Goal: Task Accomplishment & Management: Complete application form

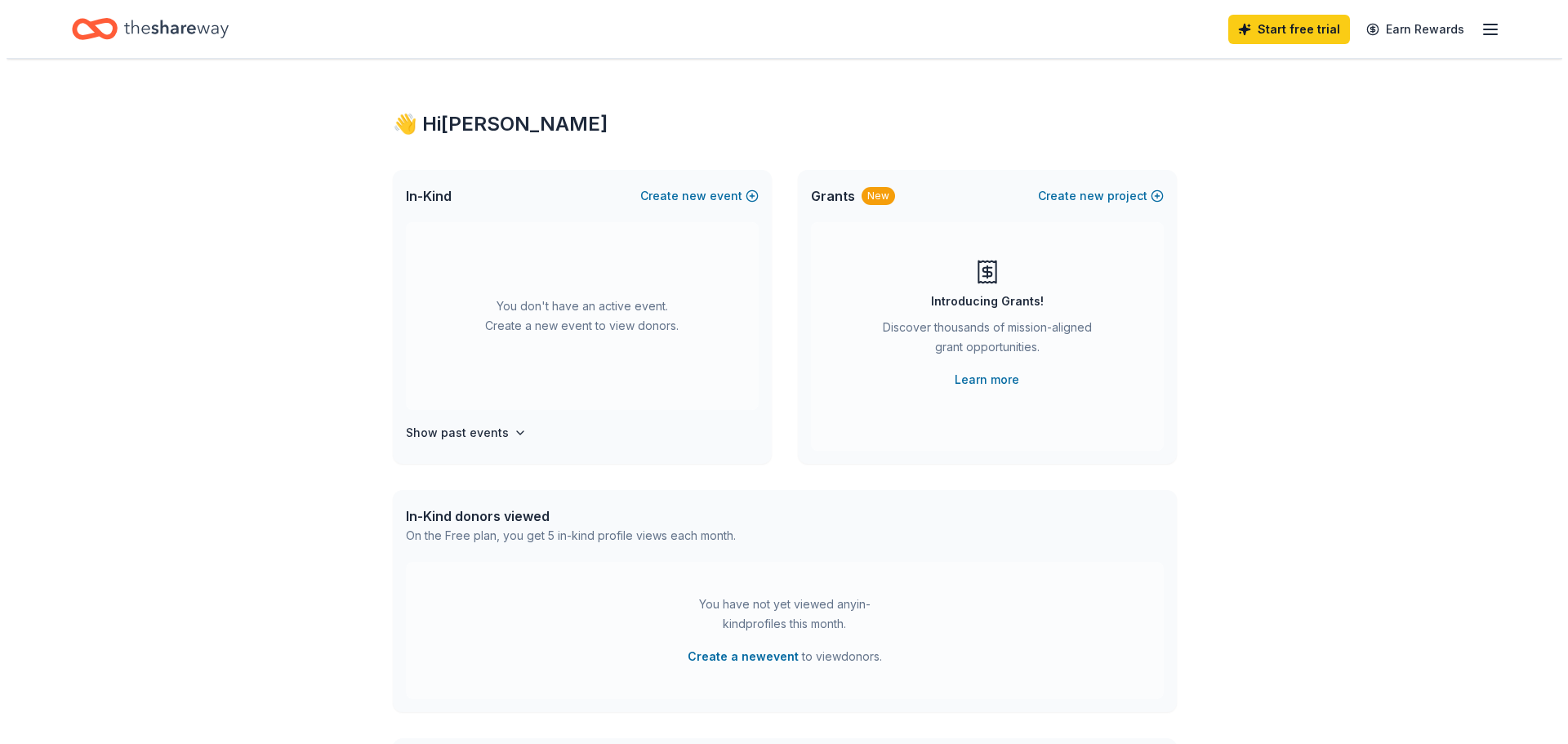
scroll to position [81, 0]
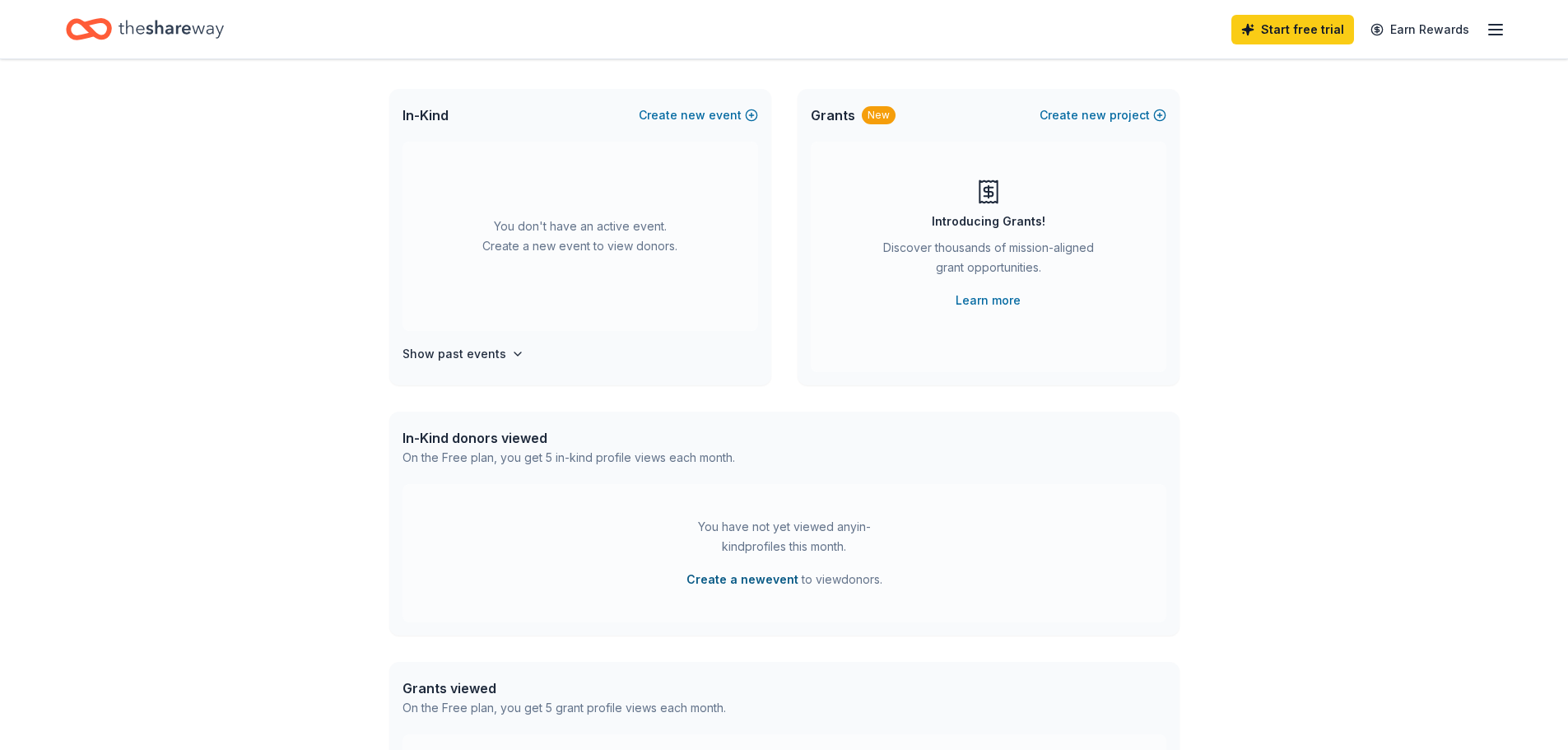
click at [735, 579] on button "Create a new event" at bounding box center [743, 579] width 112 height 19
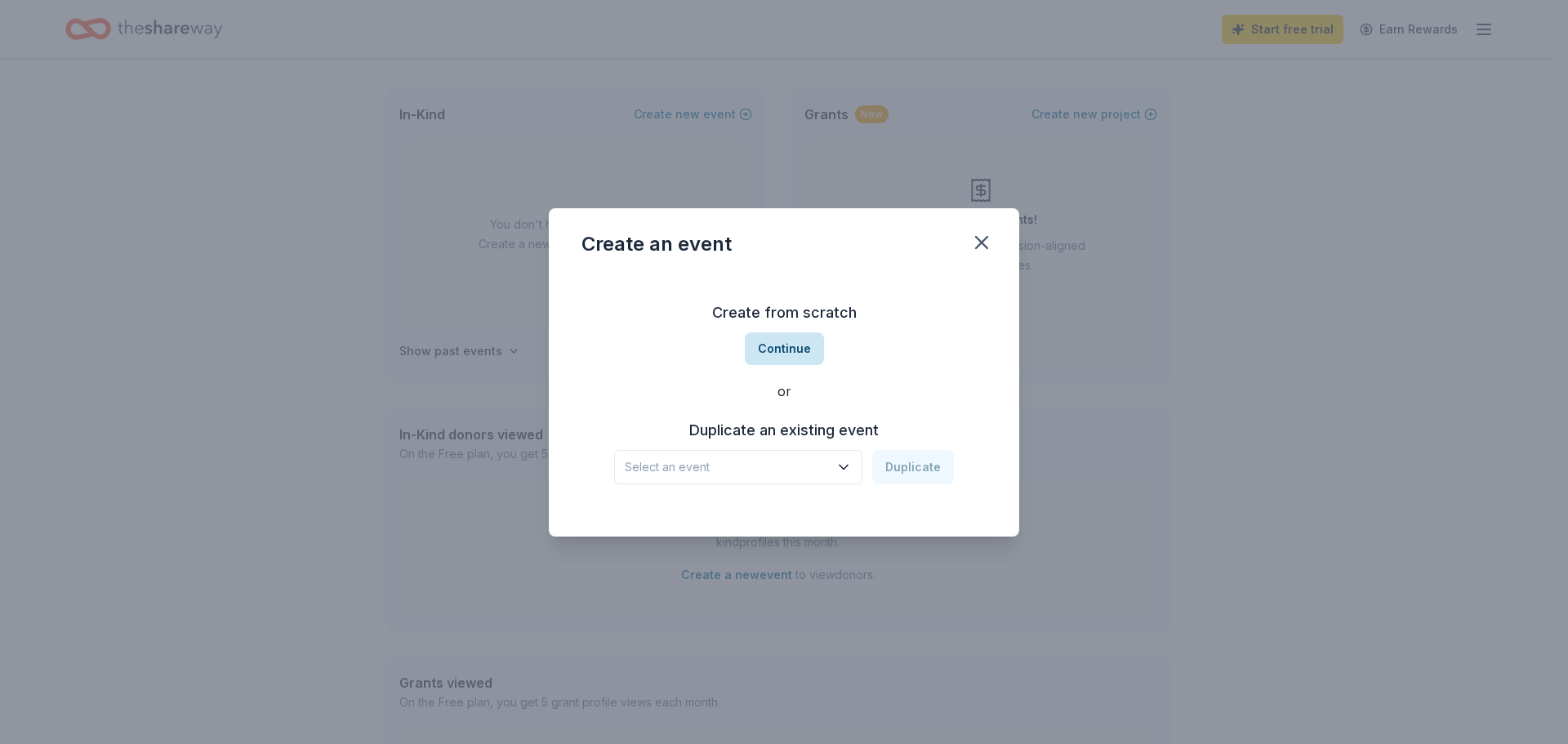
click at [774, 349] on button "Continue" at bounding box center [784, 349] width 80 height 33
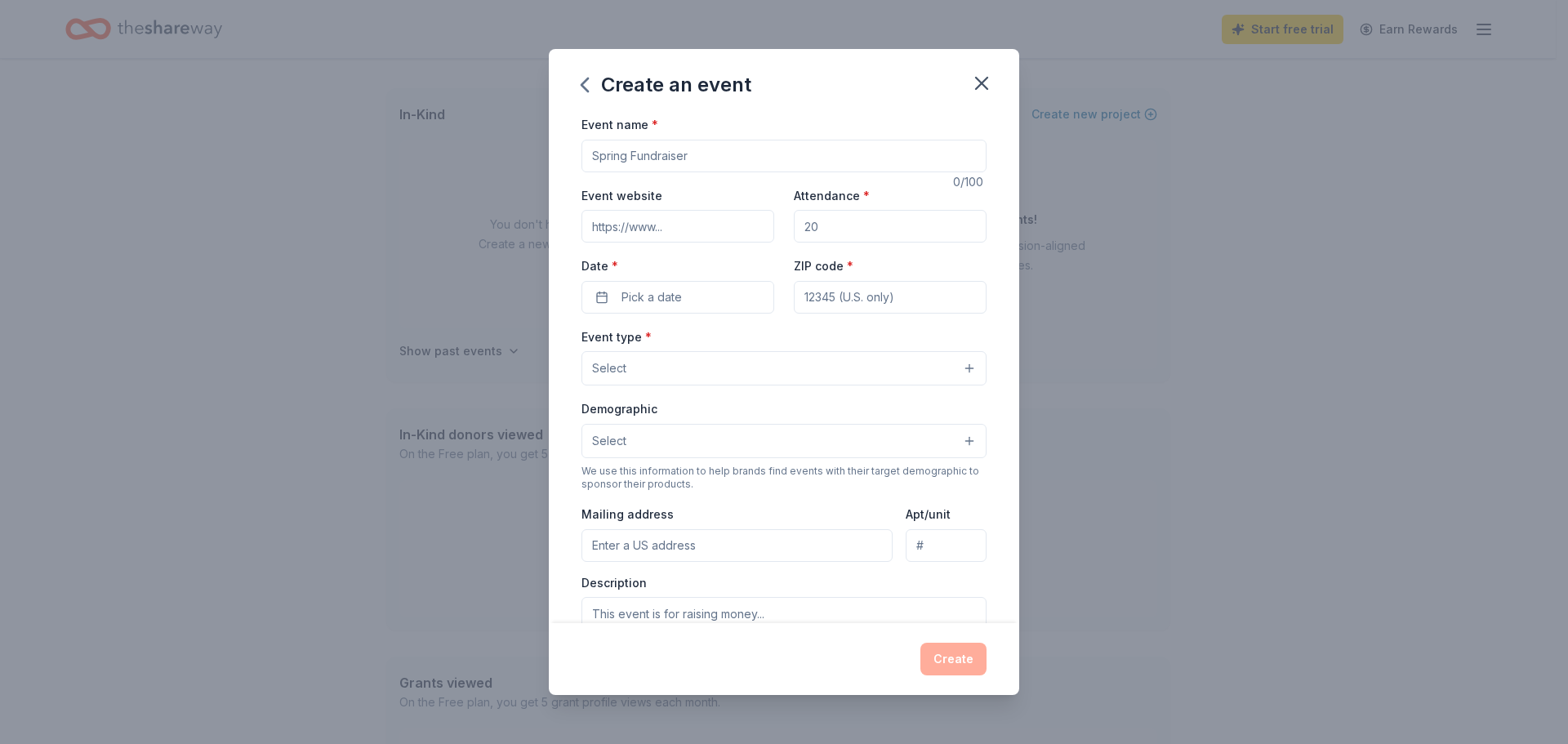
click at [645, 151] on input "Event name *" at bounding box center [784, 156] width 405 height 33
type input "Spring Dingers Fundraiser"
click at [862, 225] on input "Attendance *" at bounding box center [890, 225] width 193 height 33
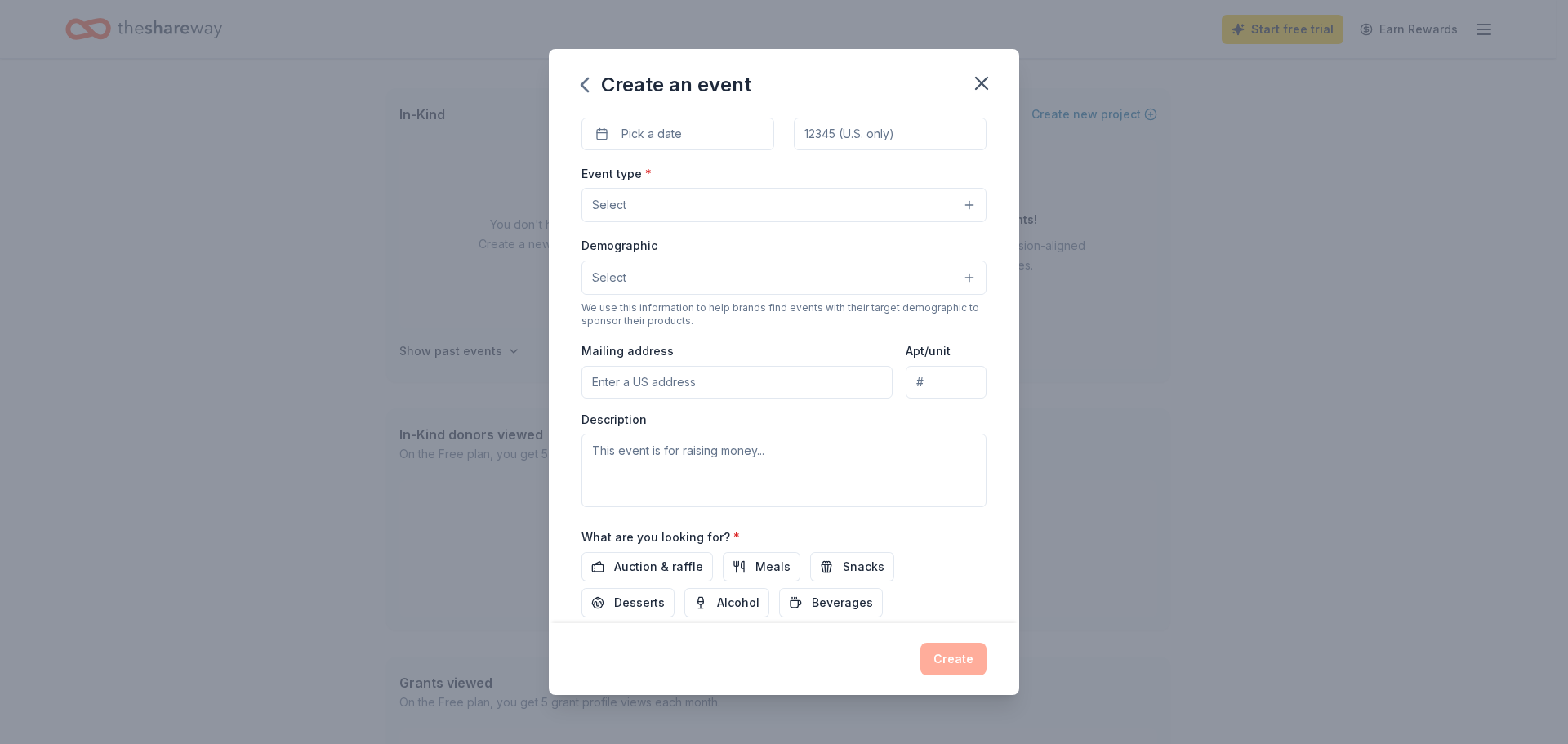
scroll to position [271, 0]
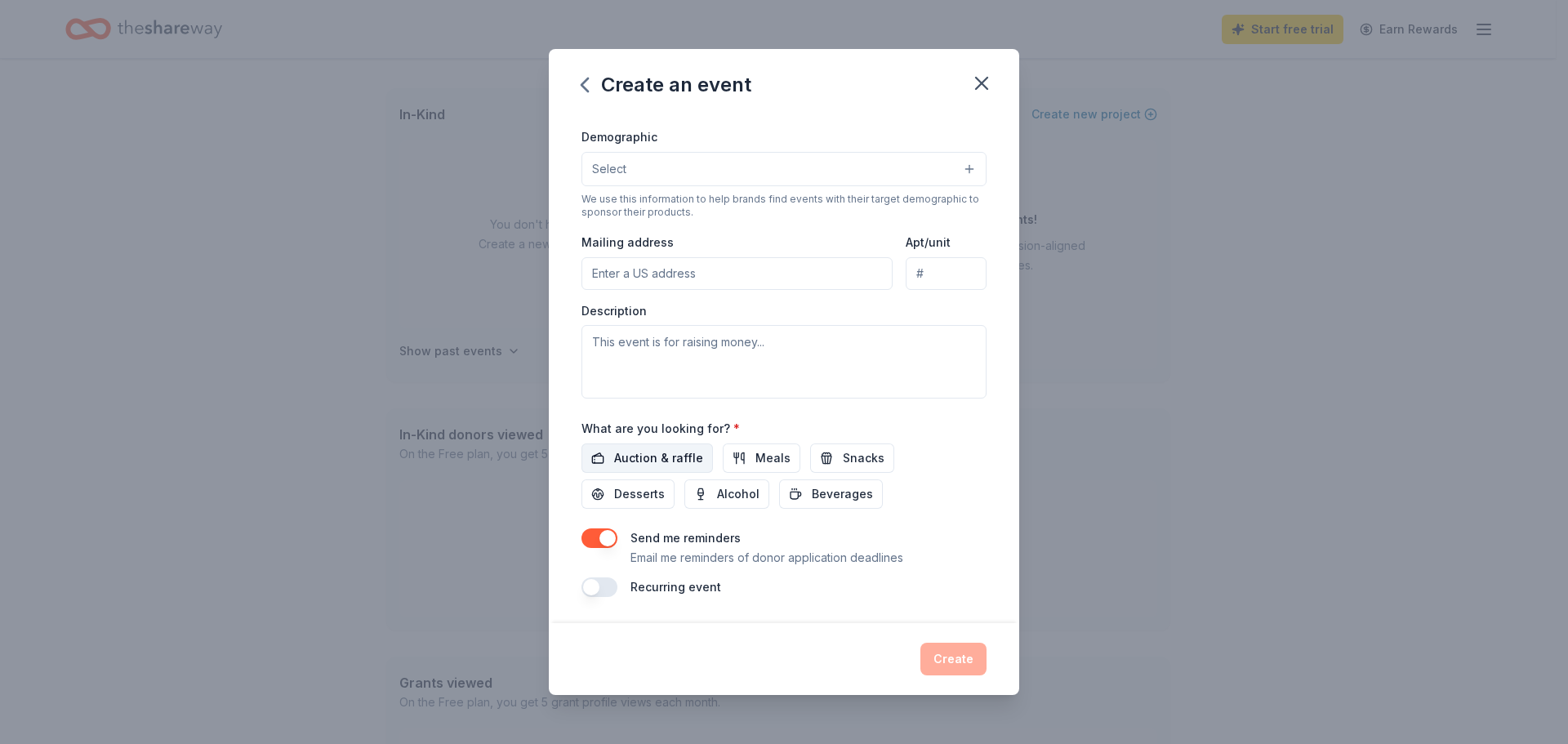
click at [644, 461] on span "Auction & raffle" at bounding box center [659, 457] width 89 height 19
click at [854, 453] on span "Snacks" at bounding box center [864, 457] width 42 height 19
click at [665, 352] on textarea at bounding box center [784, 362] width 405 height 74
click at [691, 354] on textarea at bounding box center [784, 362] width 405 height 74
paste textarea "We are currently seeking sponsorships from local businesses and community suppo…"
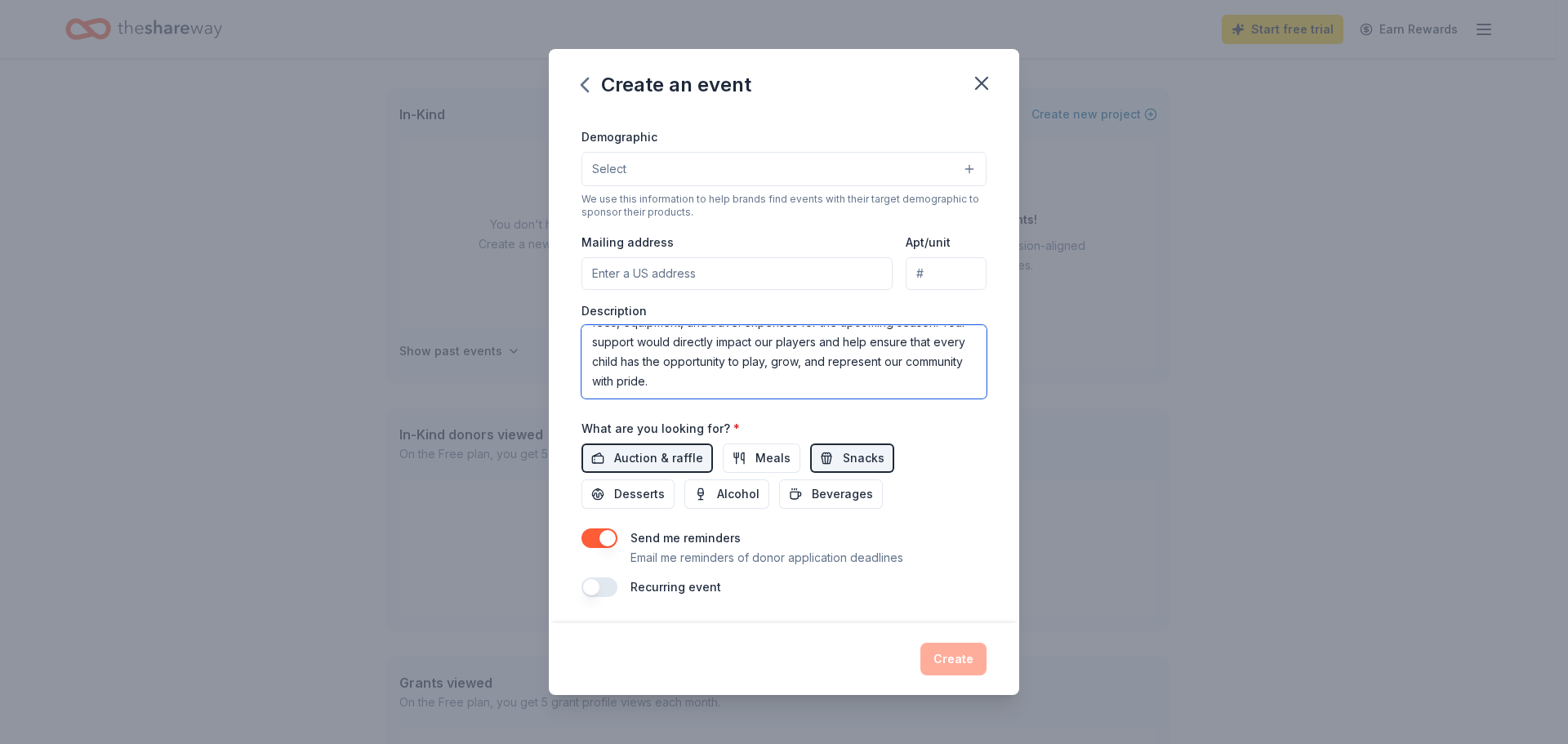
scroll to position [0, 0]
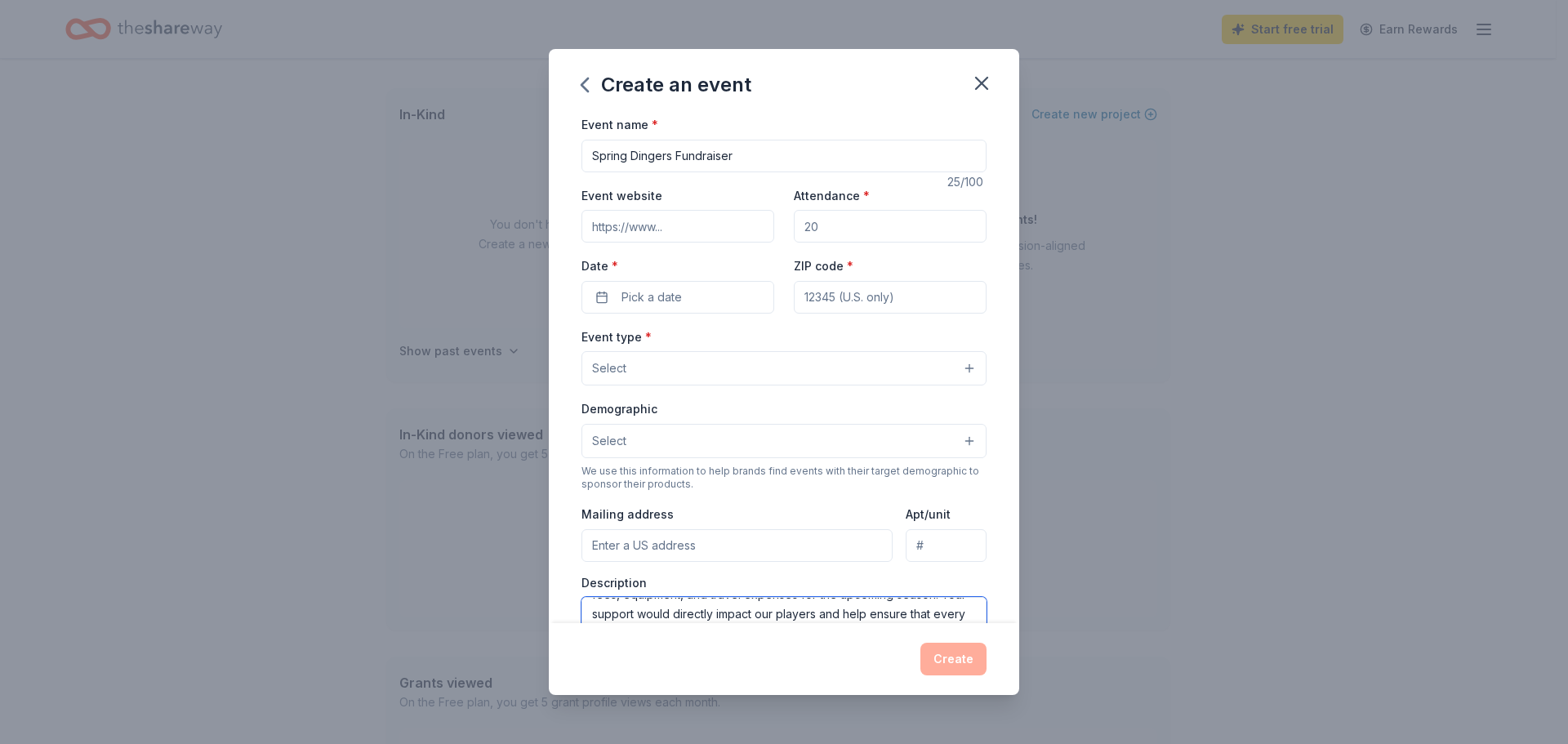
type textarea "We are currently seeking sponsorships from local businesses and community suppo…"
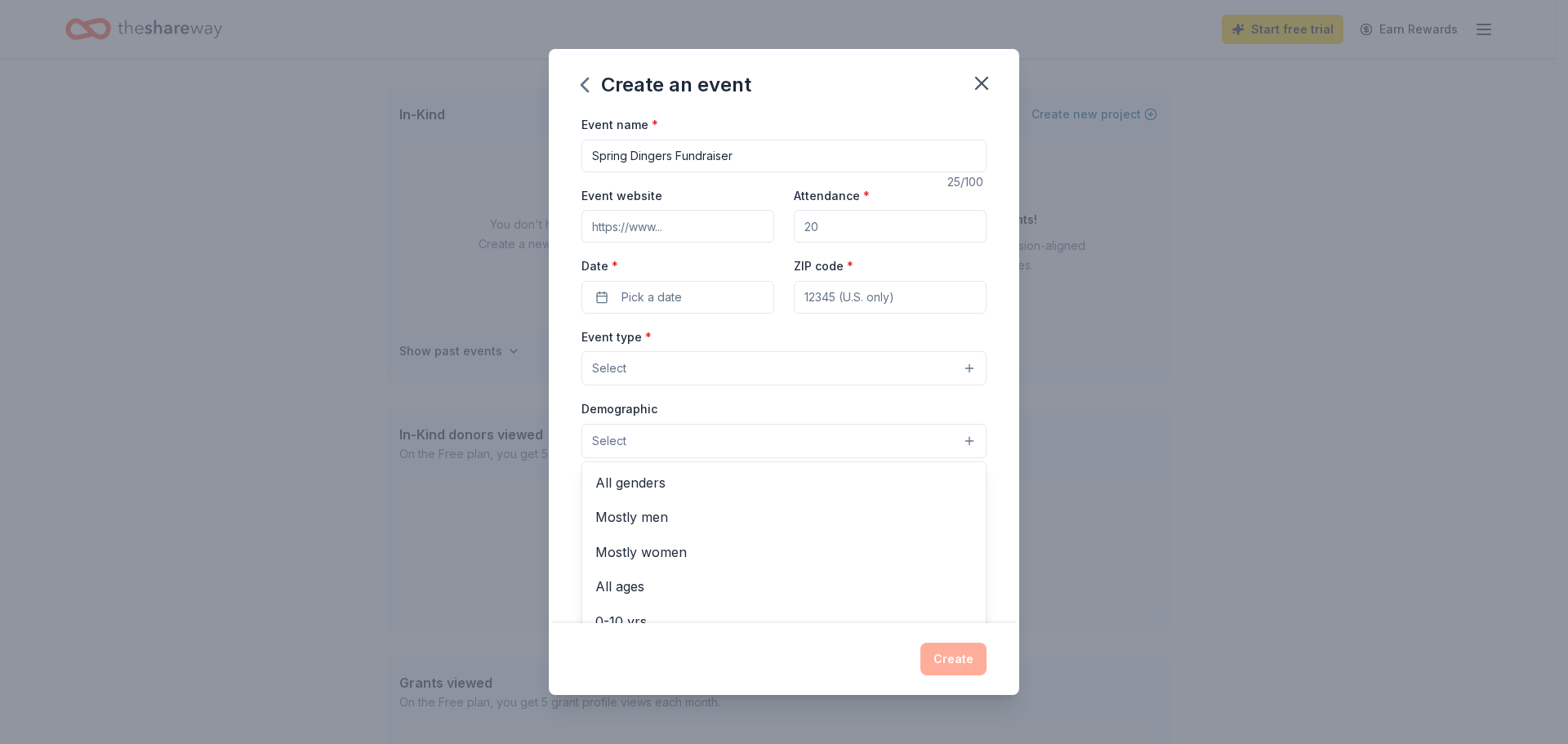
click at [689, 442] on button "Select" at bounding box center [784, 441] width 405 height 34
click at [1002, 497] on div "Event name * Spring Dingers Fundraiser 25 /100 Event website Attendance * Date …" at bounding box center [784, 368] width 470 height 509
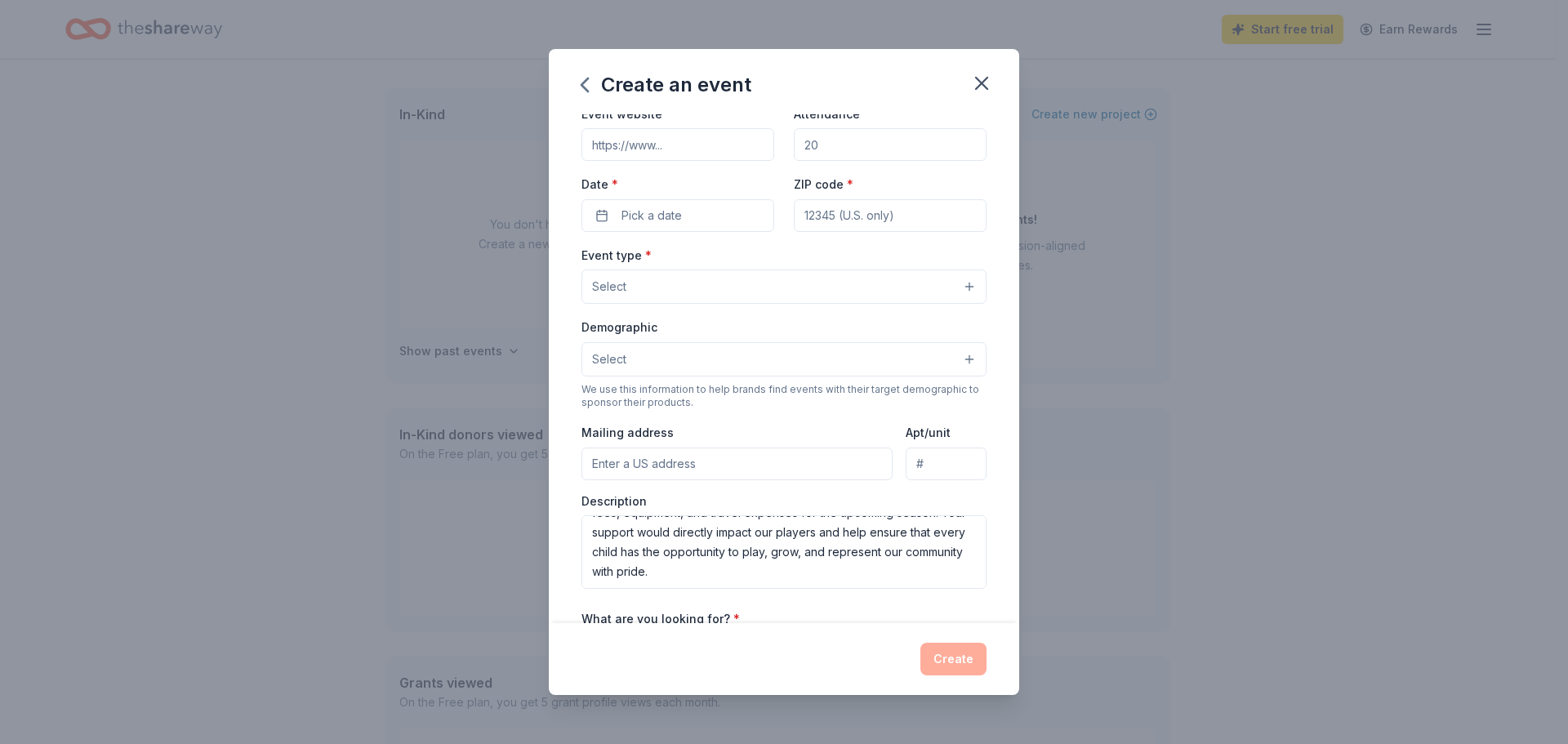
click at [636, 354] on button "Select" at bounding box center [784, 359] width 405 height 34
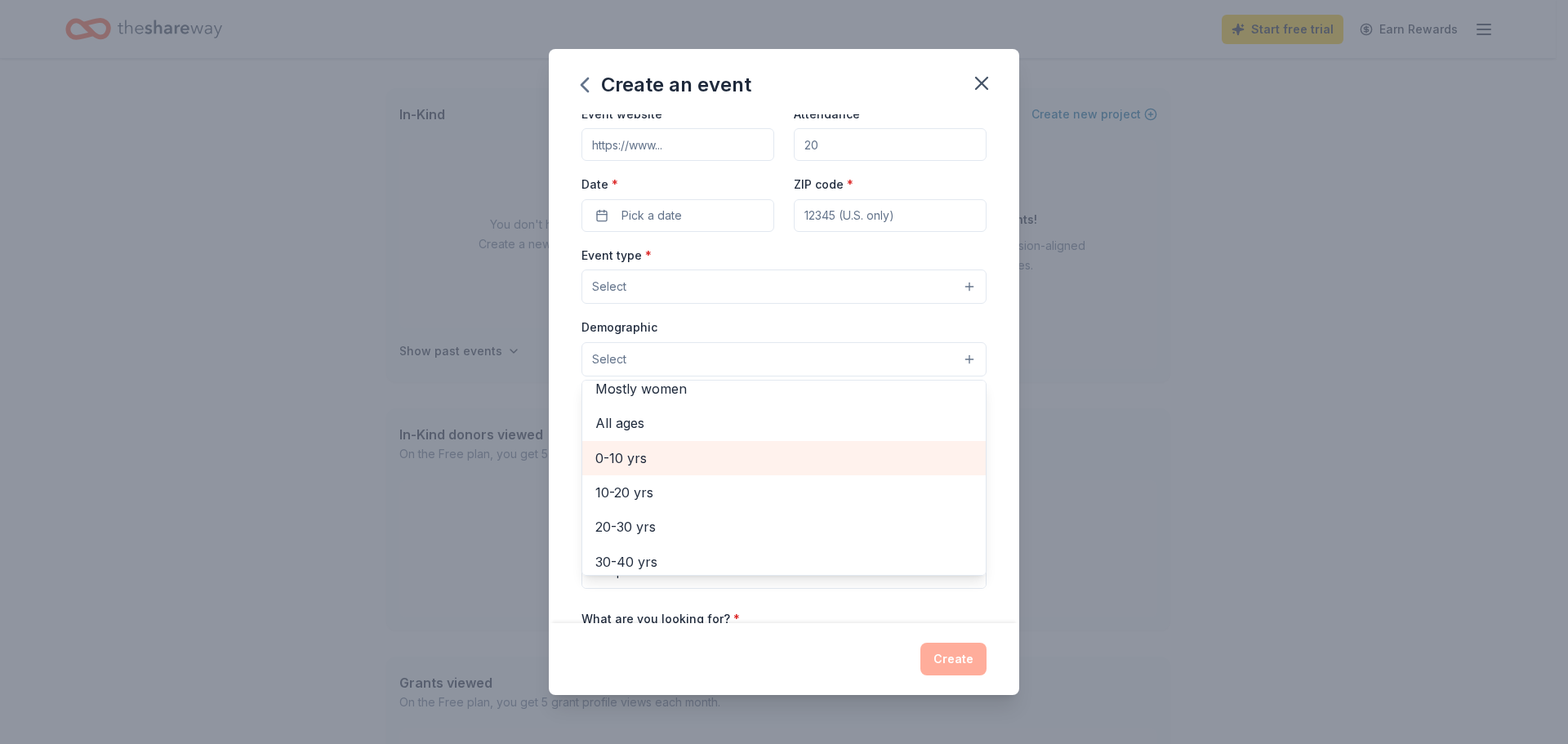
click at [630, 457] on span "0-10 yrs" at bounding box center [784, 457] width 377 height 21
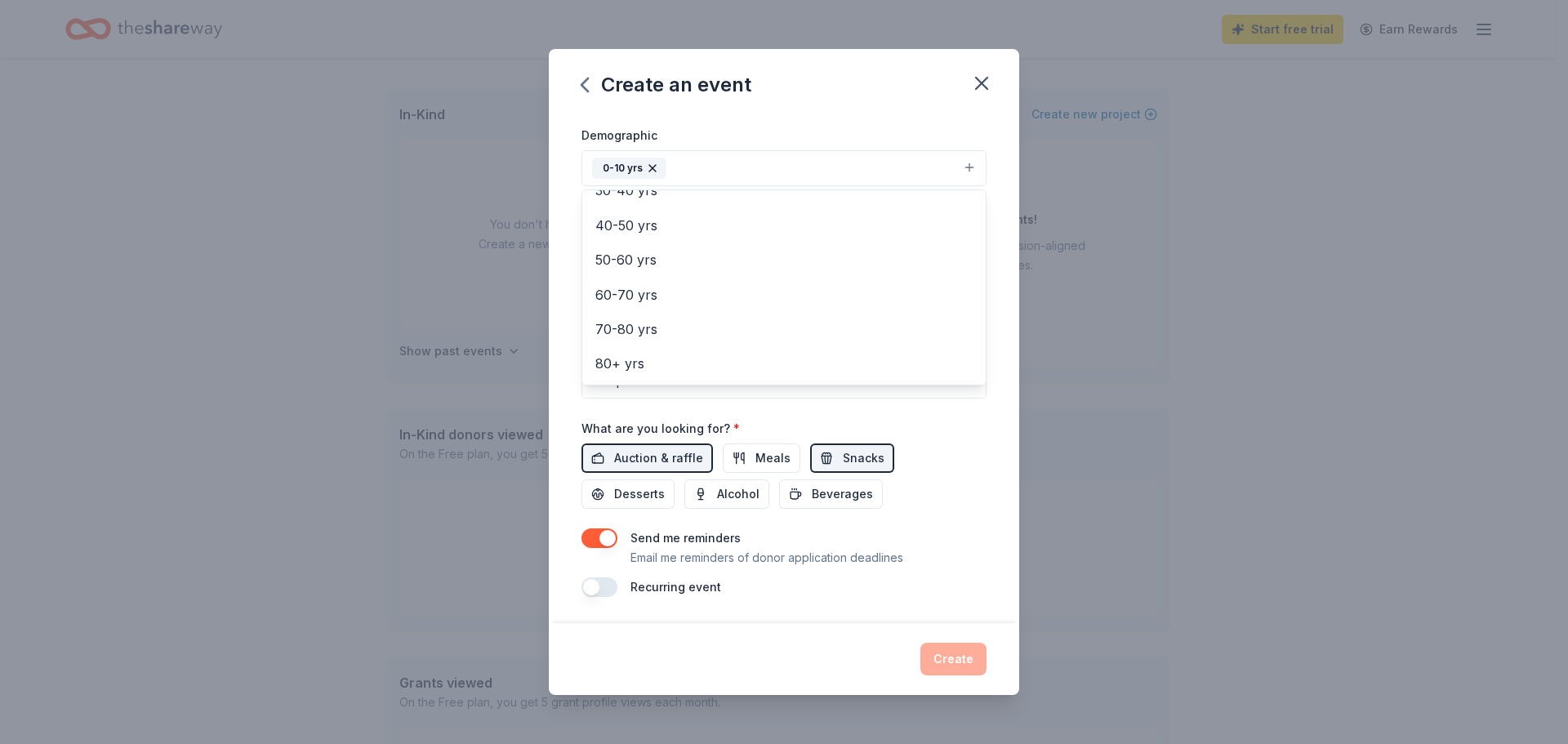
scroll to position [192, 0]
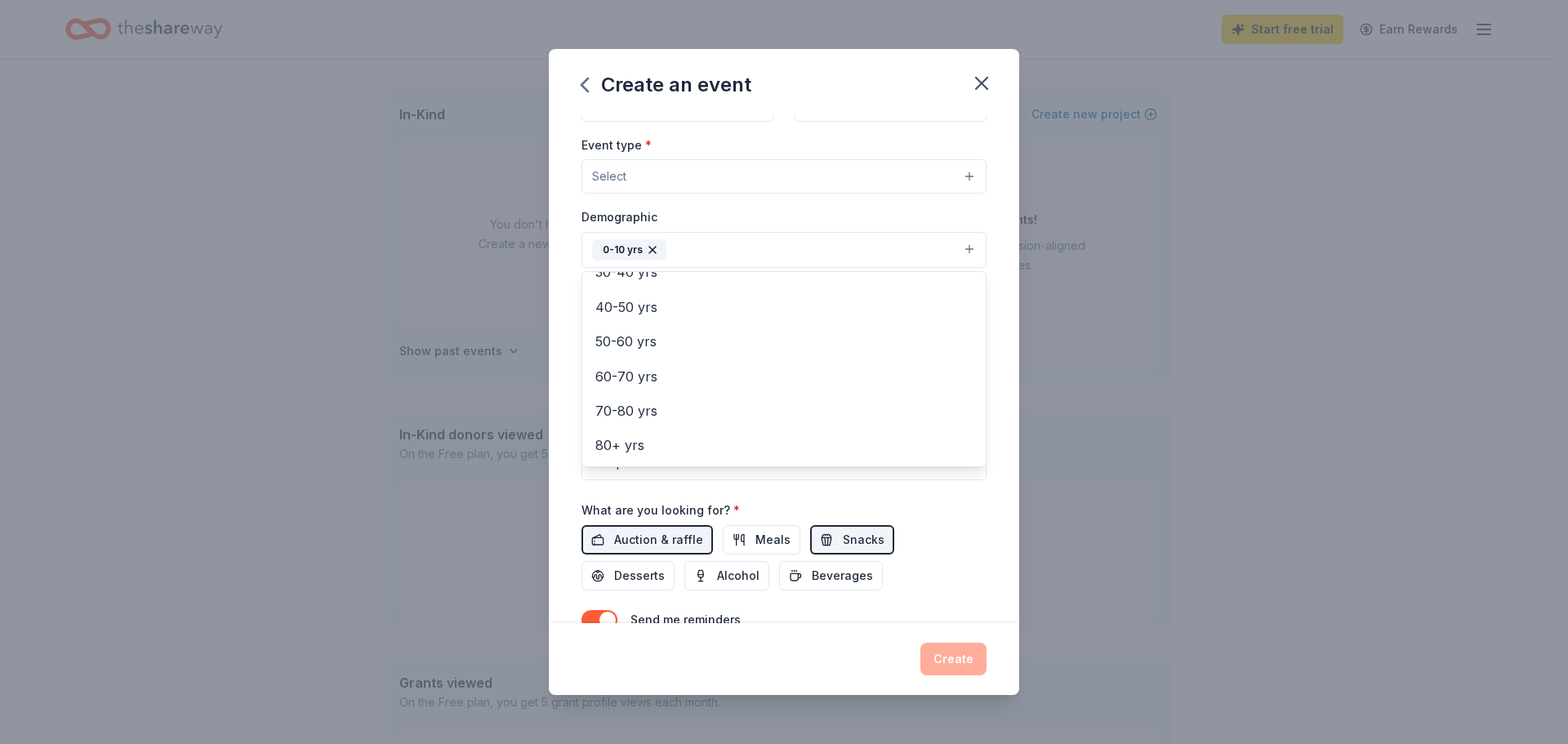
click at [1000, 470] on div "Event name * Spring Dingers Fundraiser 25 /100 Event website Attendance * Date …" at bounding box center [784, 368] width 470 height 509
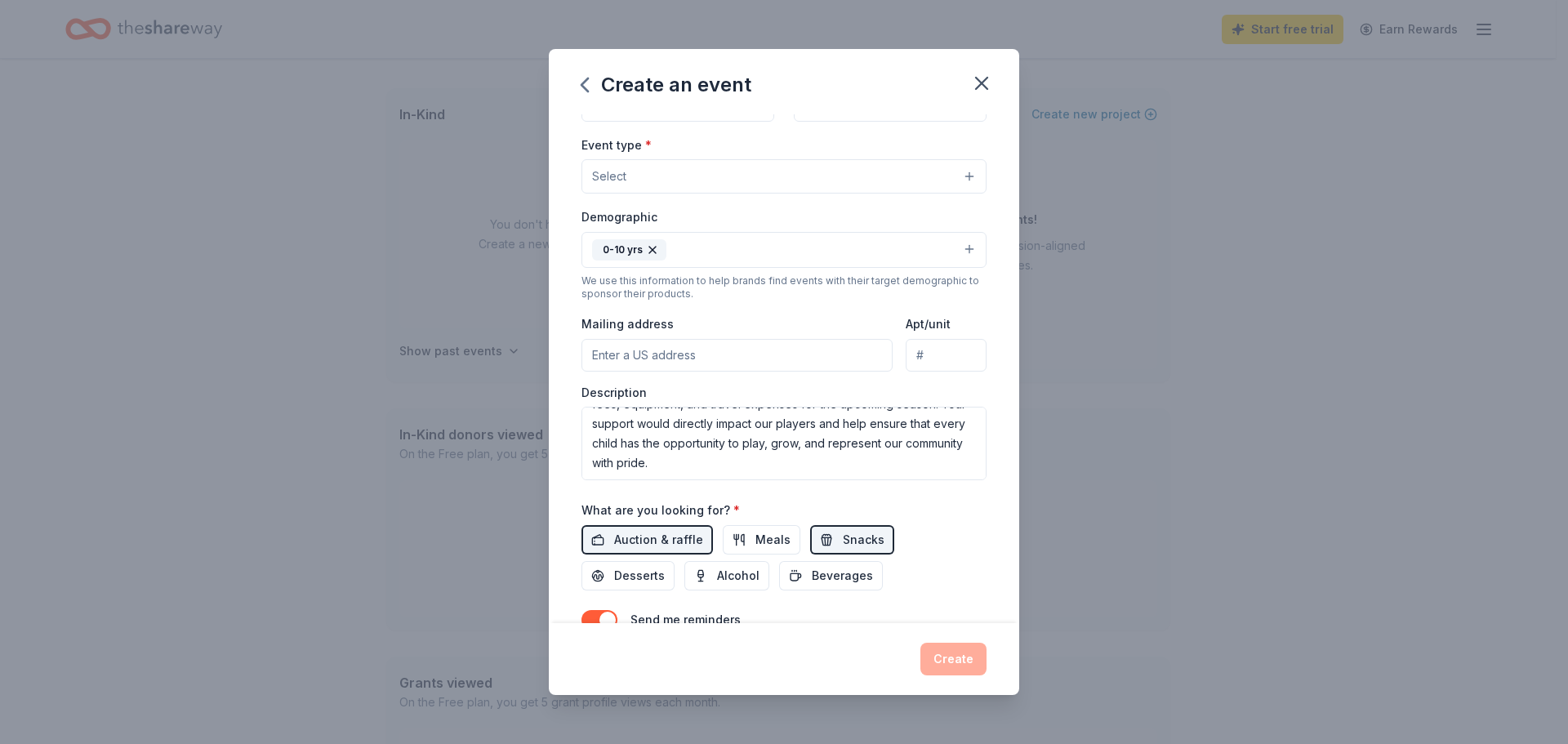
click at [659, 360] on input "Mailing address" at bounding box center [737, 354] width 311 height 33
type input "3104 SW Bensonwood St."
type input "72713"
click at [984, 450] on div "Event name * Spring Dingers Fundraiser 25 /100 Event website Attendance * Date …" at bounding box center [784, 368] width 470 height 509
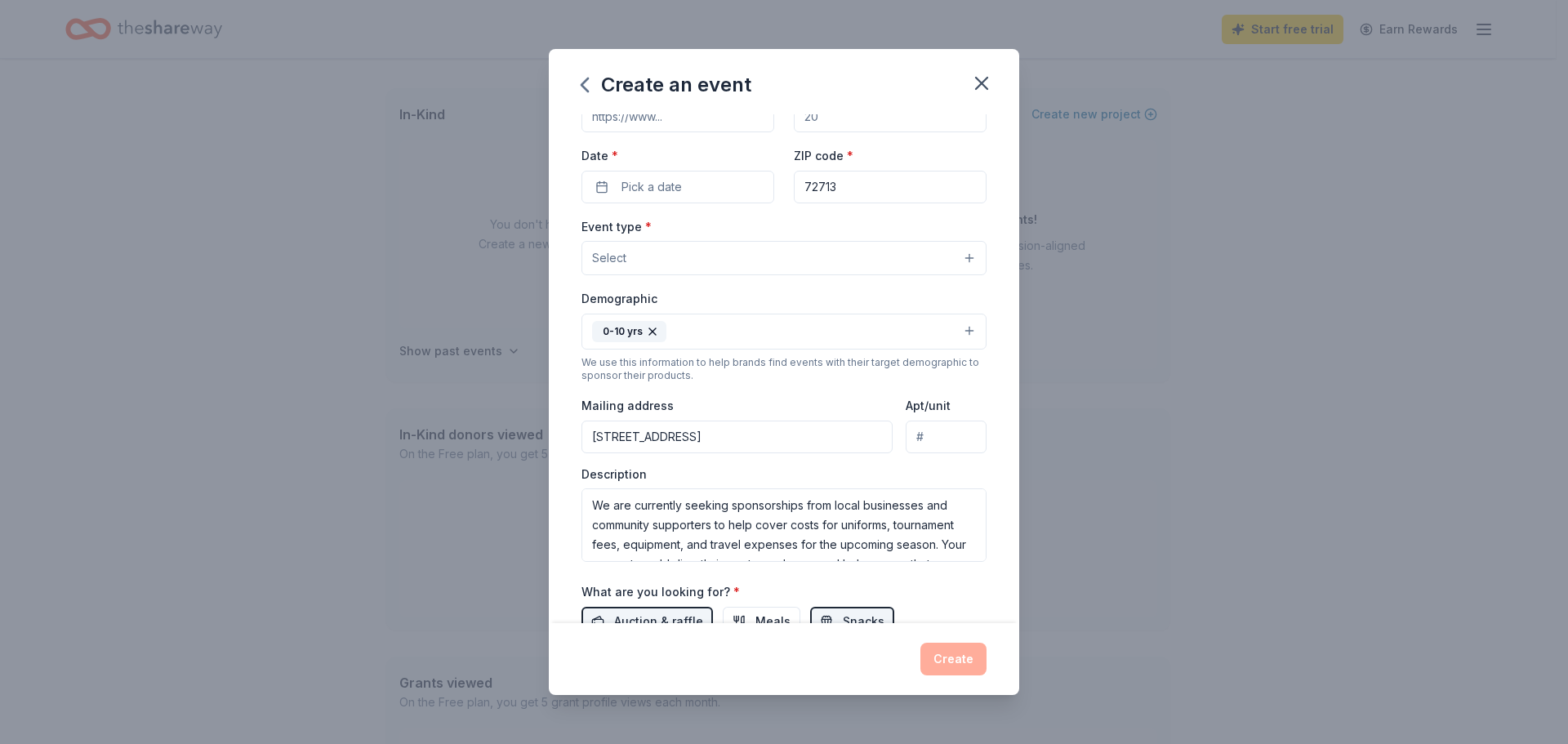
scroll to position [28, 0]
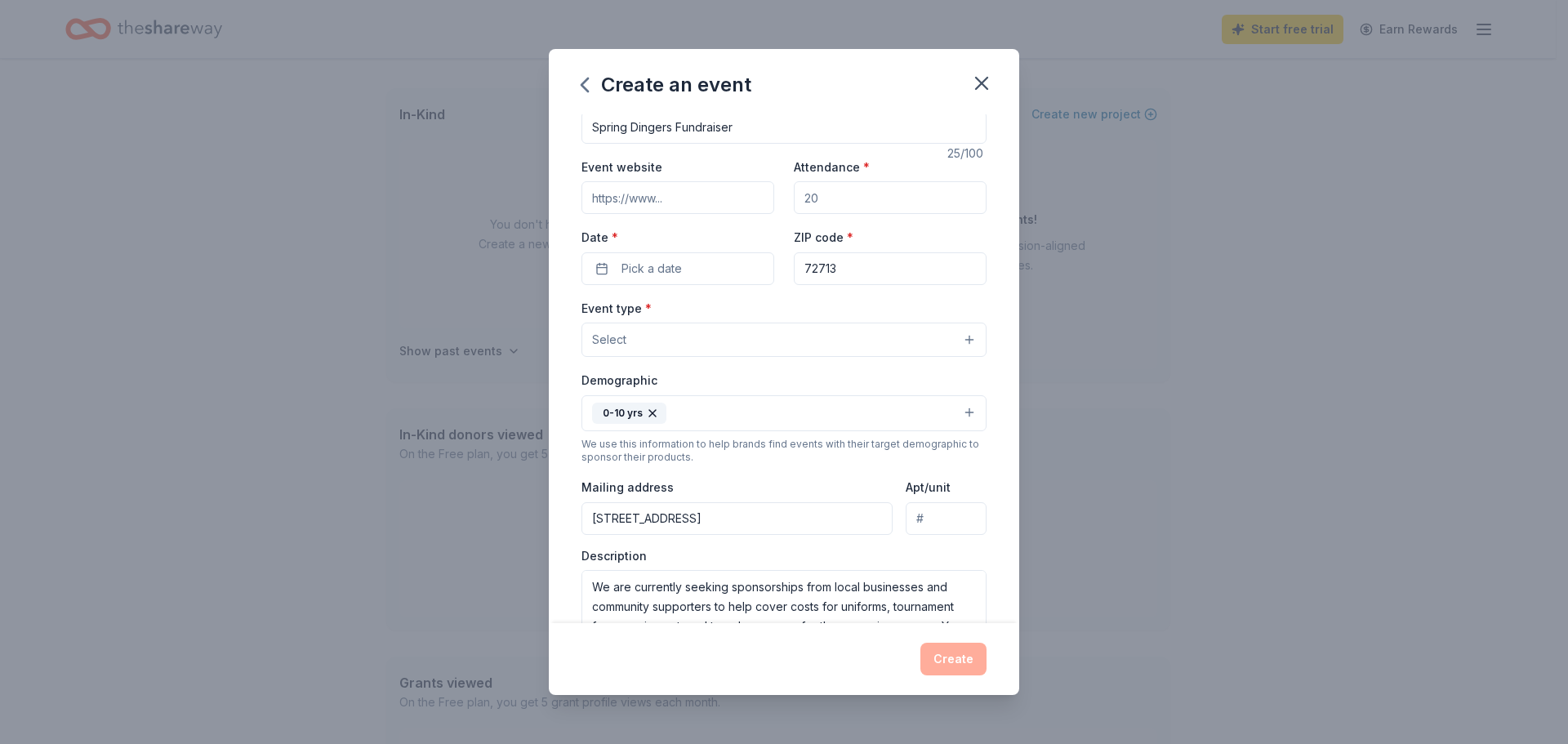
click at [631, 337] on button "Select" at bounding box center [784, 339] width 405 height 34
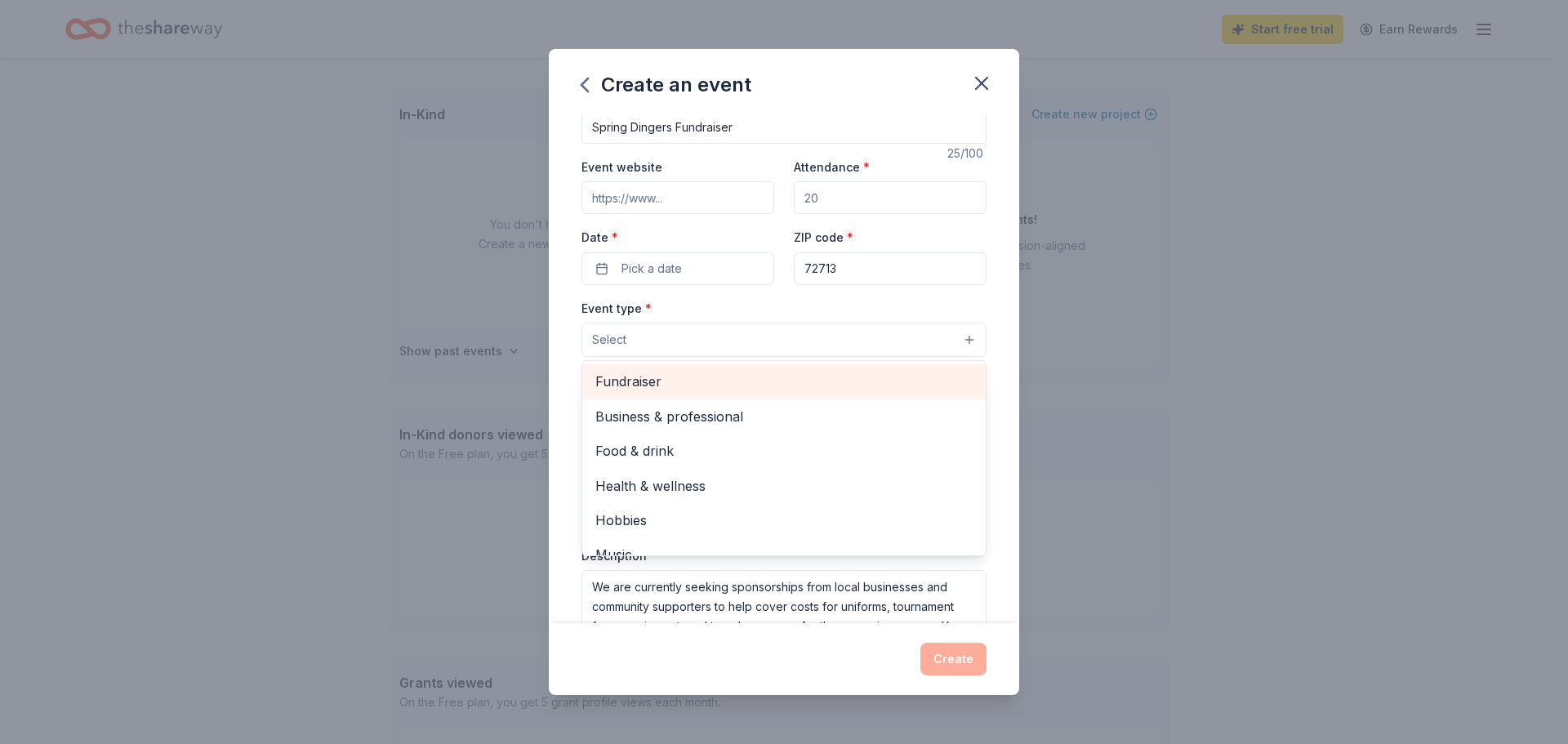
click at [637, 373] on span "Fundraiser" at bounding box center [784, 380] width 377 height 21
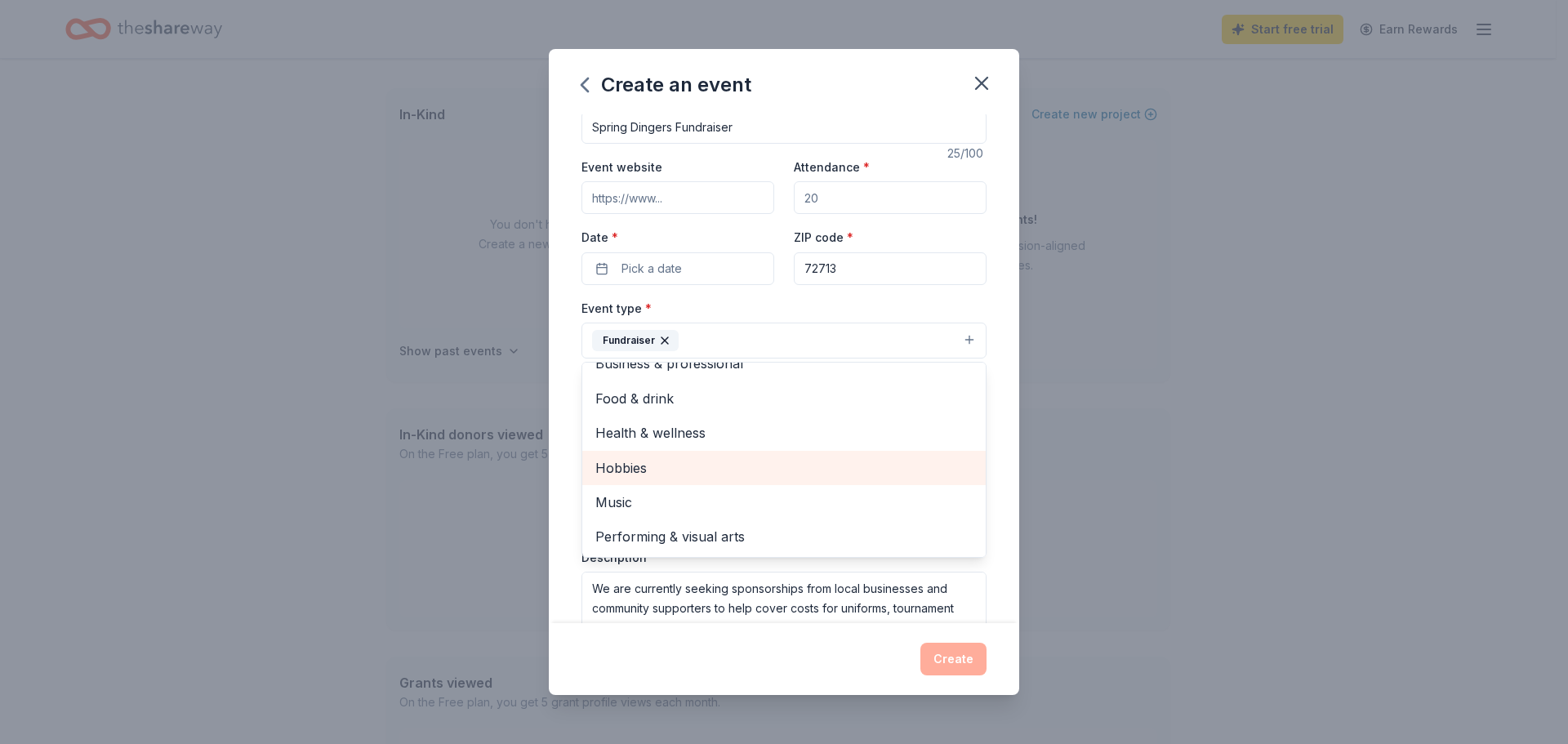
scroll to position [0, 0]
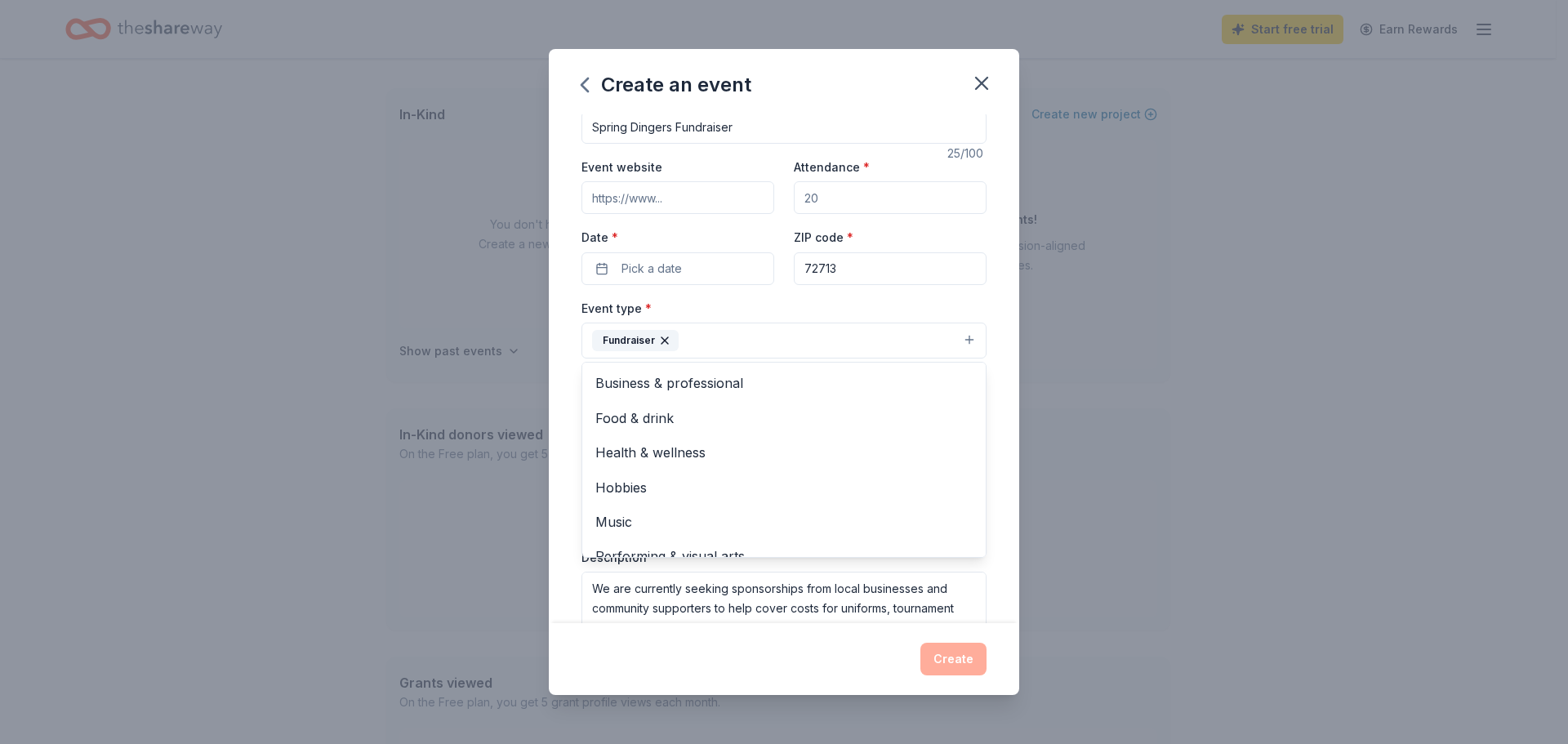
click at [994, 470] on div "Event name * Spring Dingers Fundraiser 25 /100 Event website Attendance * Date …" at bounding box center [784, 368] width 470 height 509
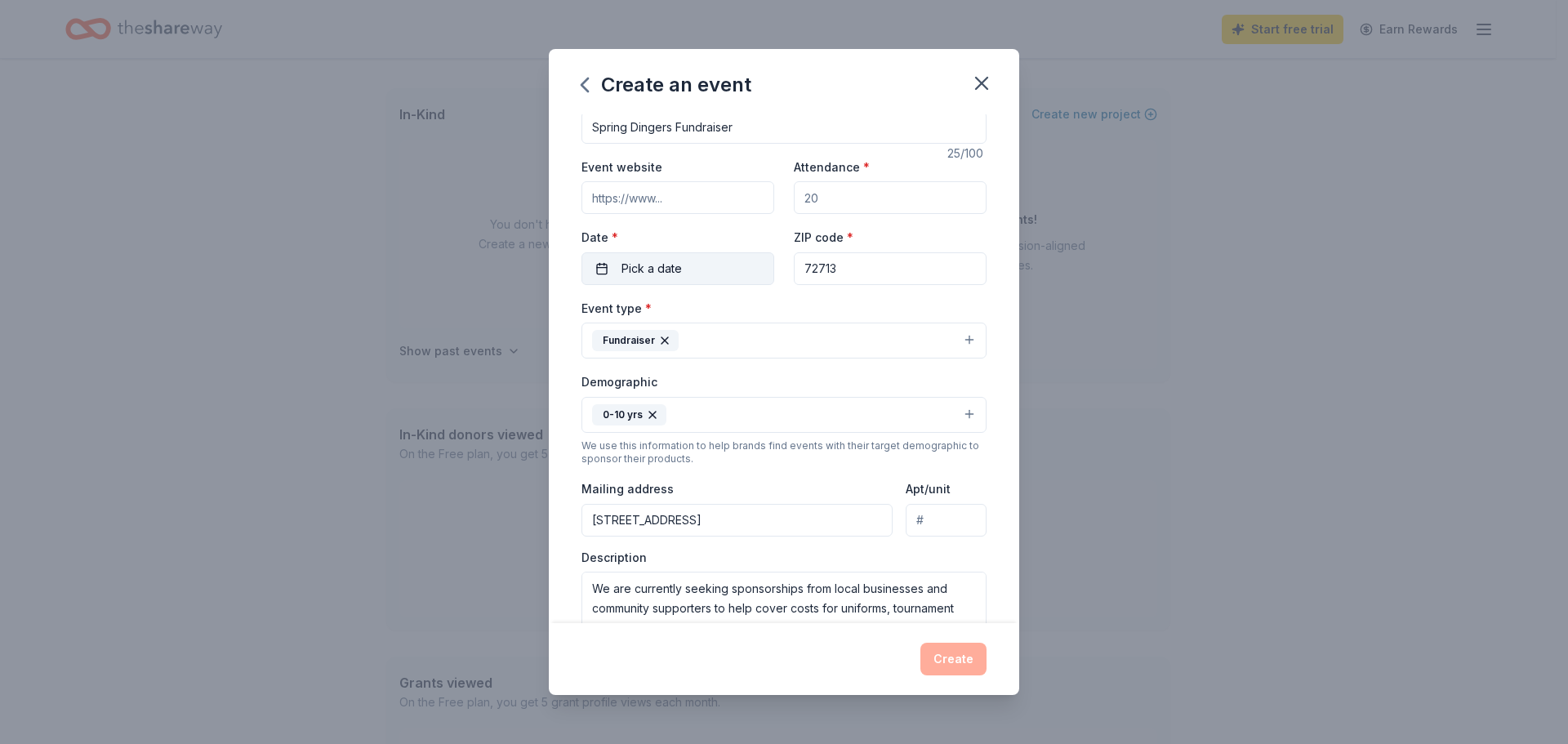
click at [634, 271] on span "Pick a date" at bounding box center [652, 268] width 60 height 19
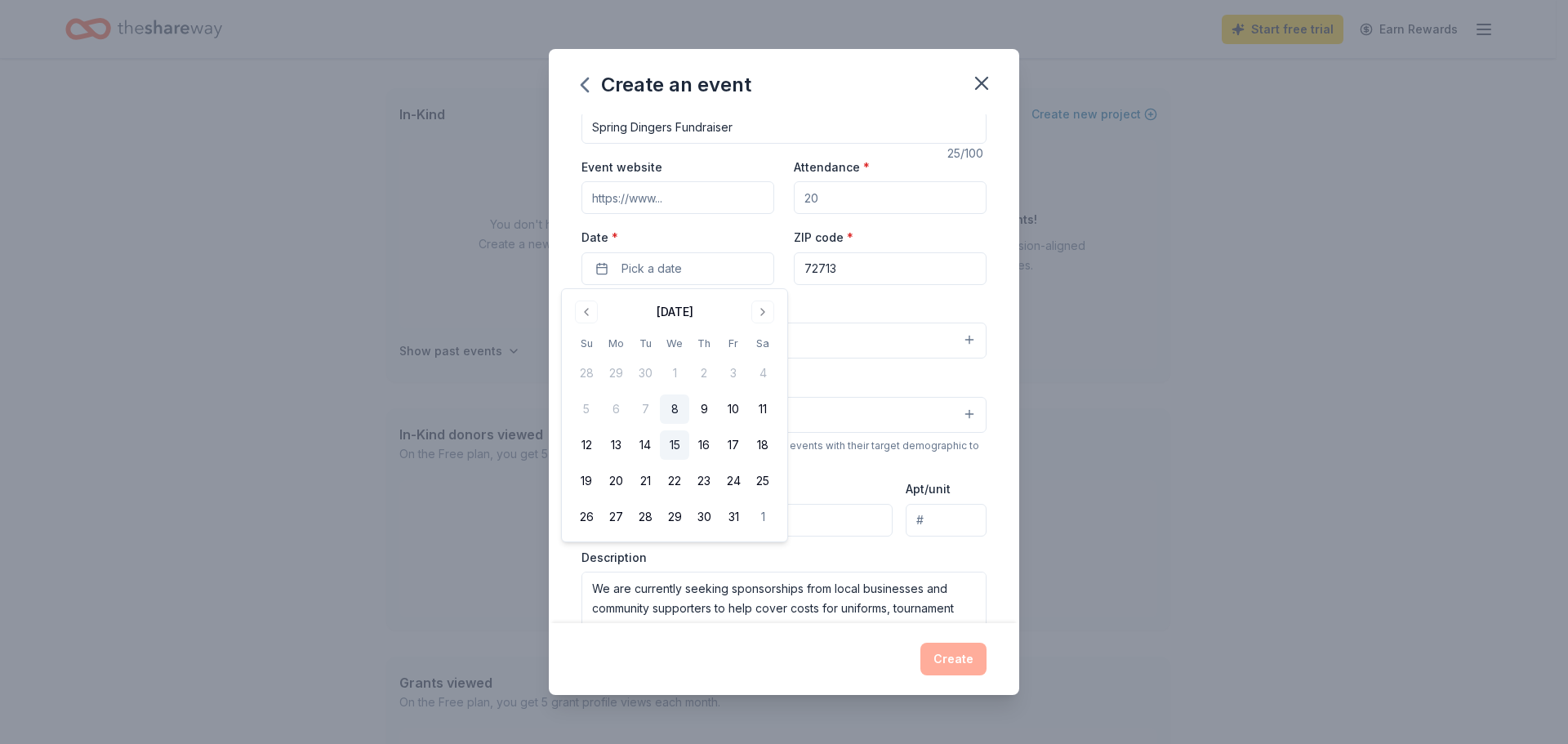
click at [675, 443] on button "15" at bounding box center [674, 445] width 29 height 29
click at [831, 344] on button "Fundraiser" at bounding box center [784, 340] width 405 height 36
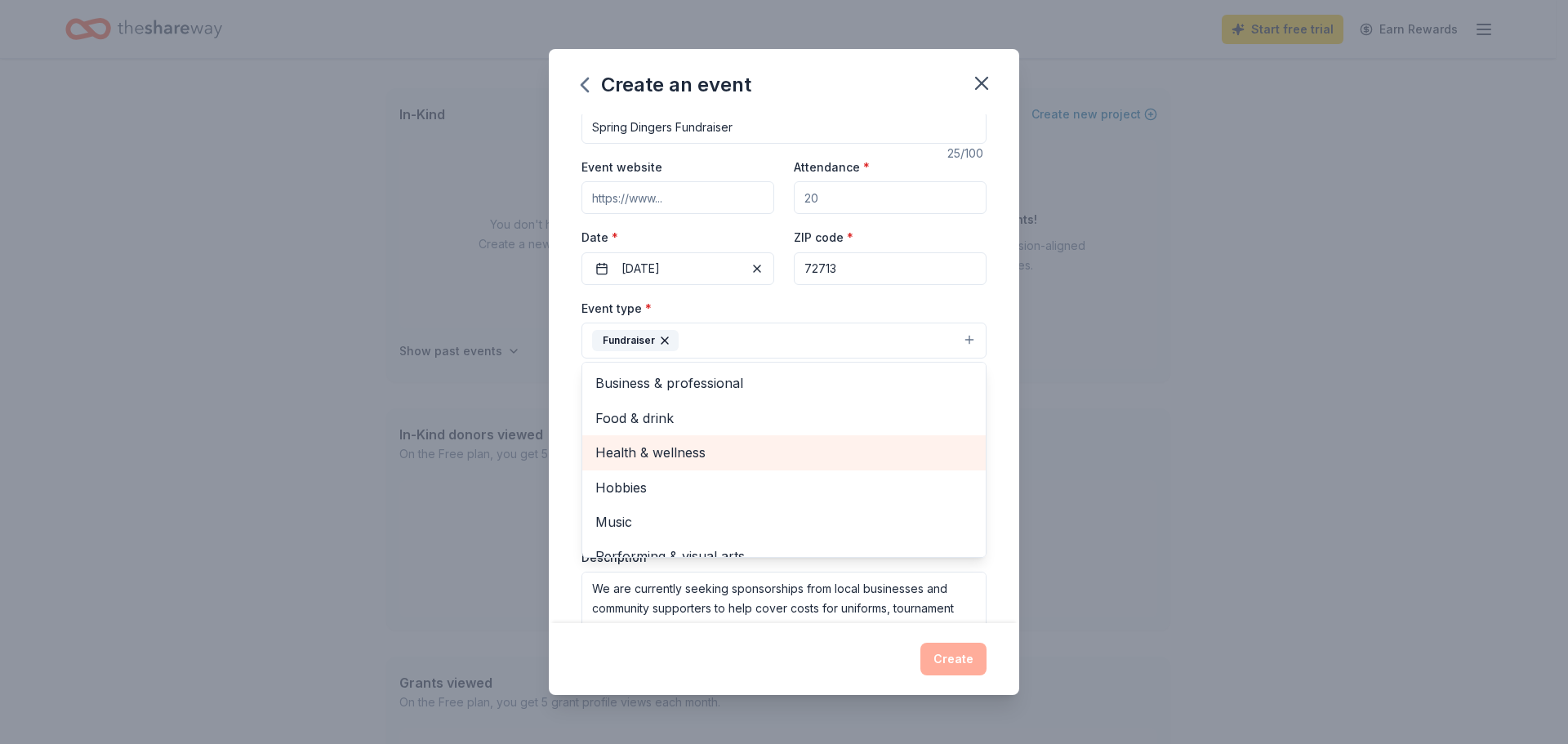
scroll to position [19, 0]
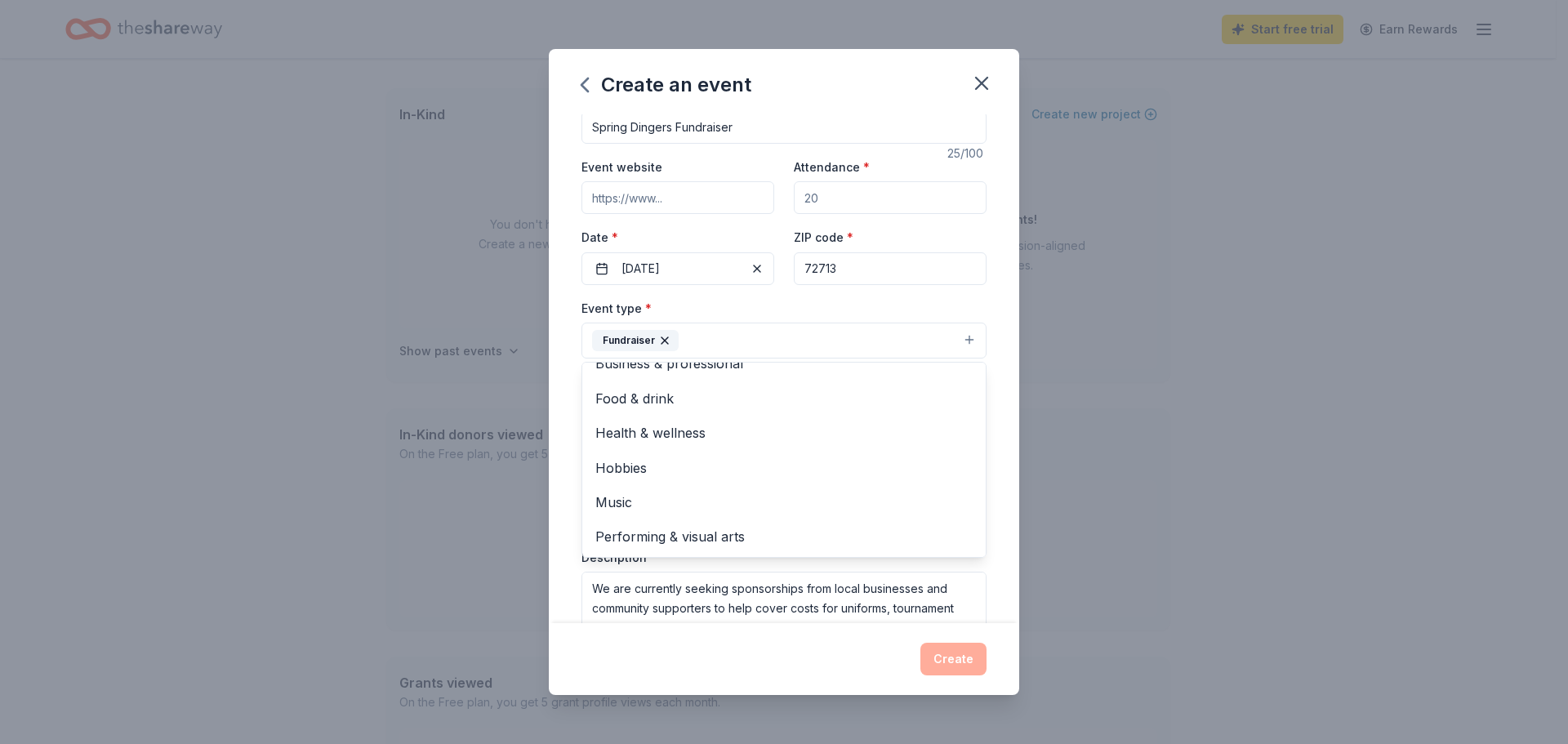
click at [1001, 481] on div "Event name * Spring Dingers Fundraiser 25 /100 Event website Attendance * Date …" at bounding box center [784, 368] width 470 height 509
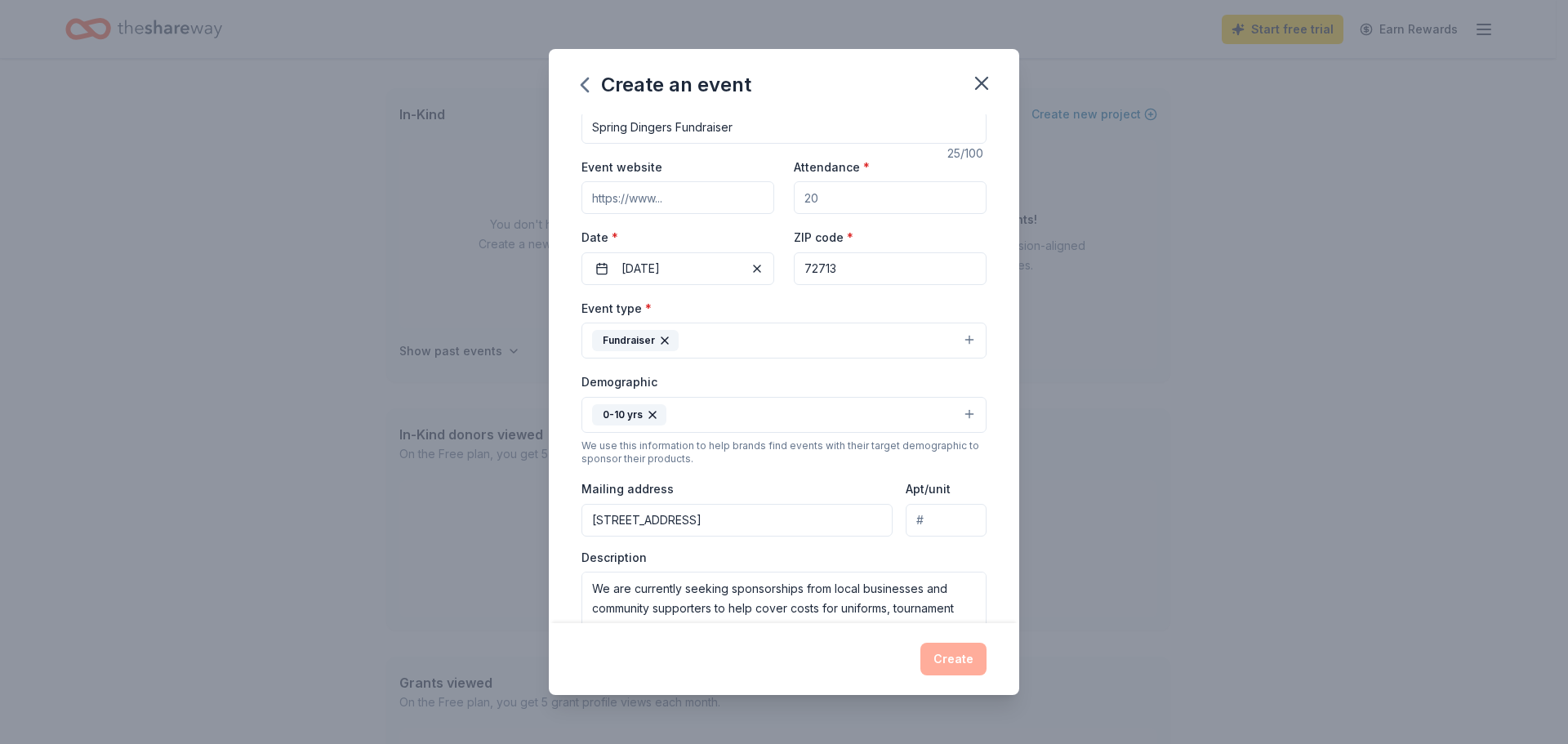
click at [825, 199] on input "Attendance *" at bounding box center [890, 197] width 193 height 33
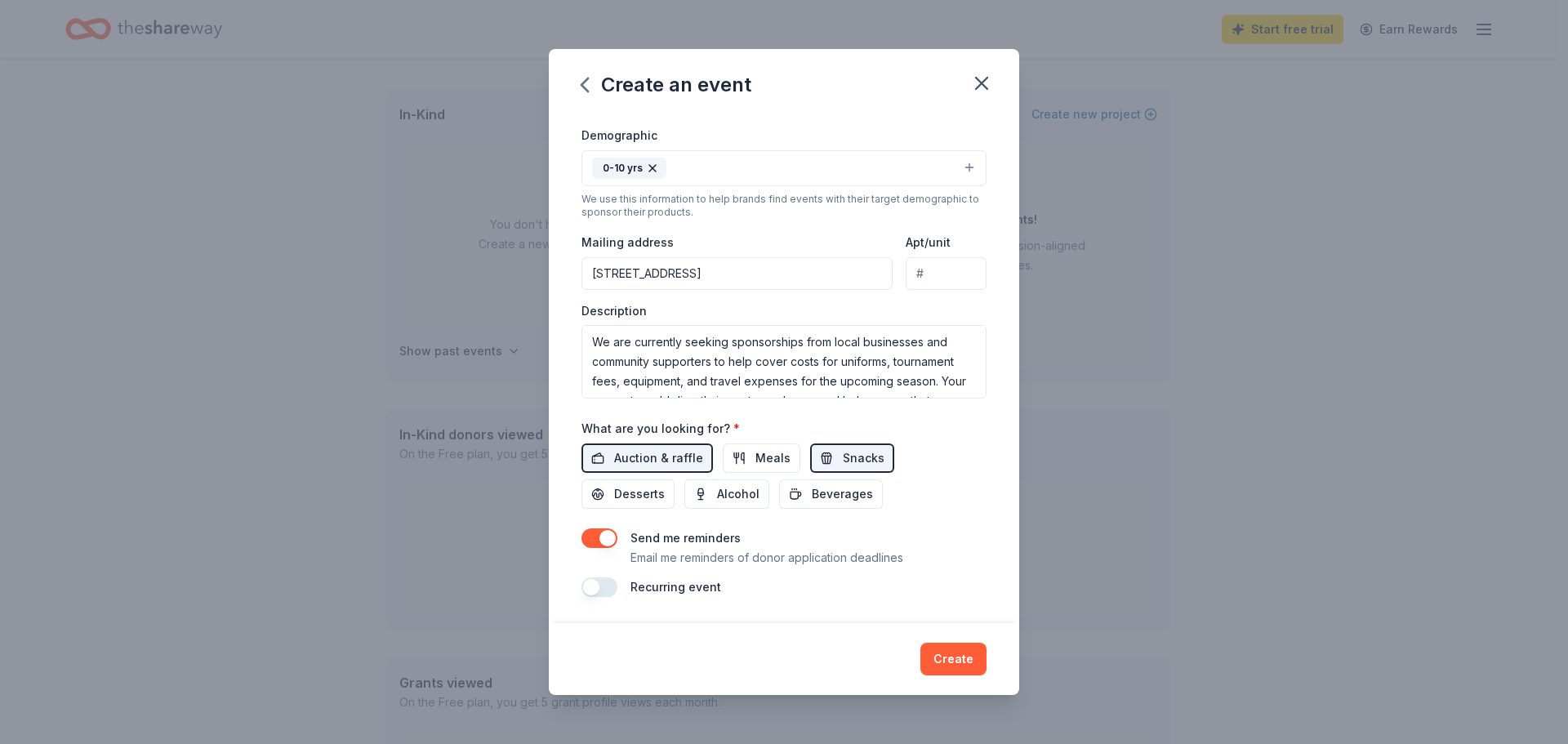
scroll to position [0, 0]
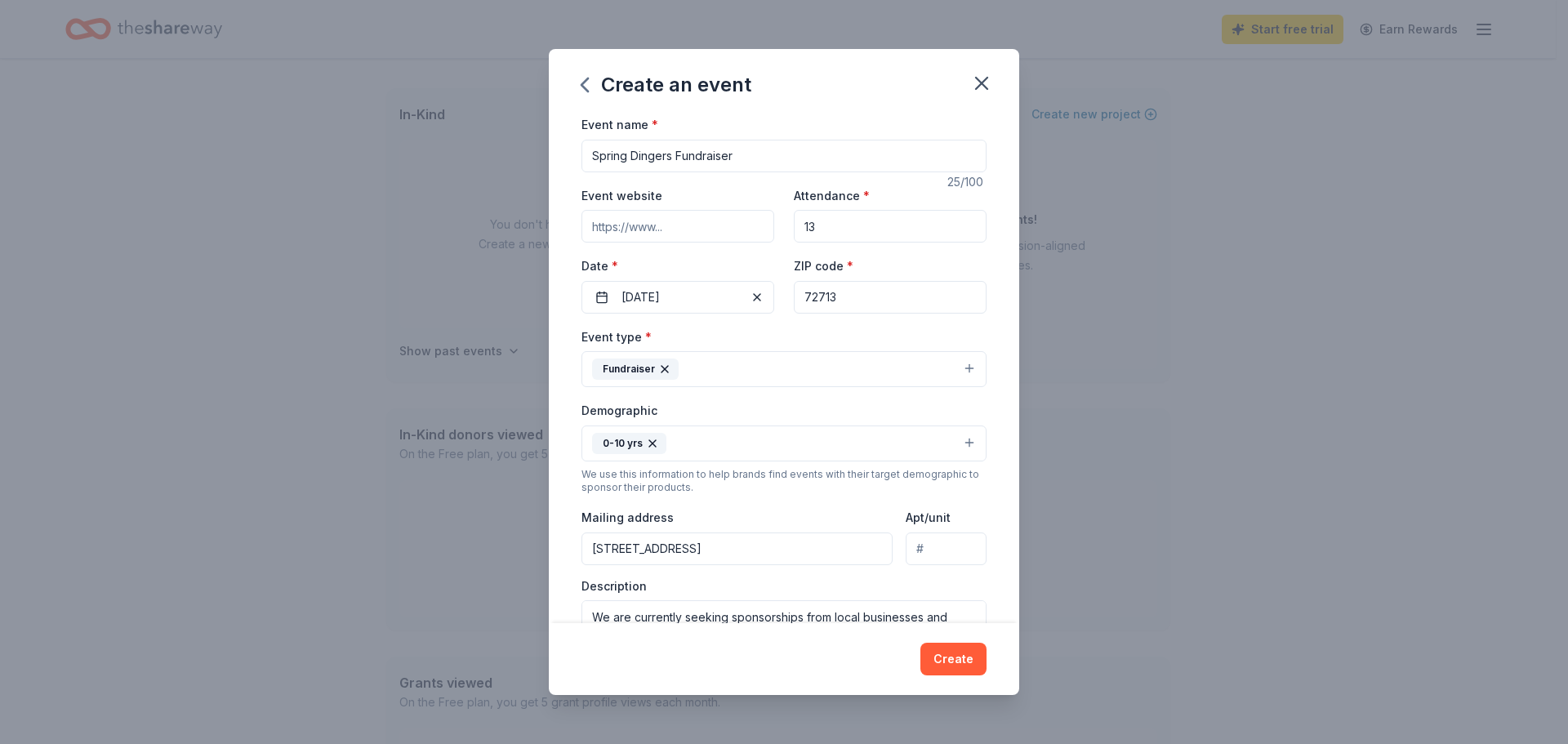
type input "13"
click at [800, 479] on div "We use this information to help brands find events with their target demographi…" at bounding box center [784, 480] width 405 height 26
click at [665, 477] on div "We use this information to help brands find events with their target demographi…" at bounding box center [784, 480] width 405 height 26
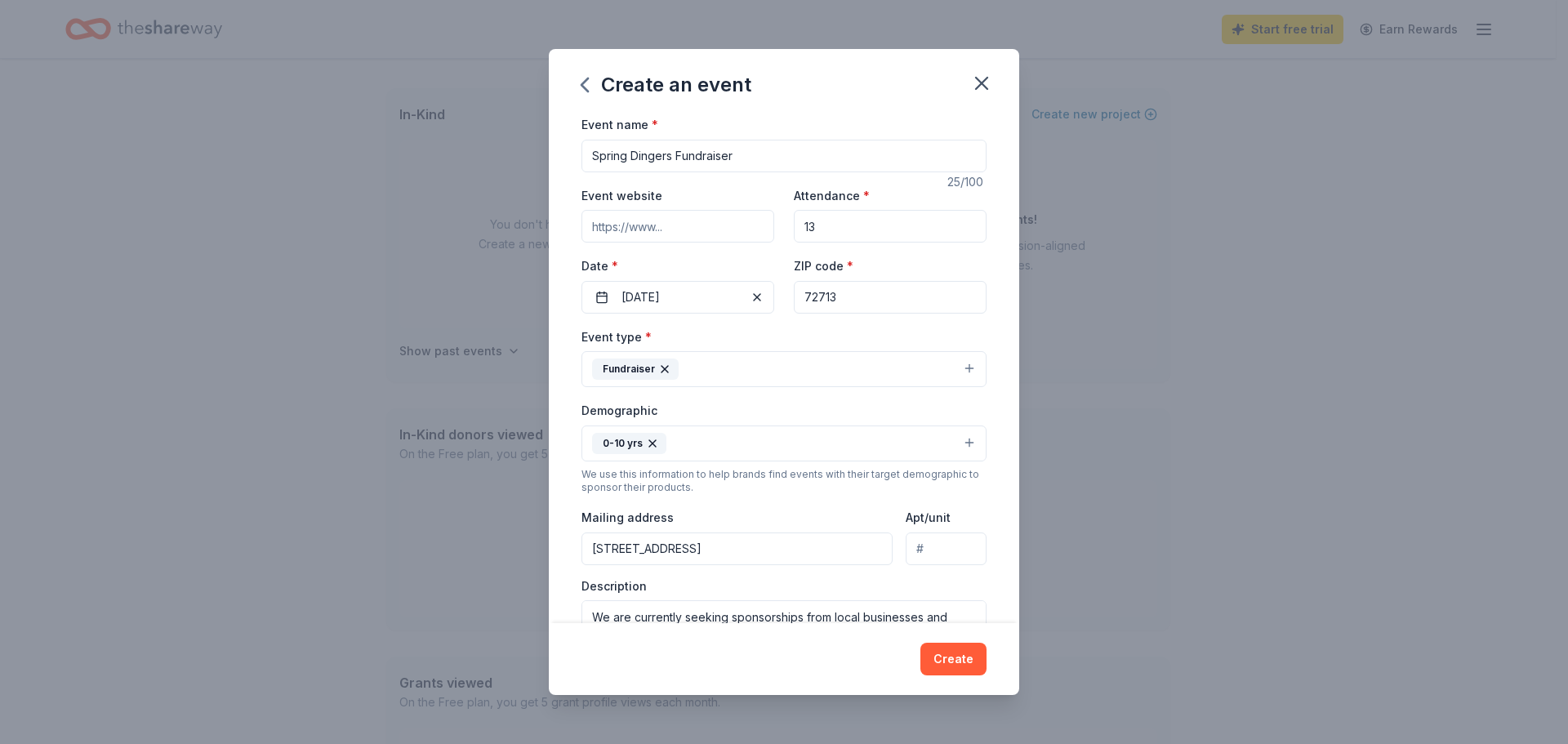
click at [757, 481] on div "We use this information to help brands find events with their target demographi…" at bounding box center [784, 480] width 405 height 26
click at [780, 473] on div "We use this information to help brands find events with their target demographi…" at bounding box center [784, 480] width 405 height 26
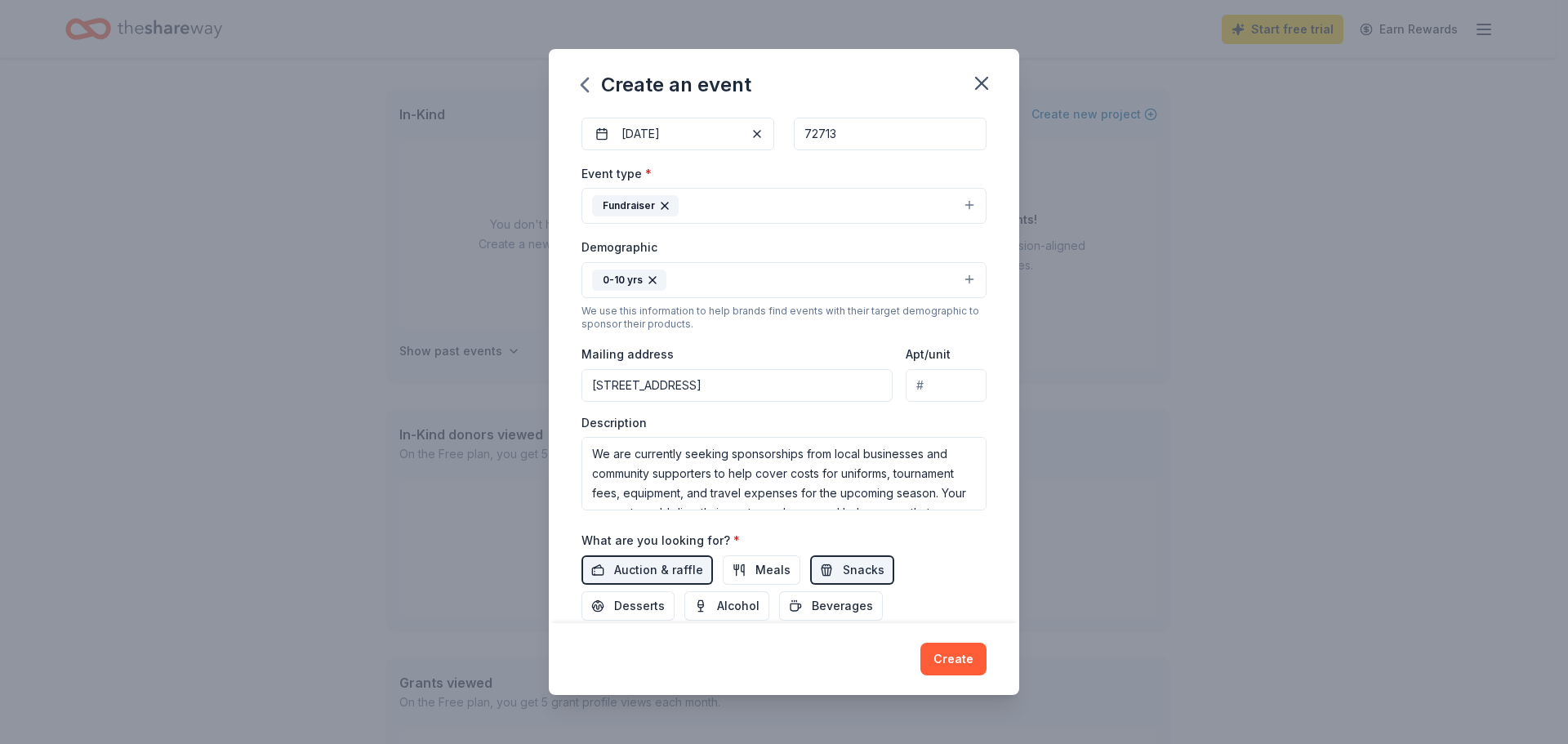
scroll to position [245, 0]
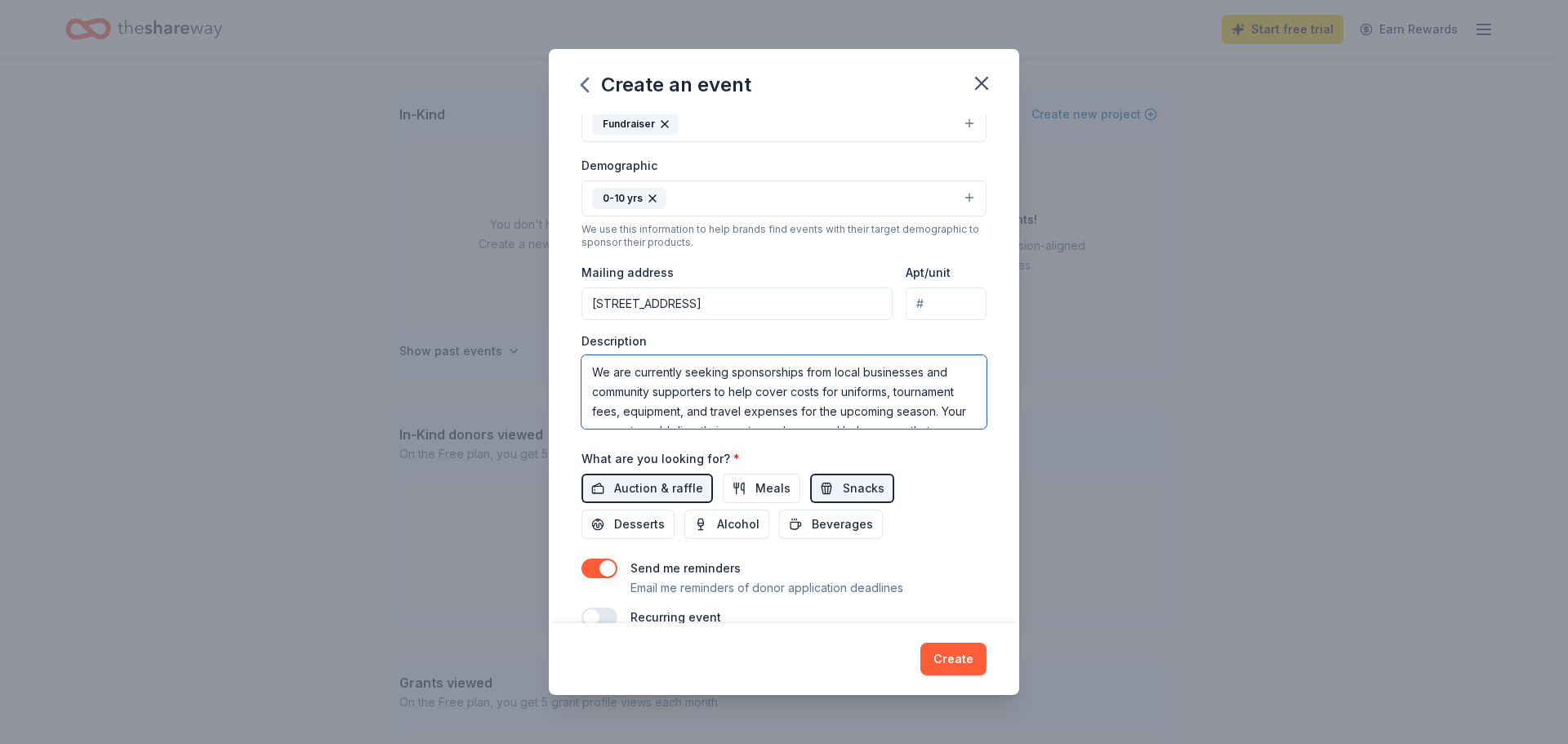
click at [908, 393] on textarea "We are currently seeking sponsorships from local businesses and community suppo…" at bounding box center [784, 392] width 405 height 74
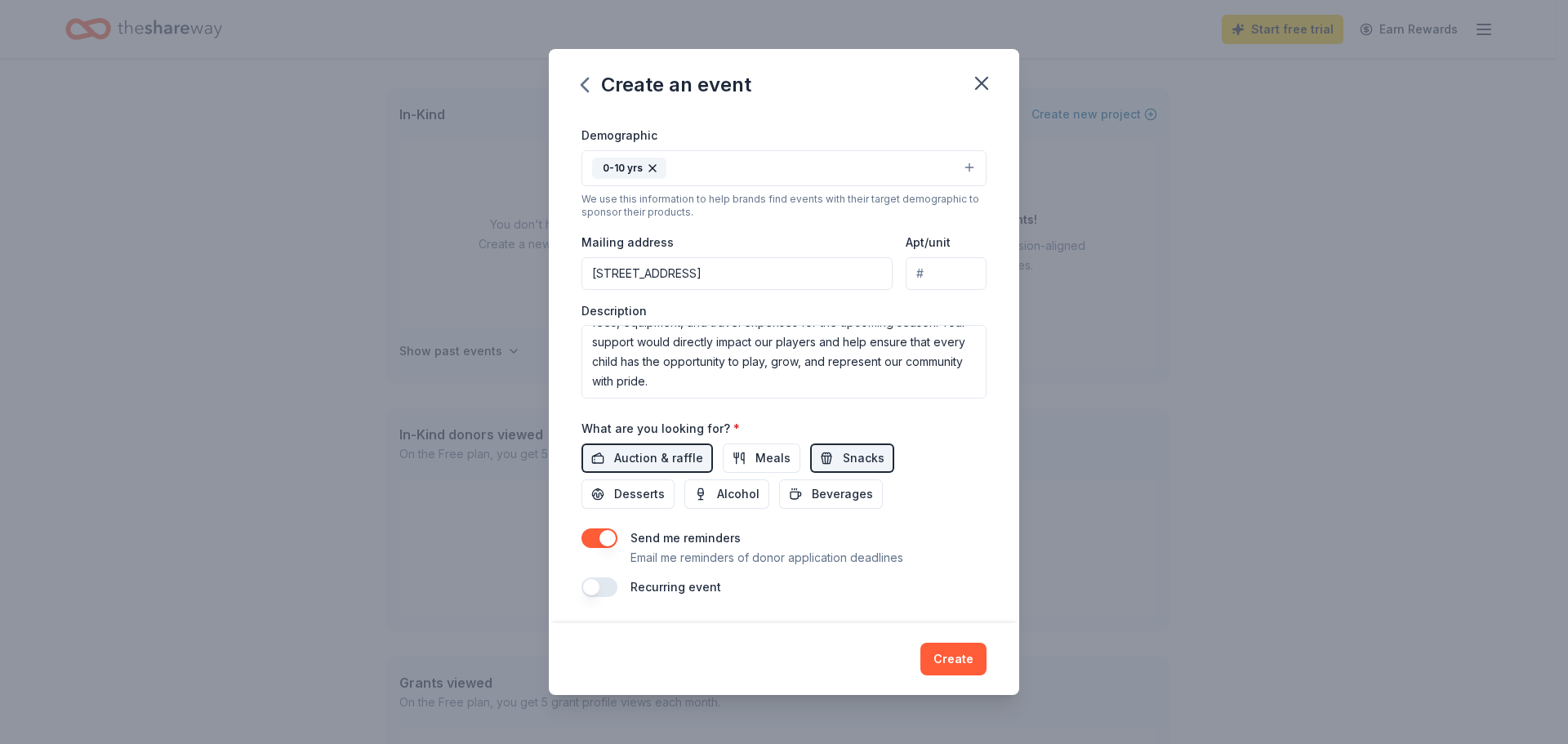
click at [995, 457] on div "Event name * Spring Dingers Fundraiser 25 /100 Event website Attendance * 13 Da…" at bounding box center [784, 368] width 470 height 509
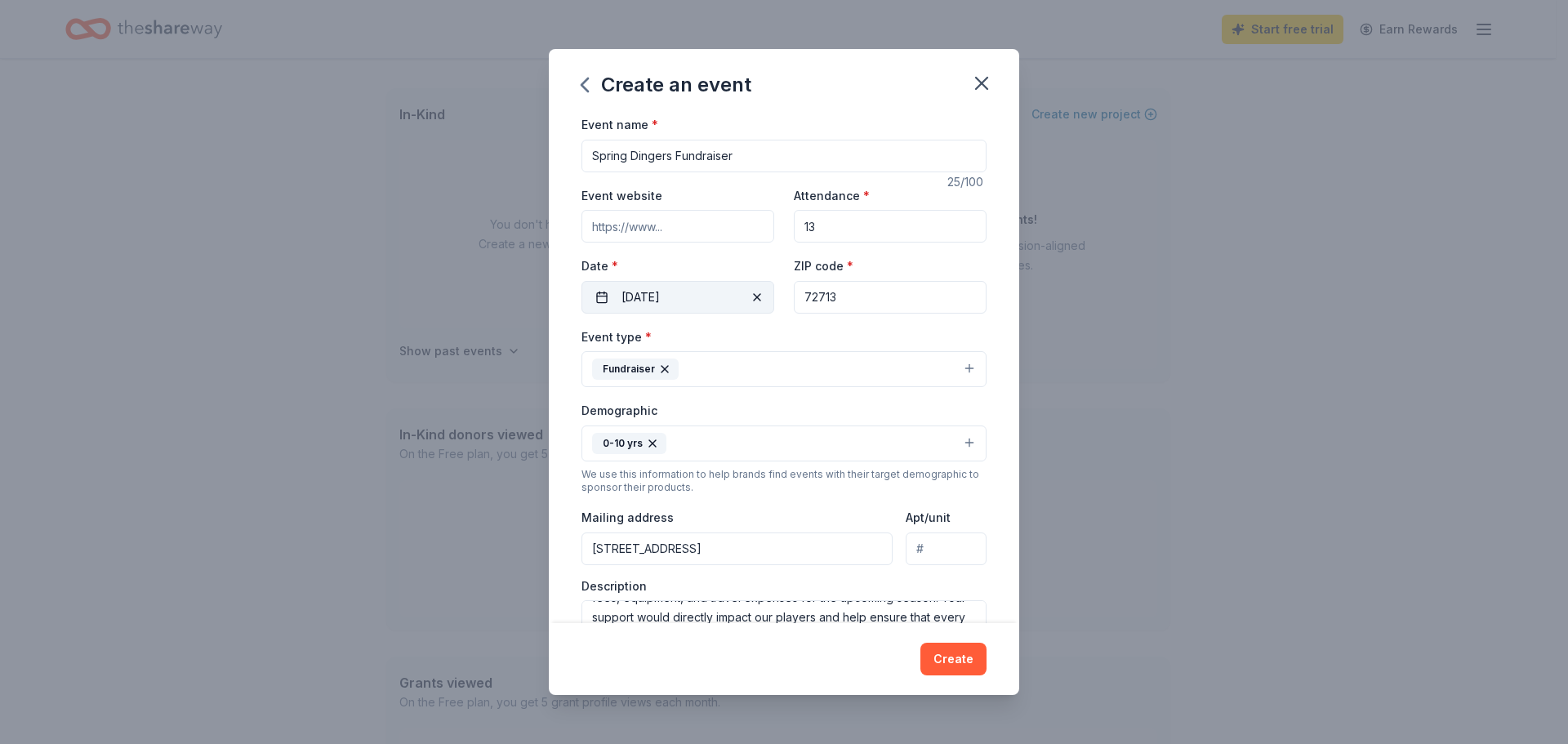
click at [666, 298] on button "10/15/2025" at bounding box center [678, 297] width 193 height 33
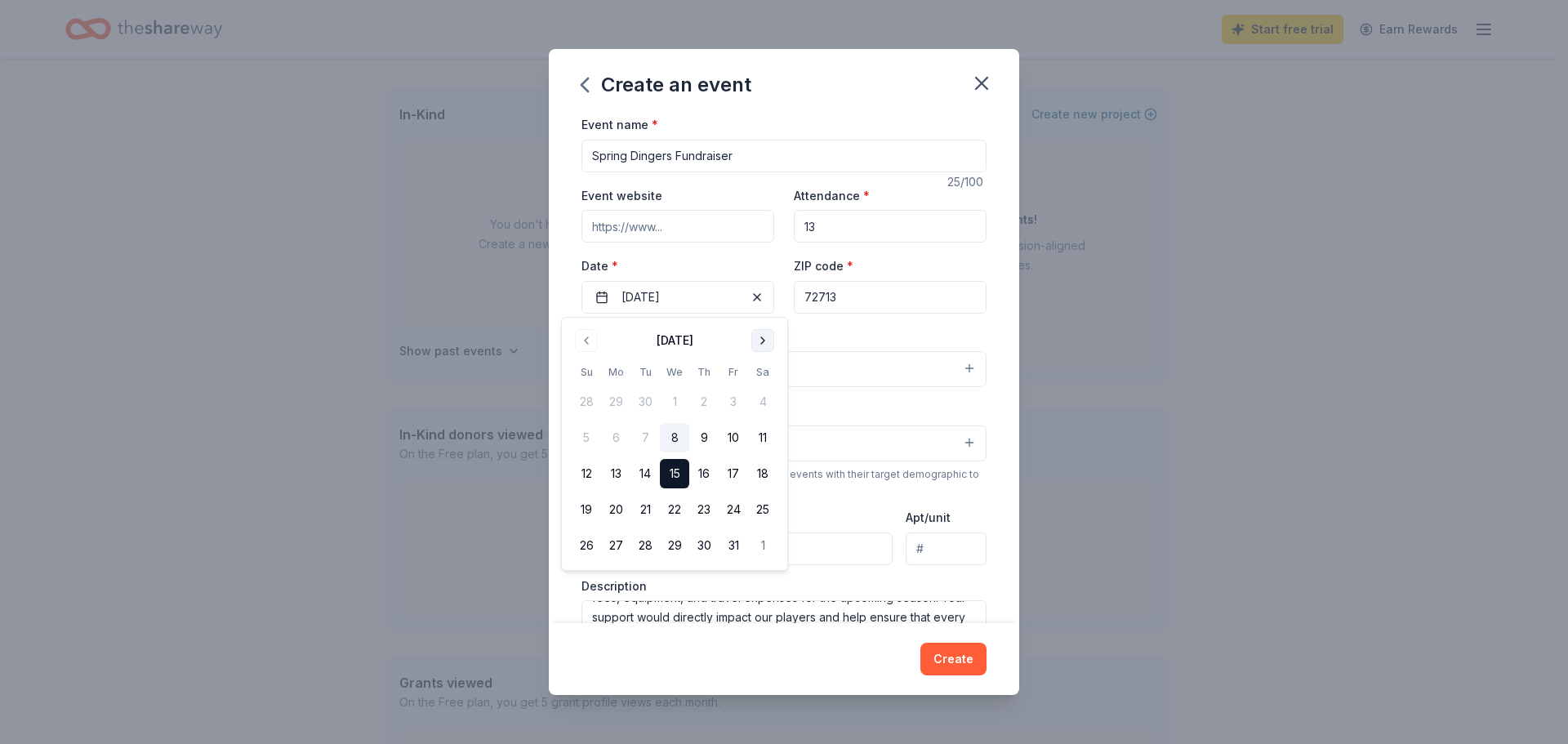
click at [758, 335] on button "Go to next month" at bounding box center [762, 340] width 23 height 23
click at [756, 336] on button "Go to next month" at bounding box center [762, 340] width 23 height 23
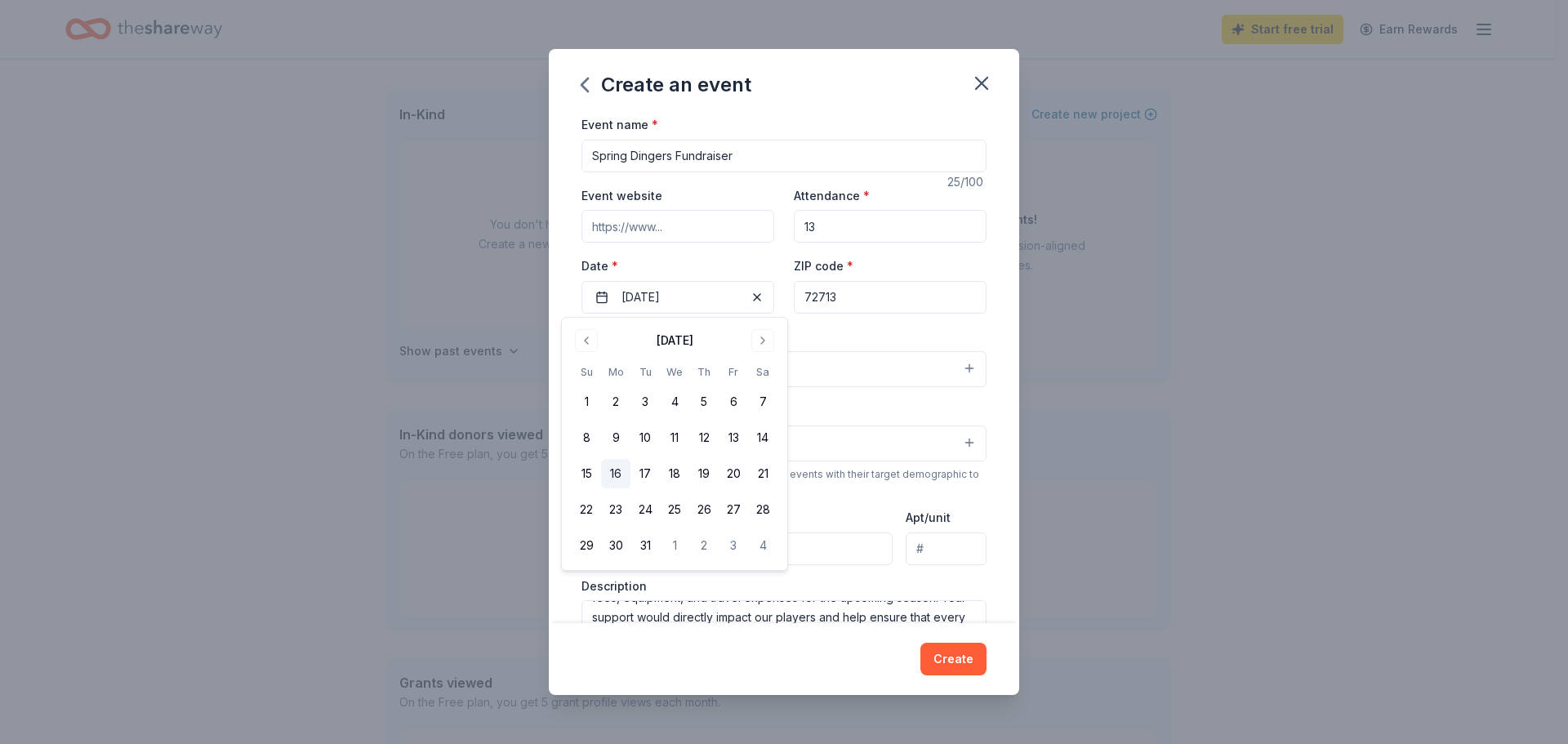
click at [614, 469] on button "16" at bounding box center [615, 473] width 29 height 29
click at [834, 390] on div "Event type * Fundraiser Demographic 0-10 yrs We use this information to help br…" at bounding box center [784, 500] width 405 height 347
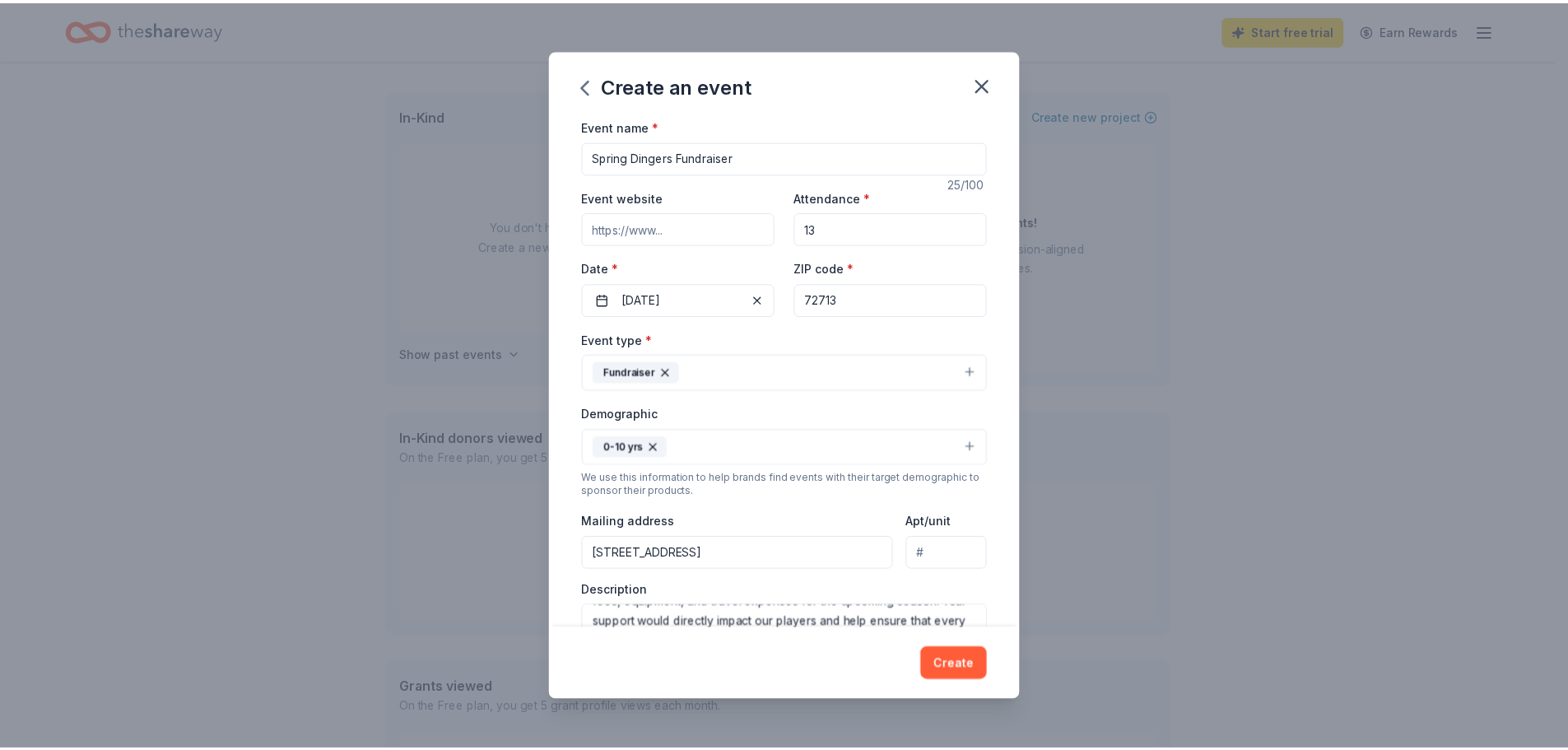
scroll to position [277, 0]
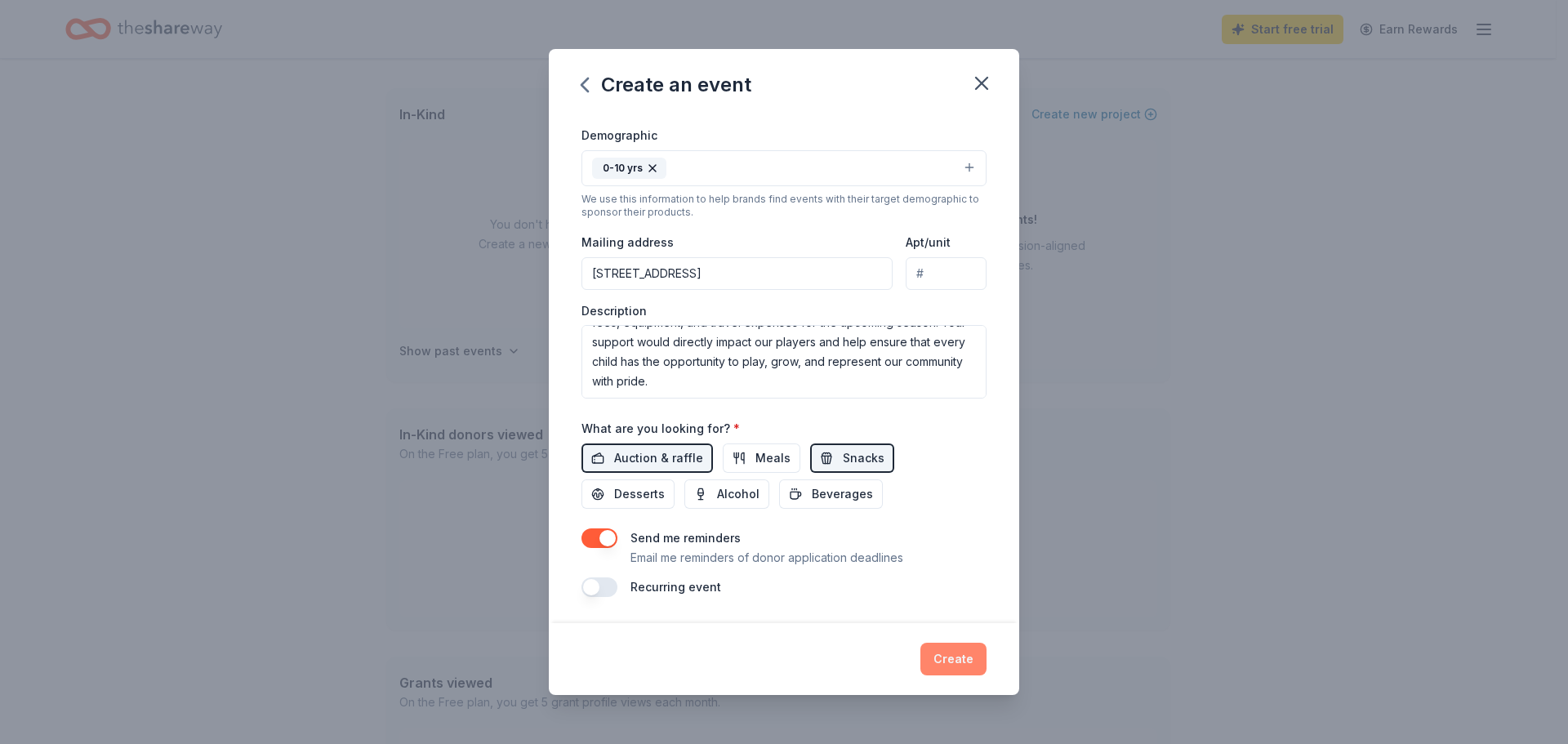
click at [965, 655] on button "Create" at bounding box center [953, 659] width 66 height 33
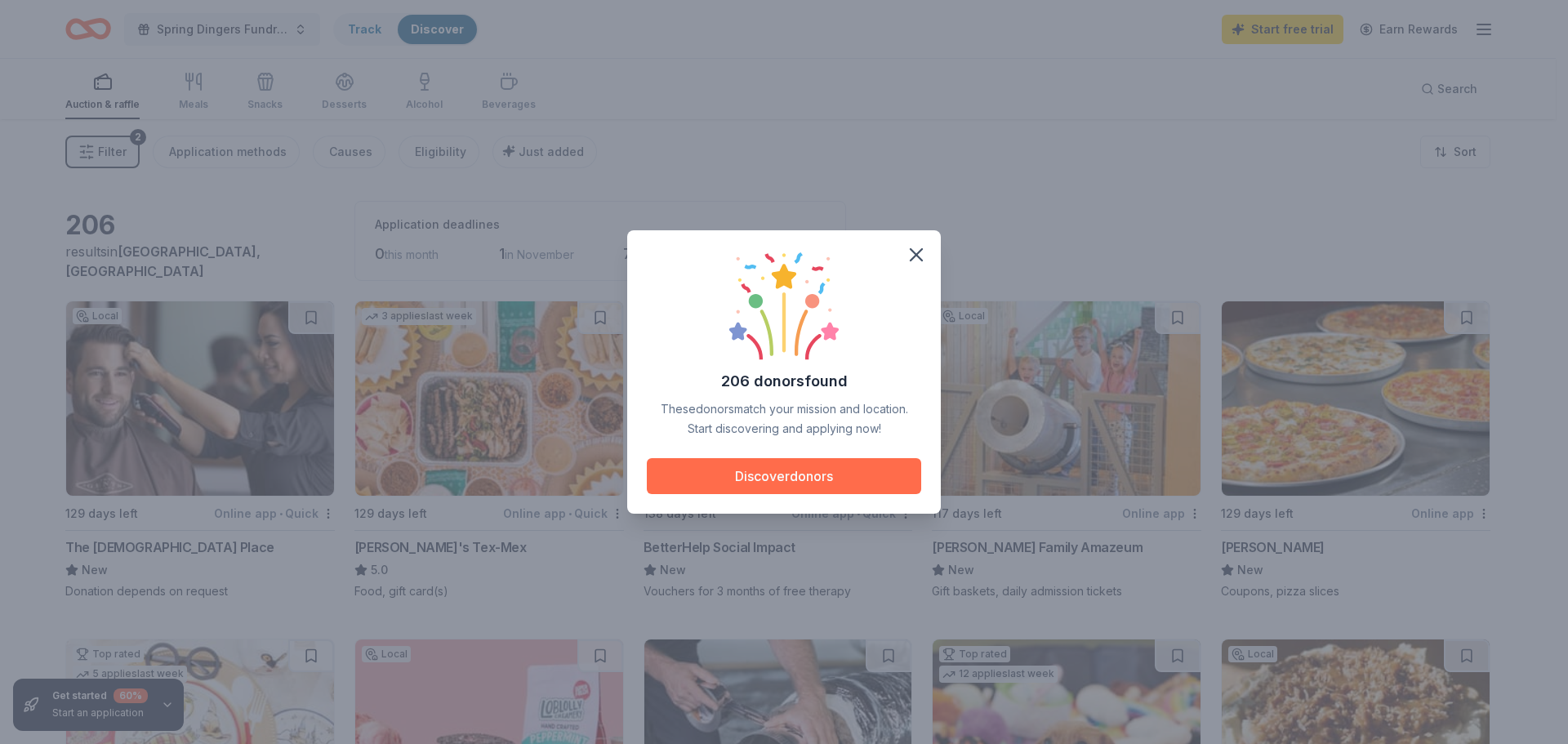
click at [809, 477] on button "Discover donors" at bounding box center [784, 476] width 274 height 36
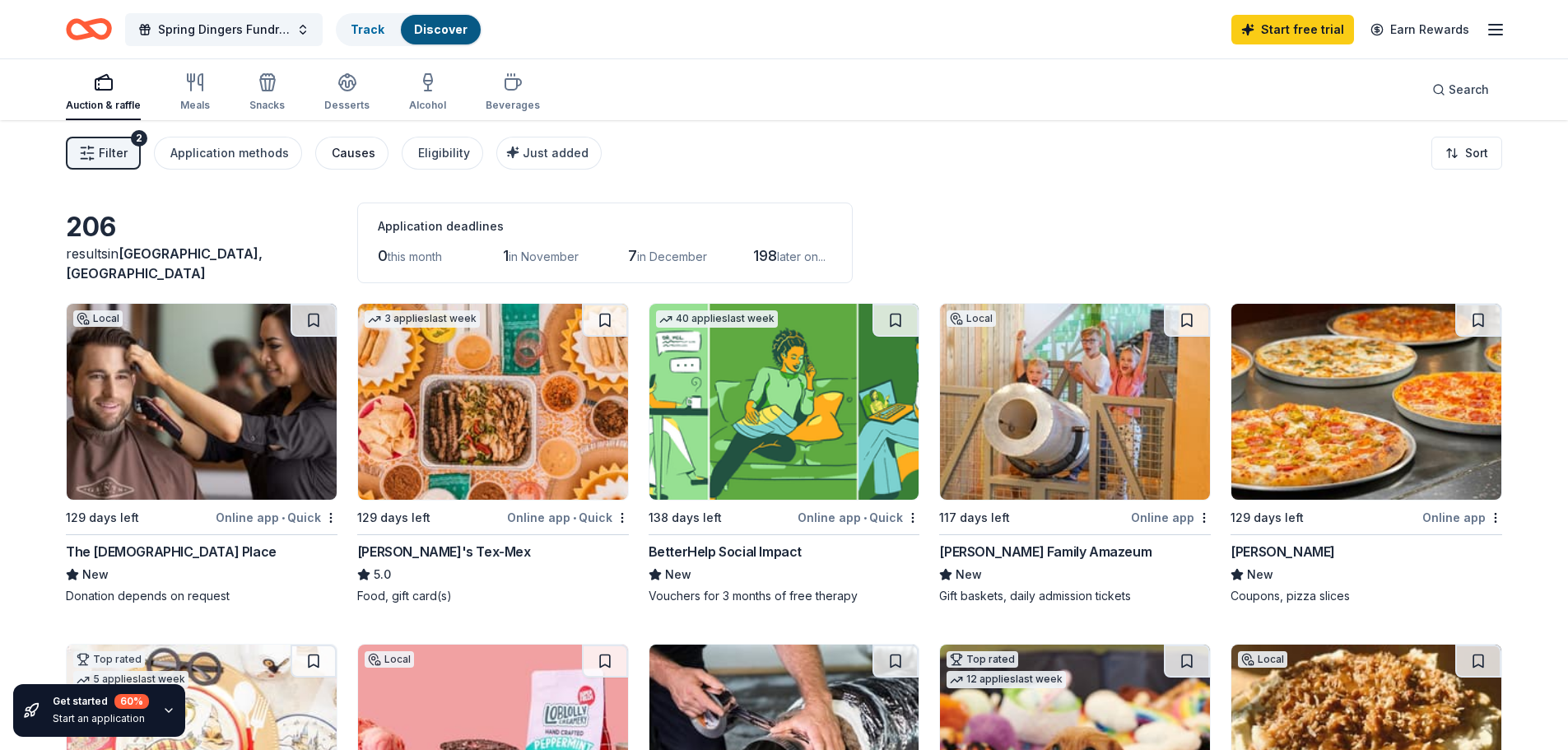
click at [356, 155] on div "Causes" at bounding box center [354, 153] width 44 height 19
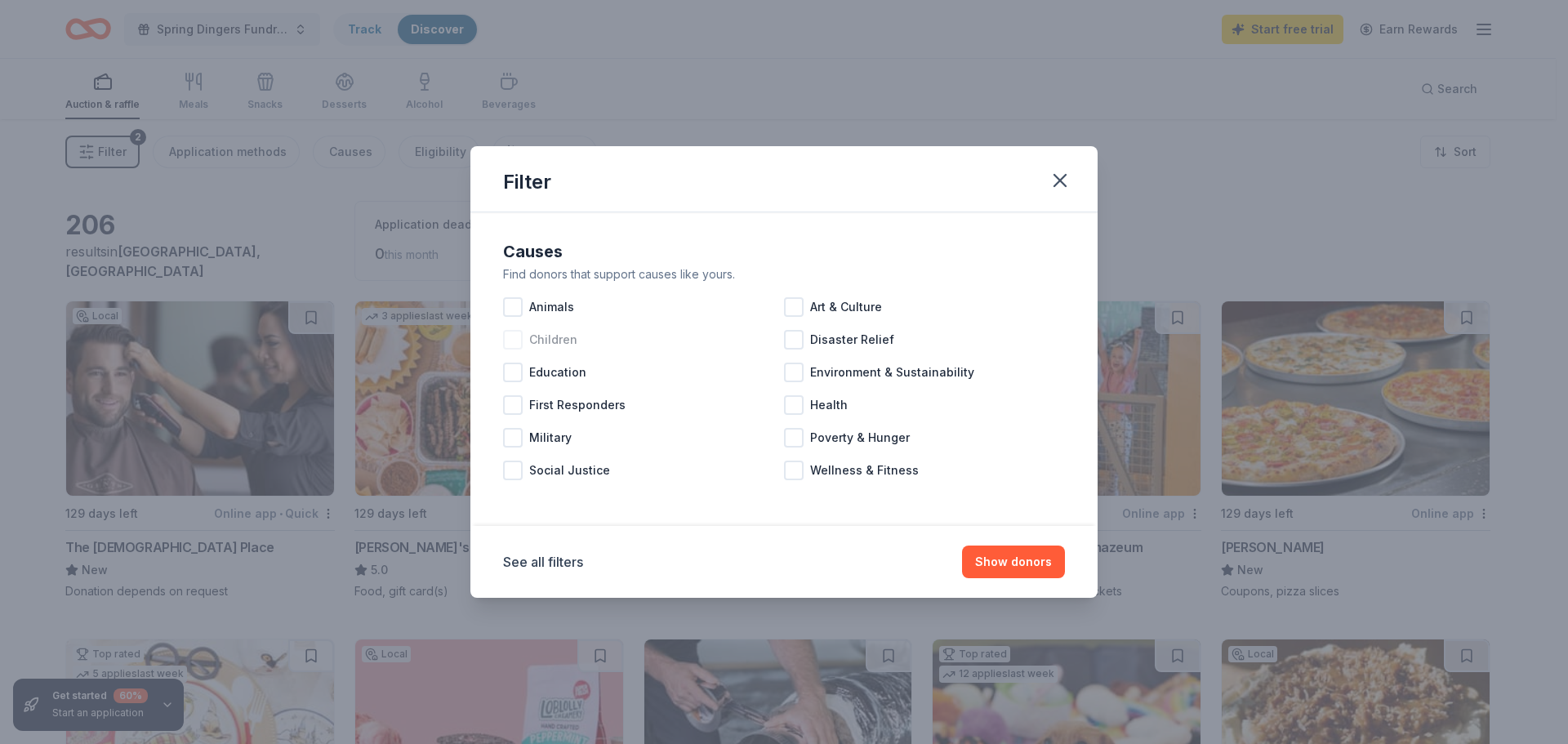
click at [543, 350] on div "Children" at bounding box center [643, 339] width 281 height 33
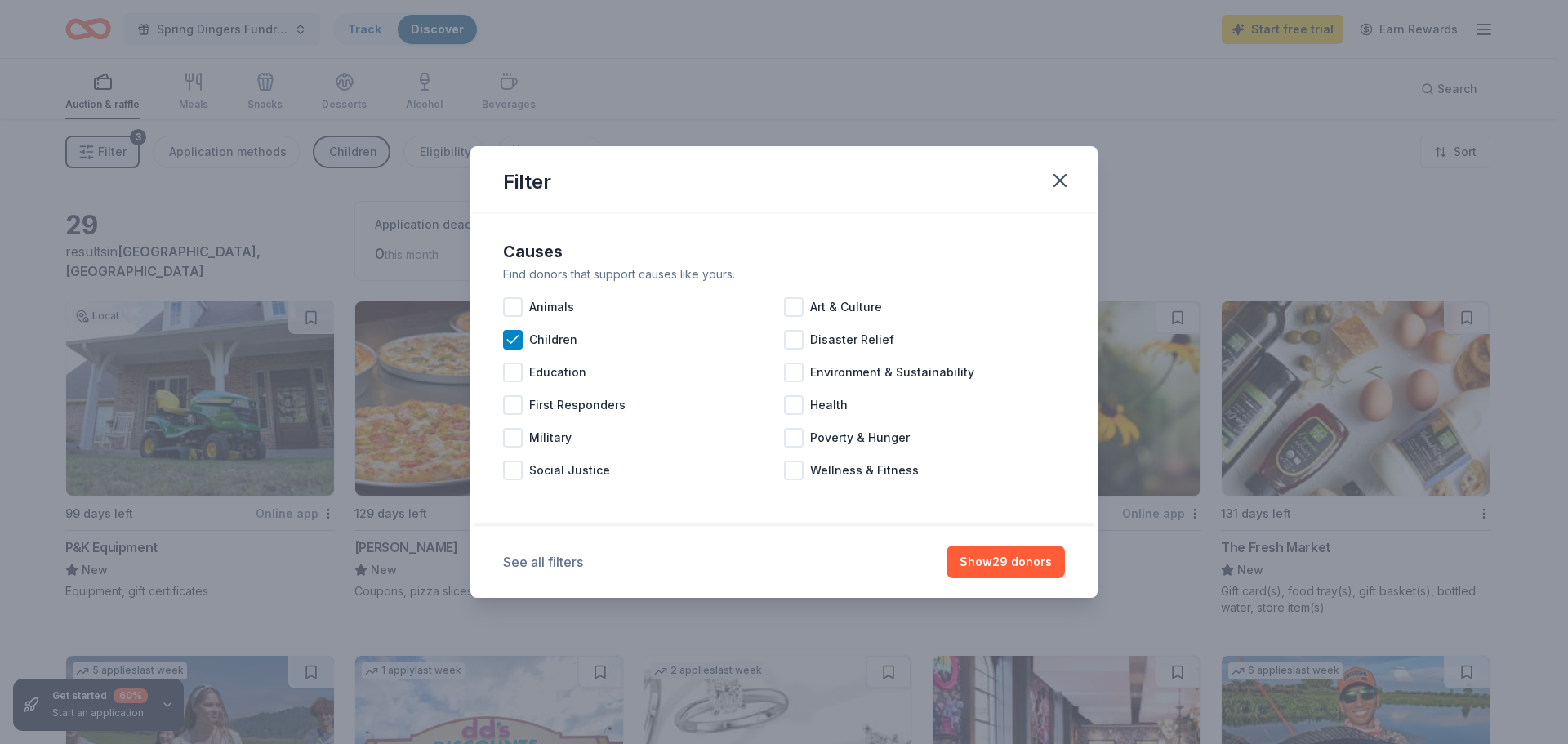
click at [552, 564] on button "See all filters" at bounding box center [542, 561] width 80 height 19
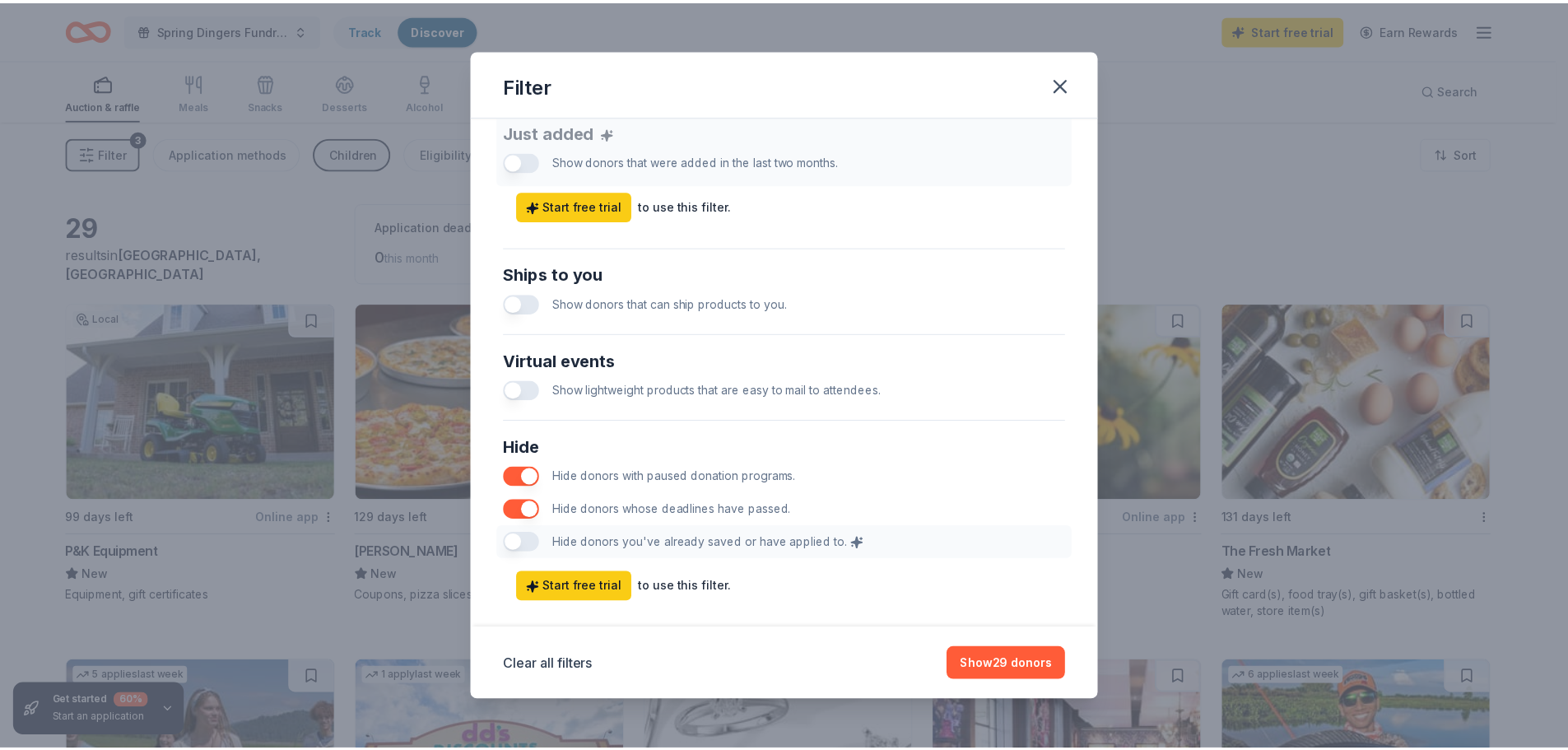
scroll to position [685, 0]
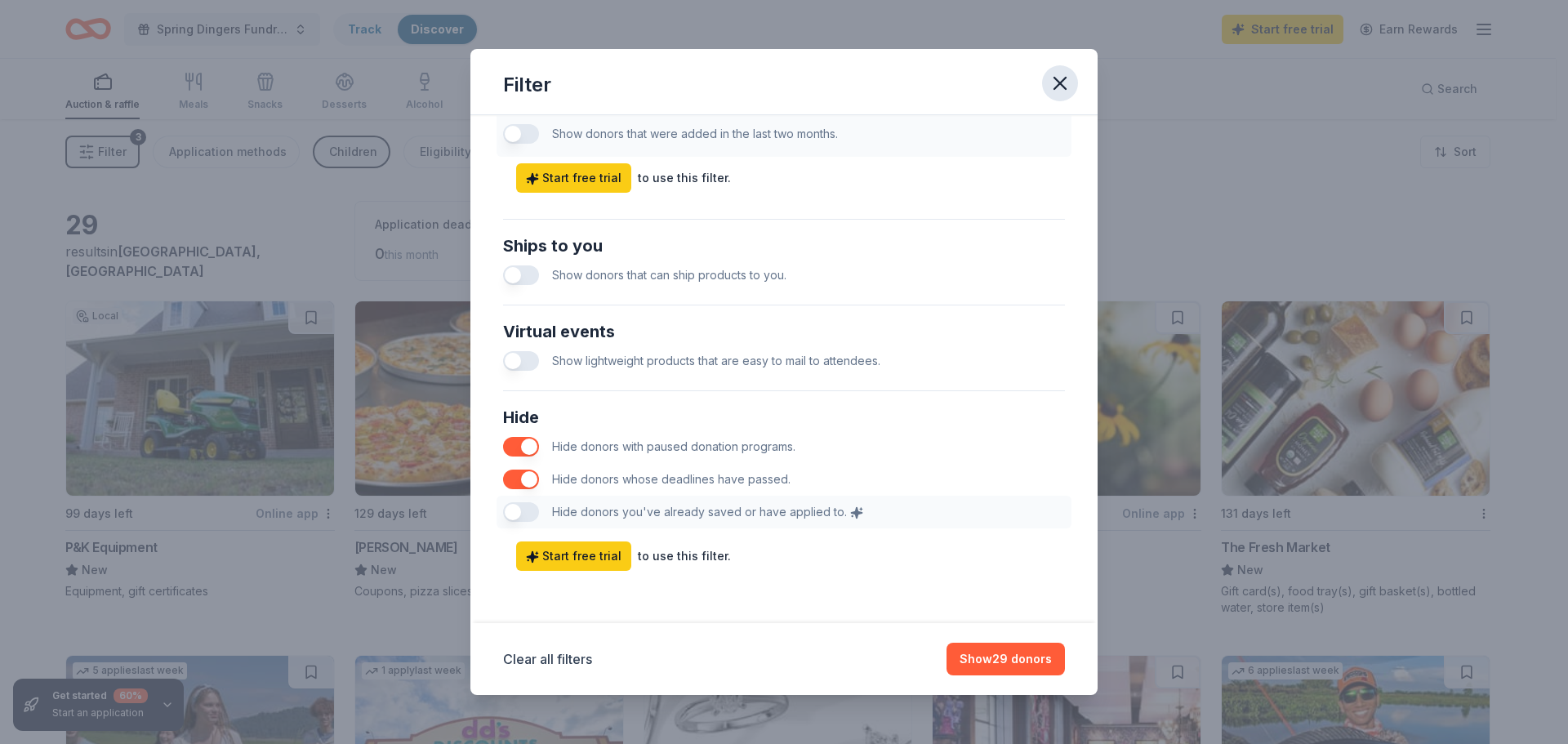
click at [1061, 77] on icon "button" at bounding box center [1059, 83] width 23 height 23
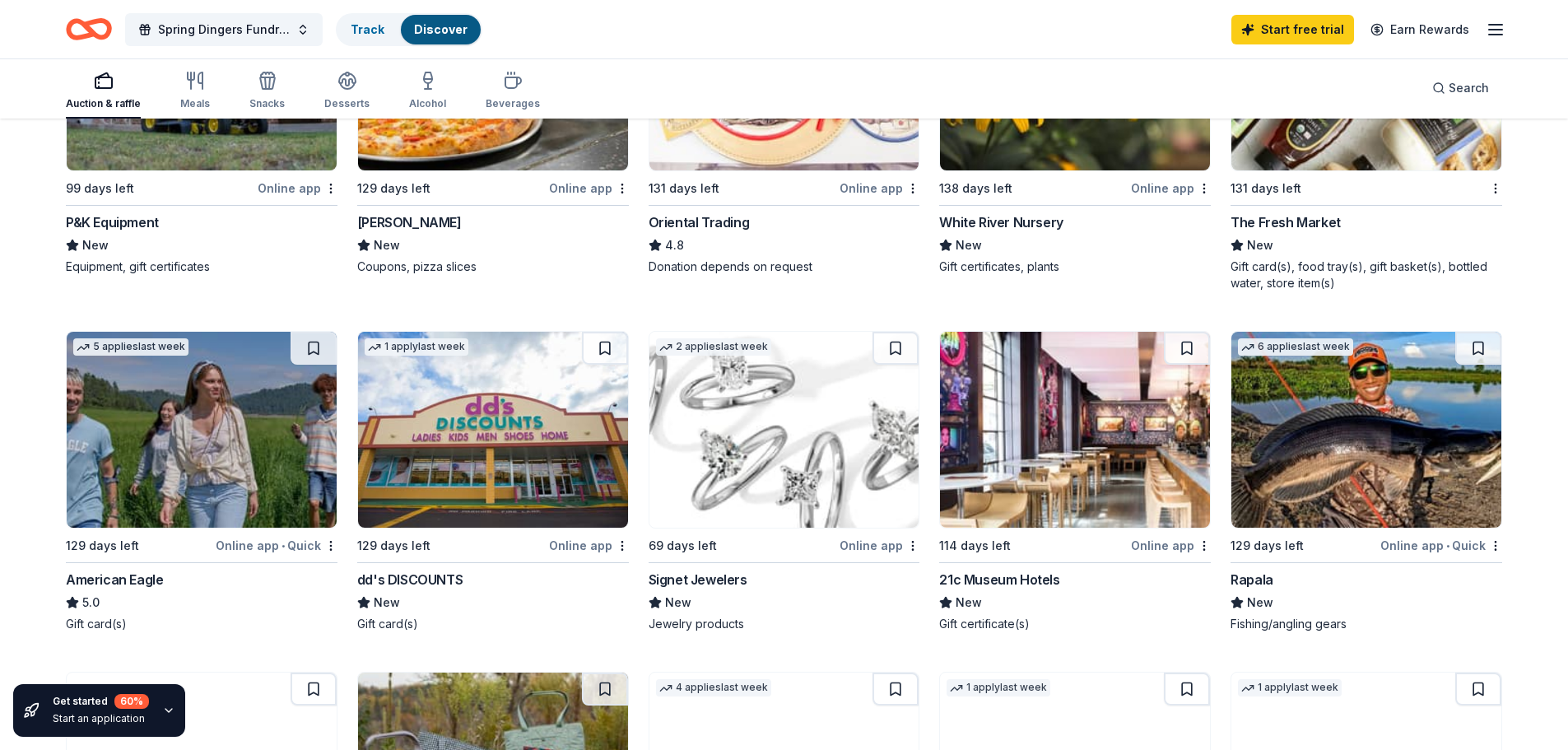
scroll to position [0, 0]
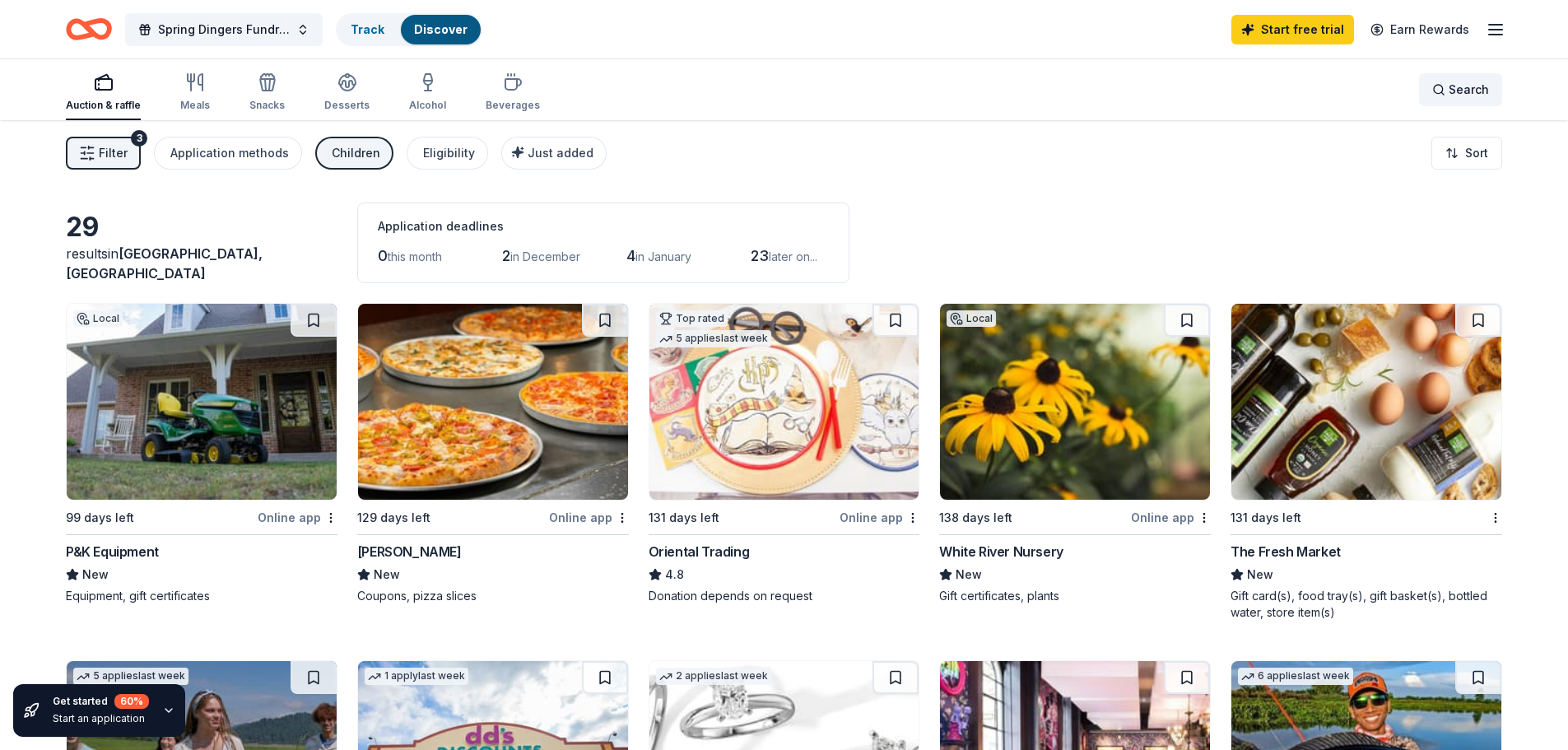
click at [1462, 92] on span "Search" at bounding box center [1469, 90] width 41 height 19
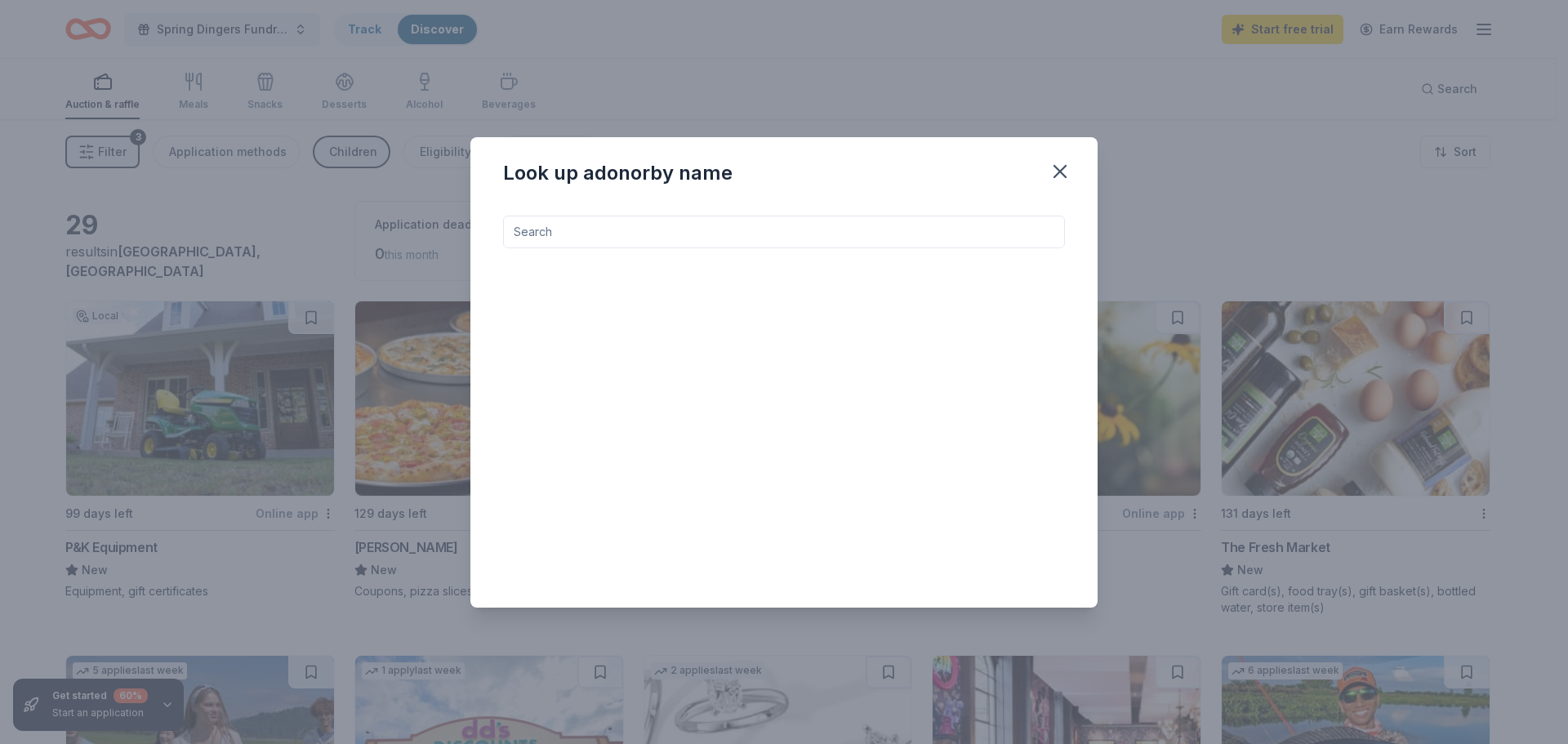
click at [763, 239] on input at bounding box center [784, 231] width 561 height 33
type input "team fundraiser"
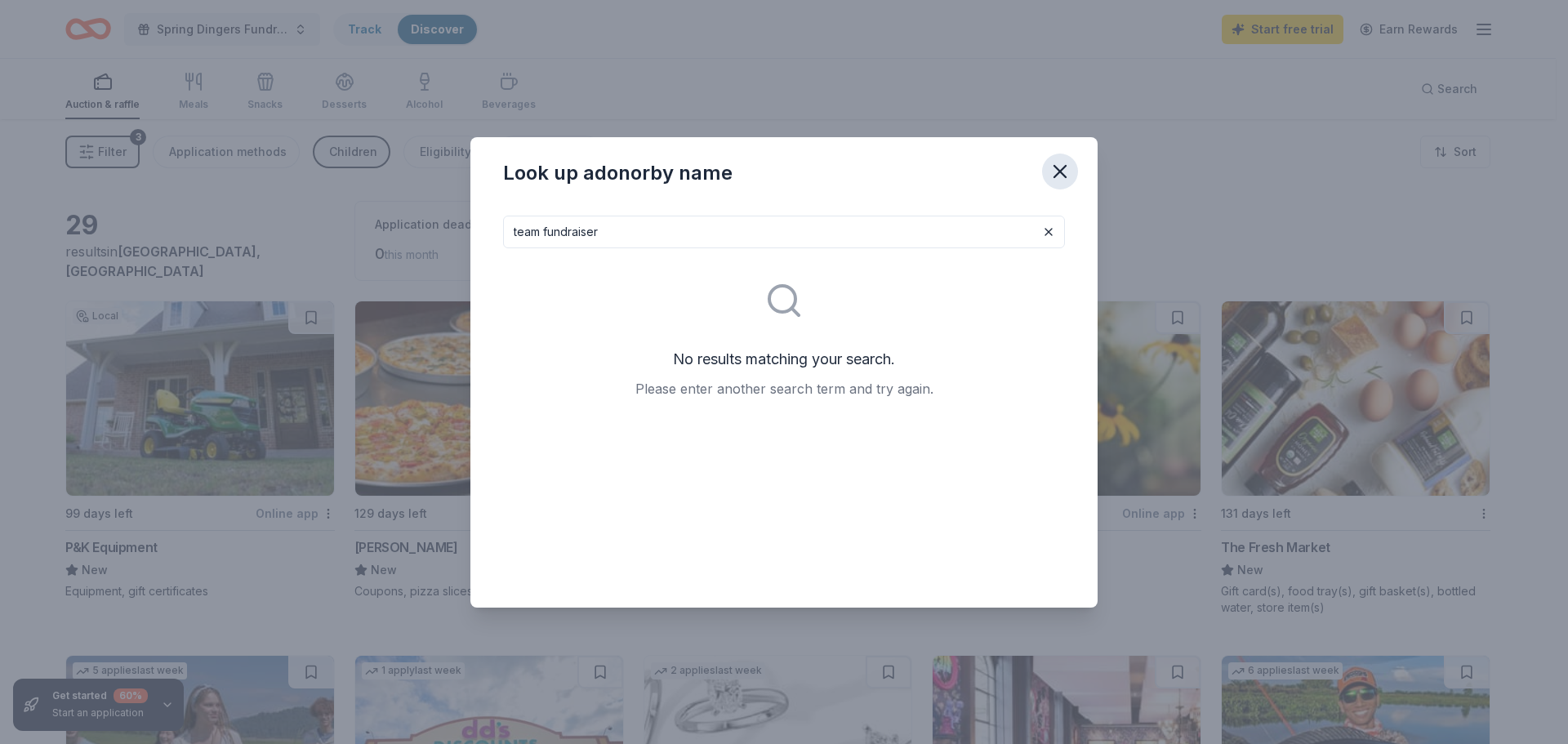
click at [1055, 177] on icon "button" at bounding box center [1060, 172] width 12 height 12
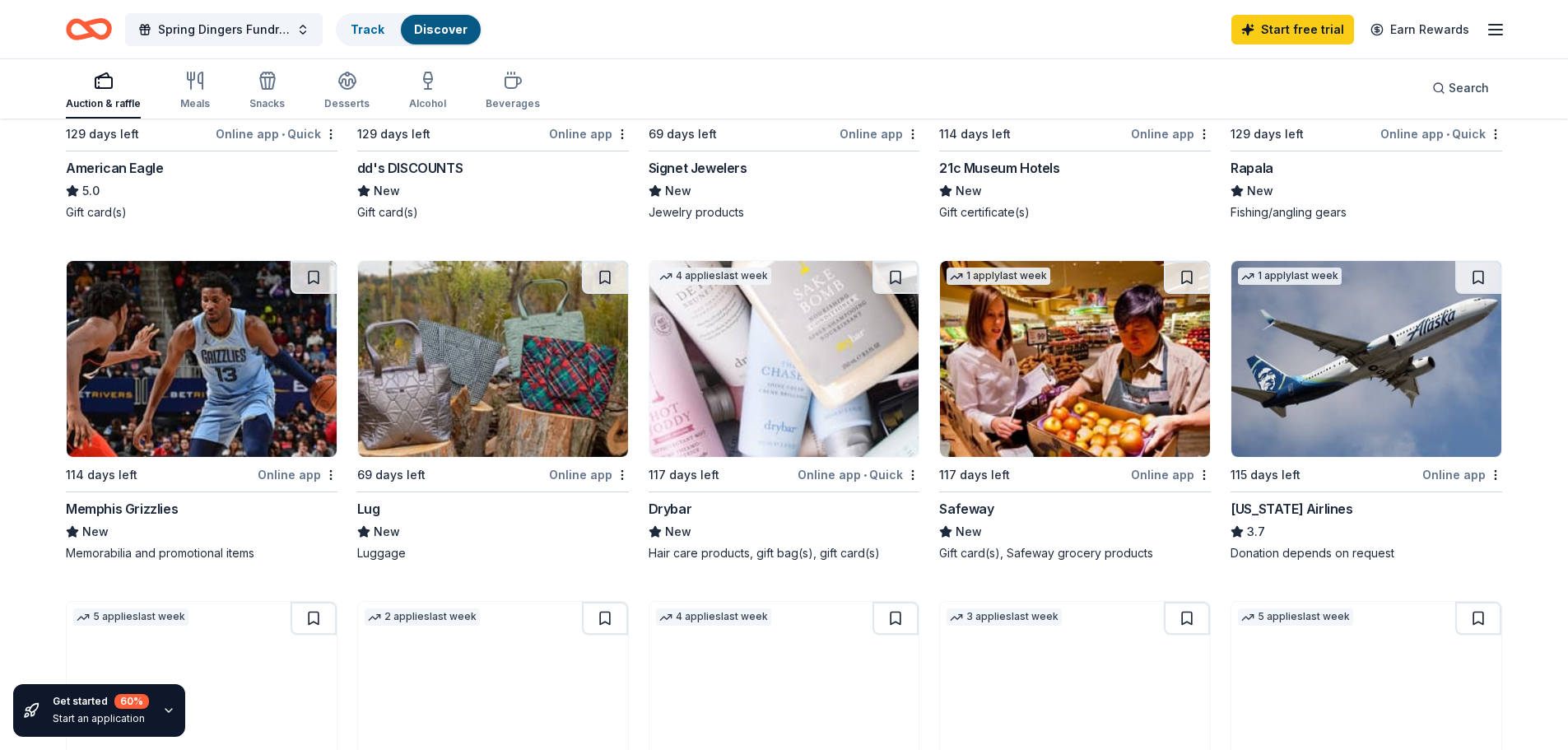
scroll to position [329, 0]
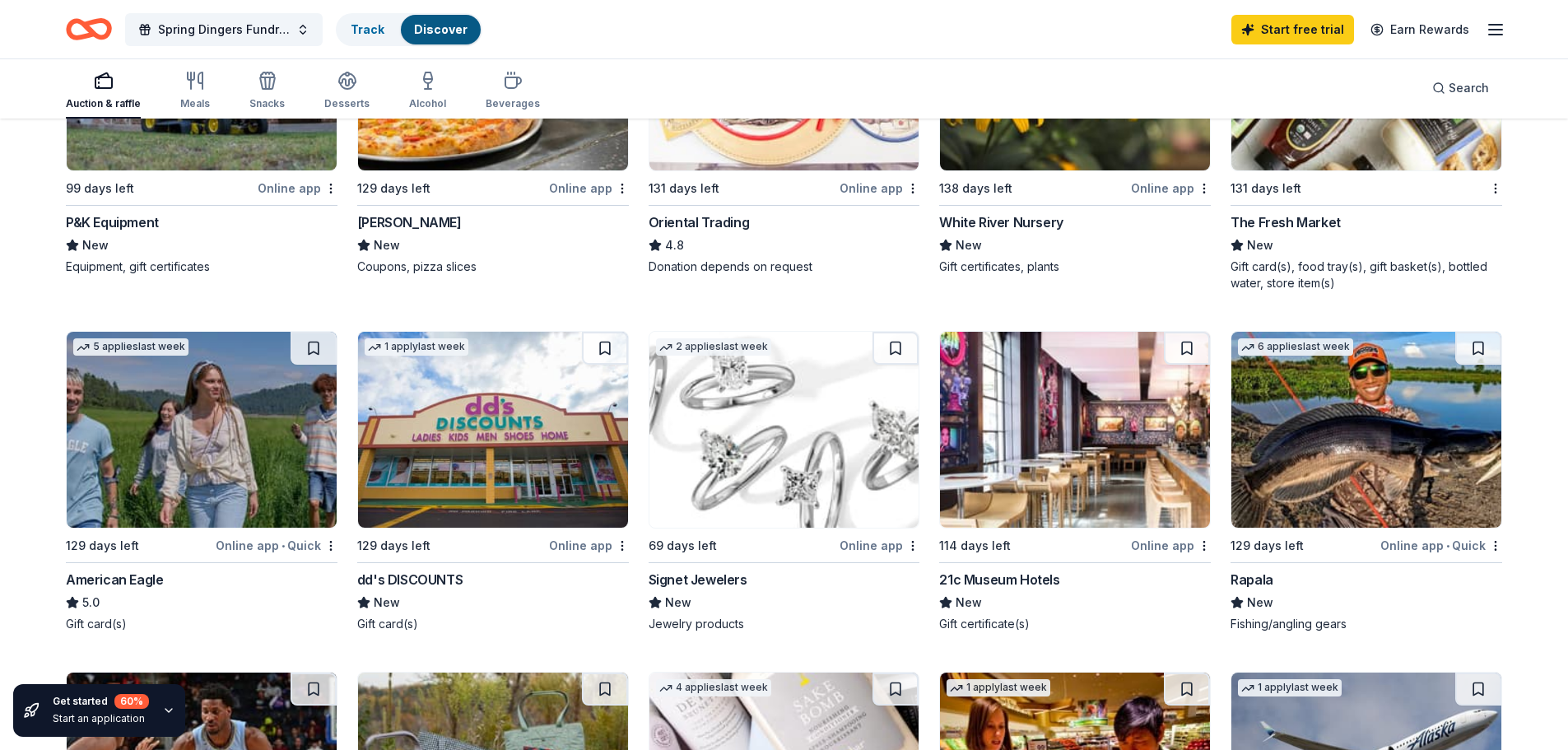
drag, startPoint x: 270, startPoint y: 102, endPoint x: 701, endPoint y: 66, distance: 432.5
click at [816, 73] on div "Auction & raffle Meals Snacks Desserts Alcohol Beverages Search" at bounding box center [784, 88] width 1436 height 61
click at [102, 93] on div "Auction & raffle" at bounding box center [103, 90] width 75 height 40
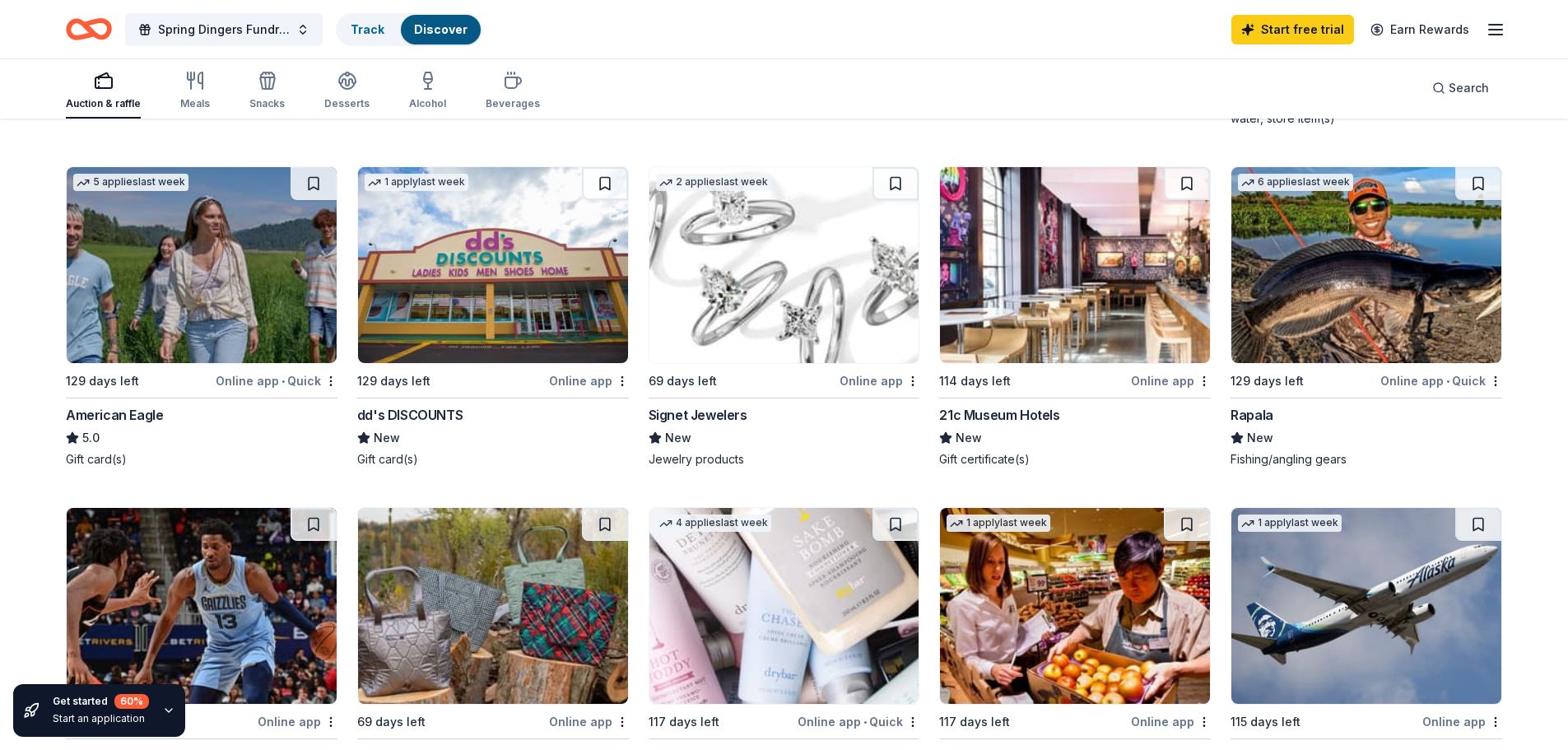
scroll to position [165, 0]
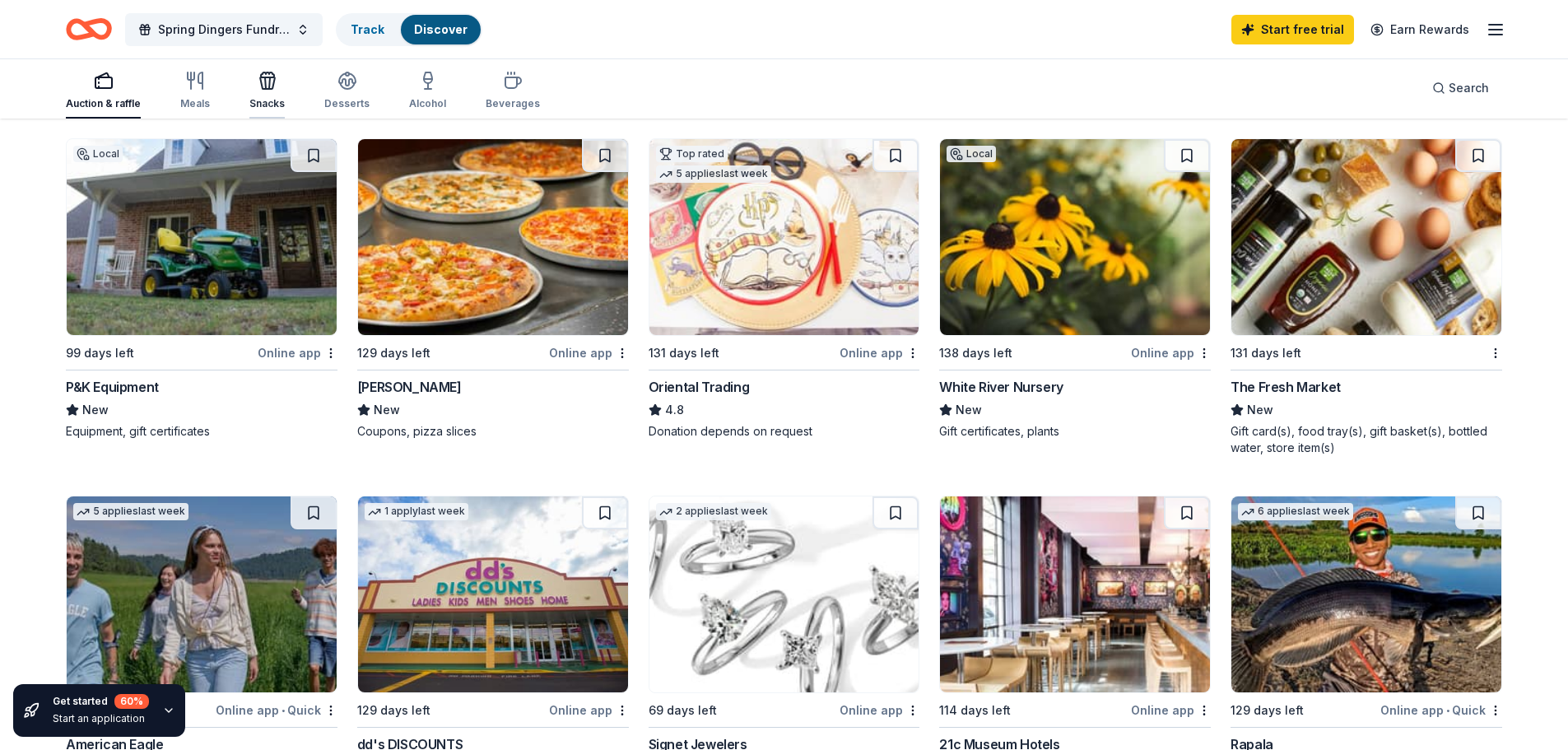
click at [258, 88] on icon "button" at bounding box center [267, 80] width 19 height 19
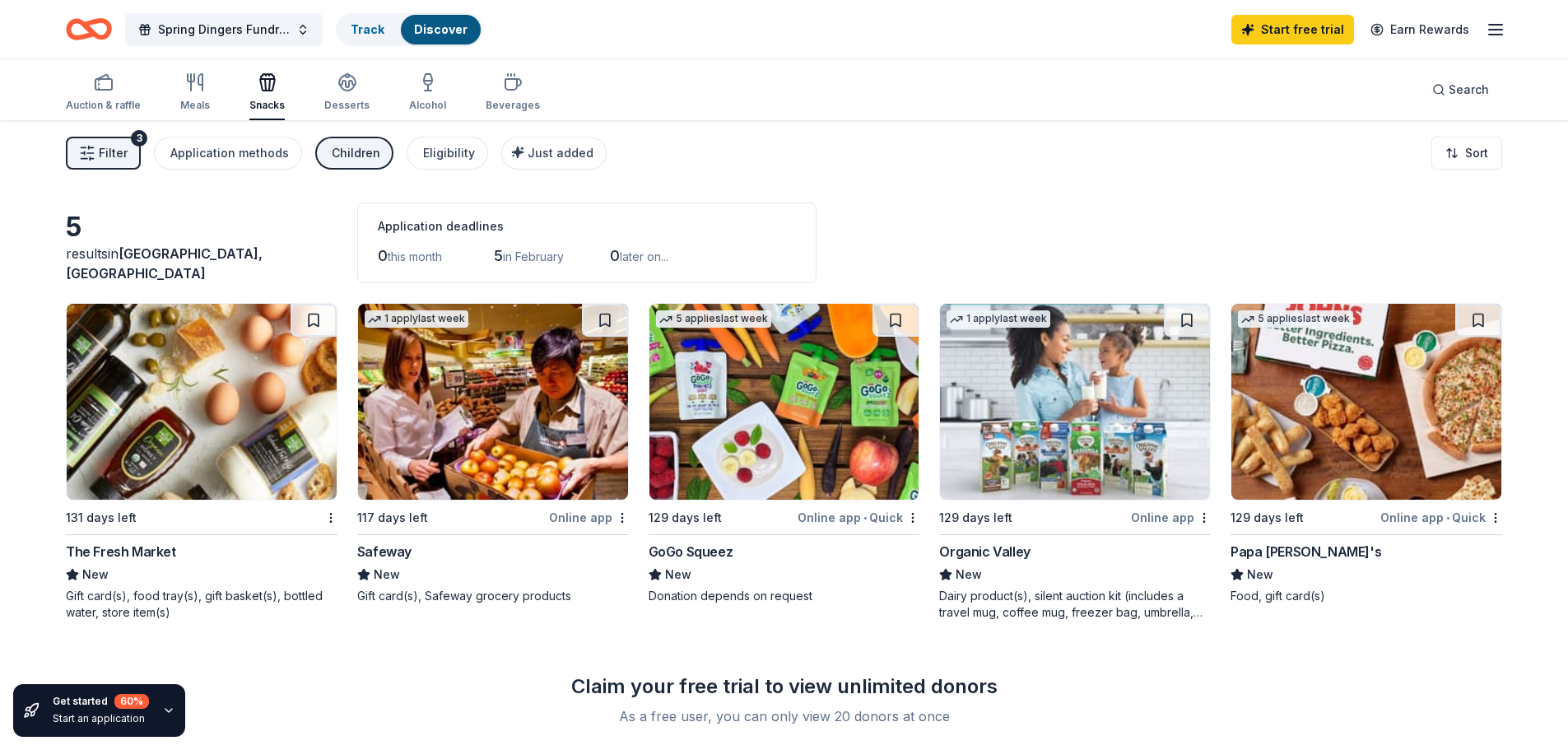
click at [80, 26] on icon "Home" at bounding box center [89, 30] width 46 height 39
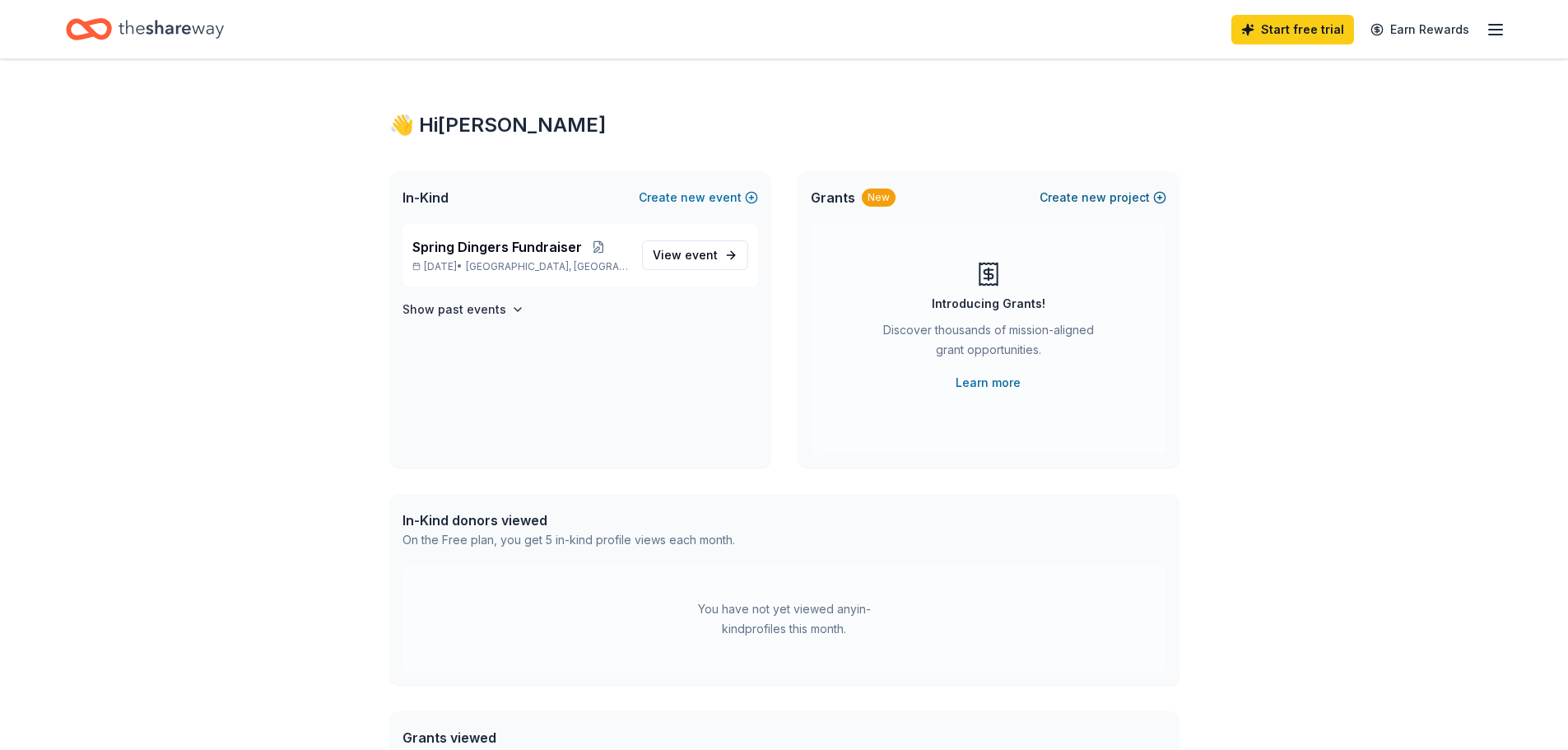
click at [1160, 193] on button "Create new project" at bounding box center [1103, 197] width 127 height 19
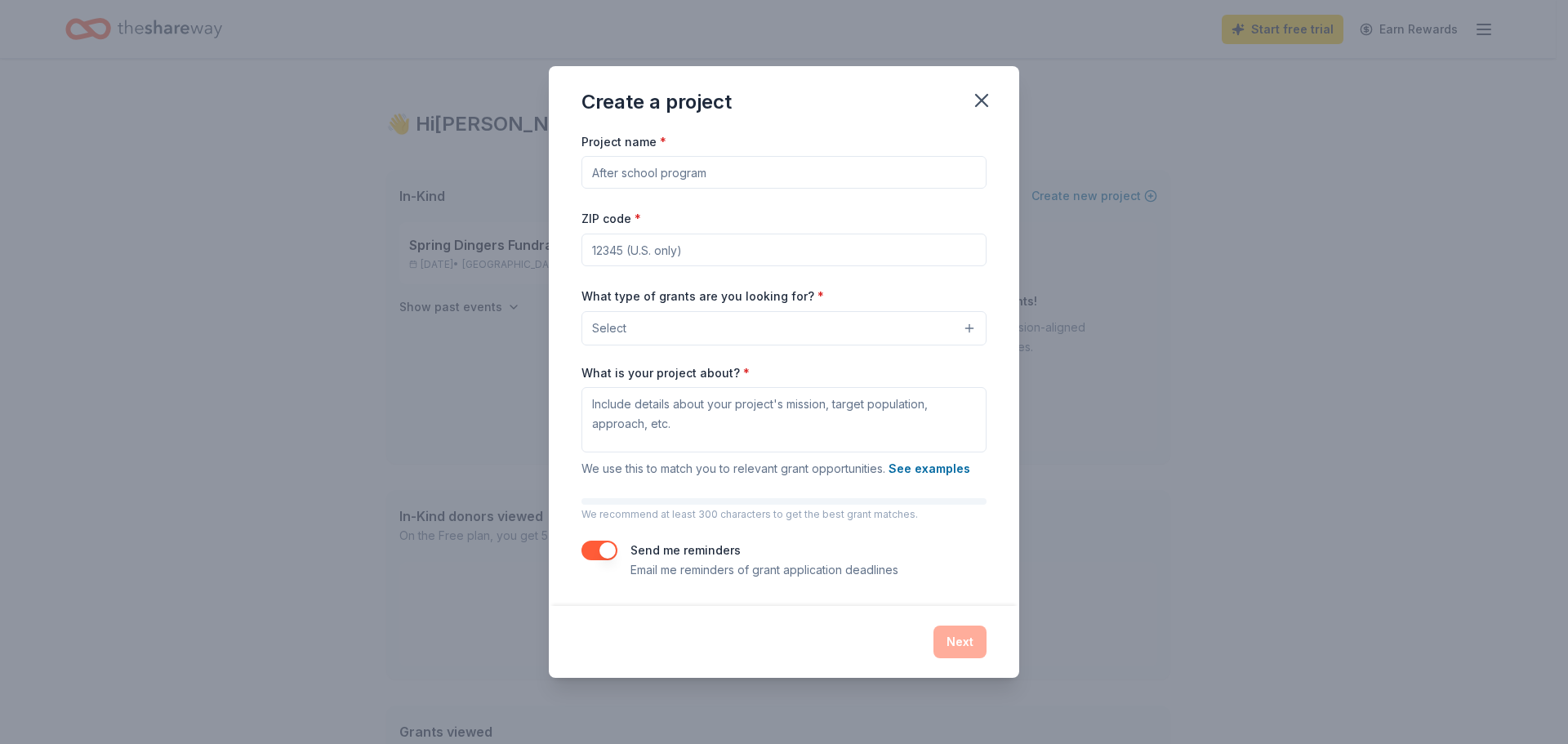
click at [717, 178] on input "Project name *" at bounding box center [784, 172] width 405 height 33
click at [981, 102] on icon "button" at bounding box center [981, 100] width 23 height 23
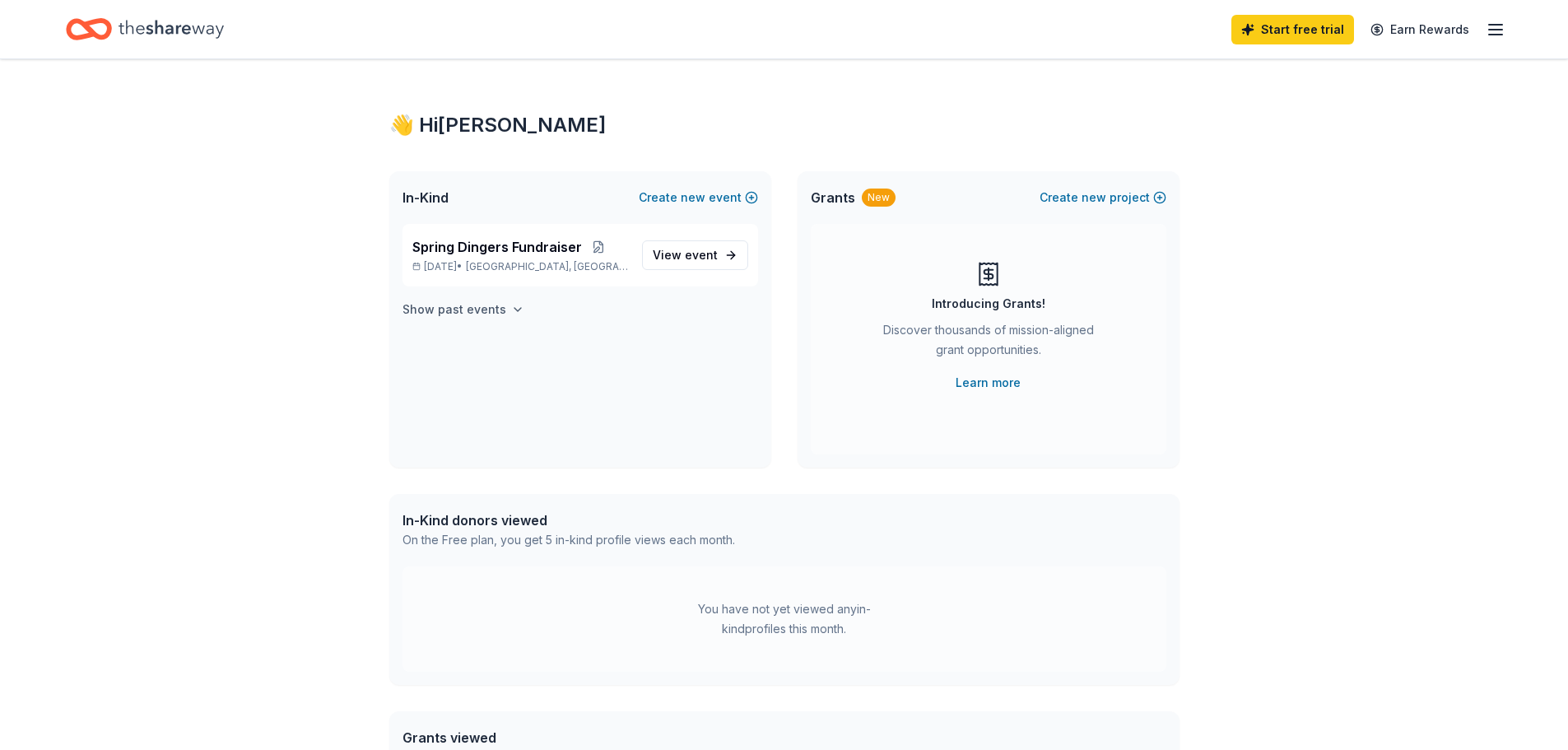
click at [511, 312] on icon "button" at bounding box center [518, 310] width 14 height 14
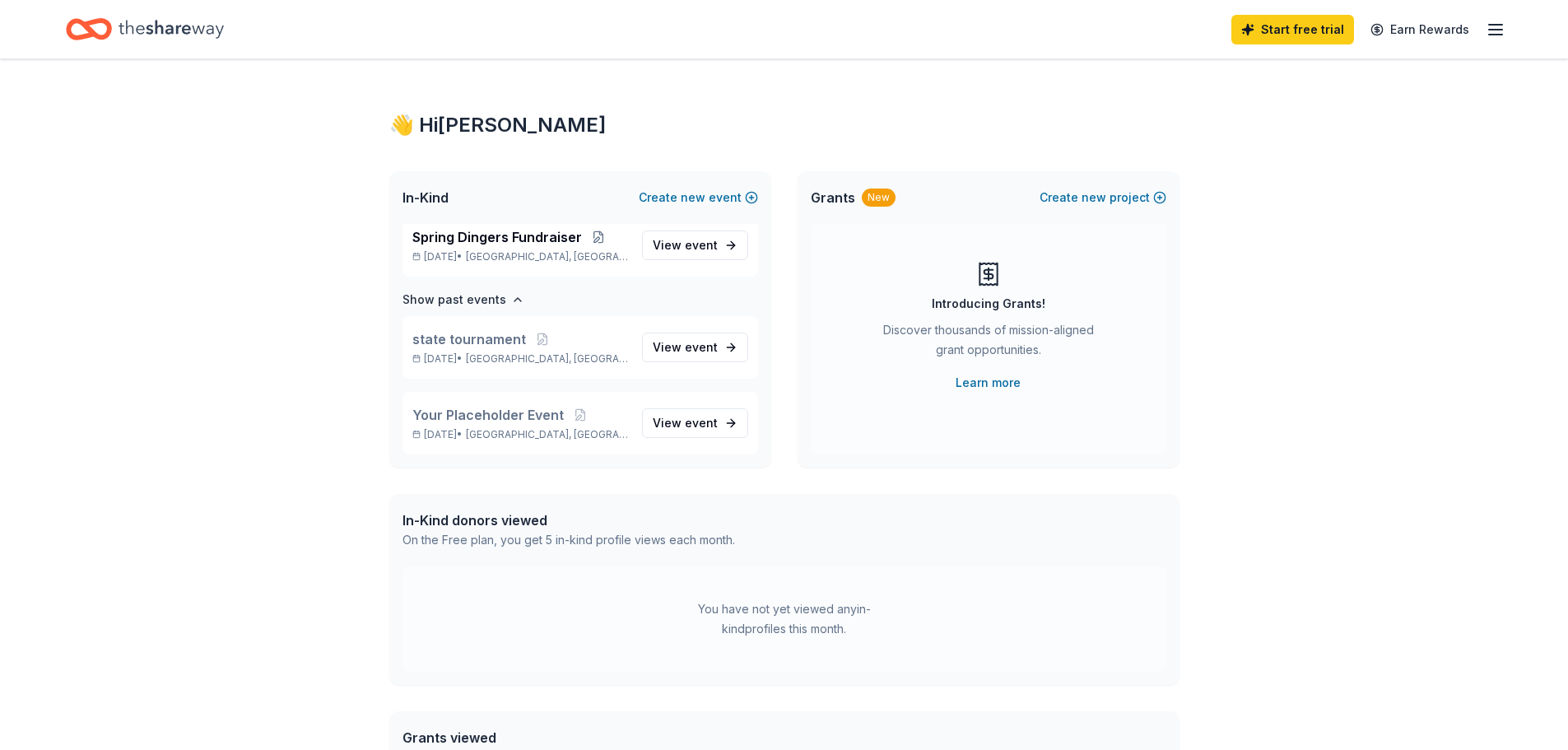
click at [1048, 500] on div "In-Kind donors viewed On the Free plan, you get 5 in-kind profile views each mo…" at bounding box center [784, 530] width 790 height 73
click at [301, 258] on div "👋 Hi Maricruz In-Kind Create new event Spring Dingers Fundraiser Mar 16, 2026 •…" at bounding box center [784, 523] width 1568 height 928
click at [1479, 296] on div "👋 Hi Maricruz In-Kind Create new event Spring Dingers Fundraiser Mar 16, 2026 •…" at bounding box center [784, 523] width 1568 height 928
click at [1488, 30] on icon "button" at bounding box center [1495, 29] width 19 height 19
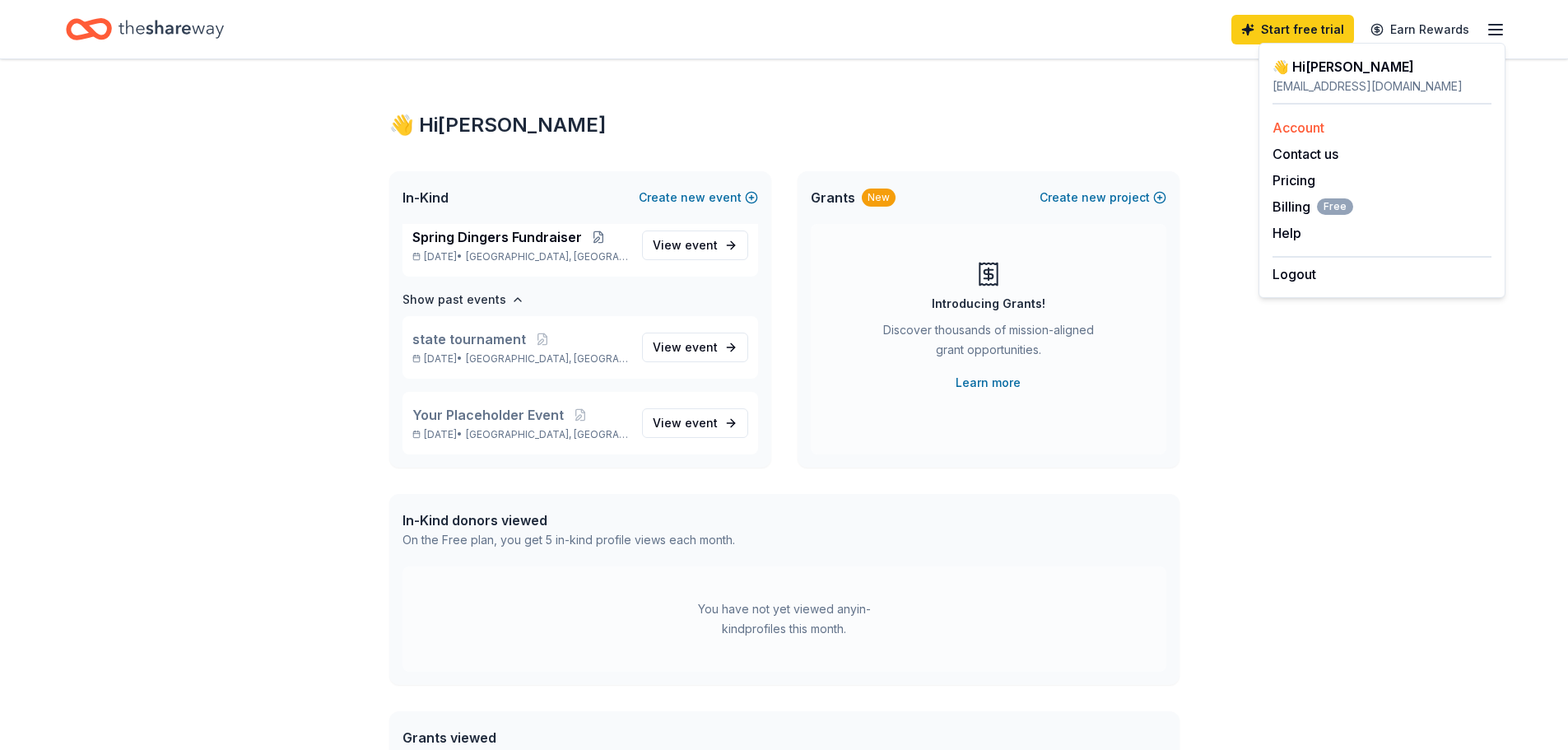
click at [1295, 125] on link "Account" at bounding box center [1298, 127] width 52 height 16
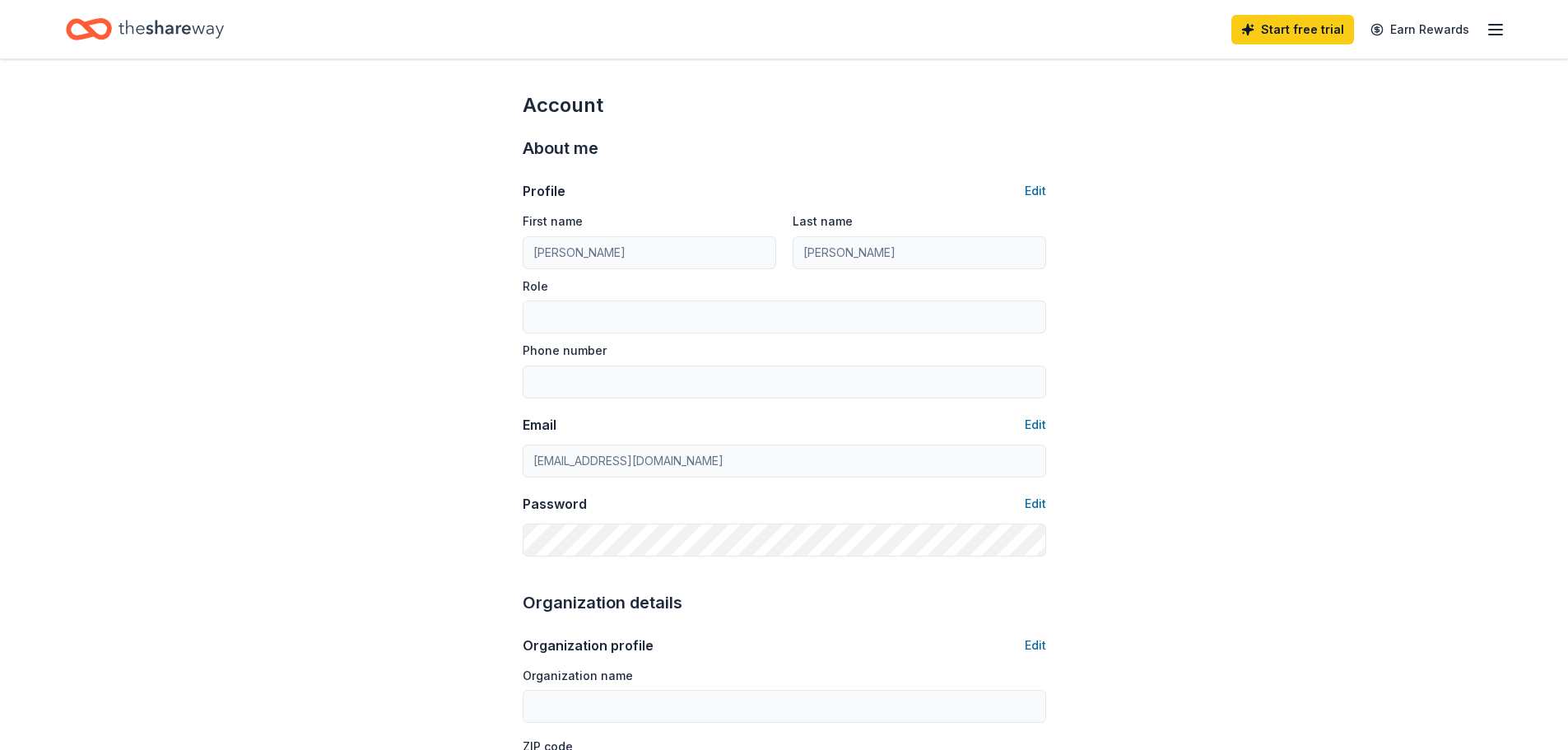
click at [122, 31] on icon "Home" at bounding box center [171, 30] width 106 height 34
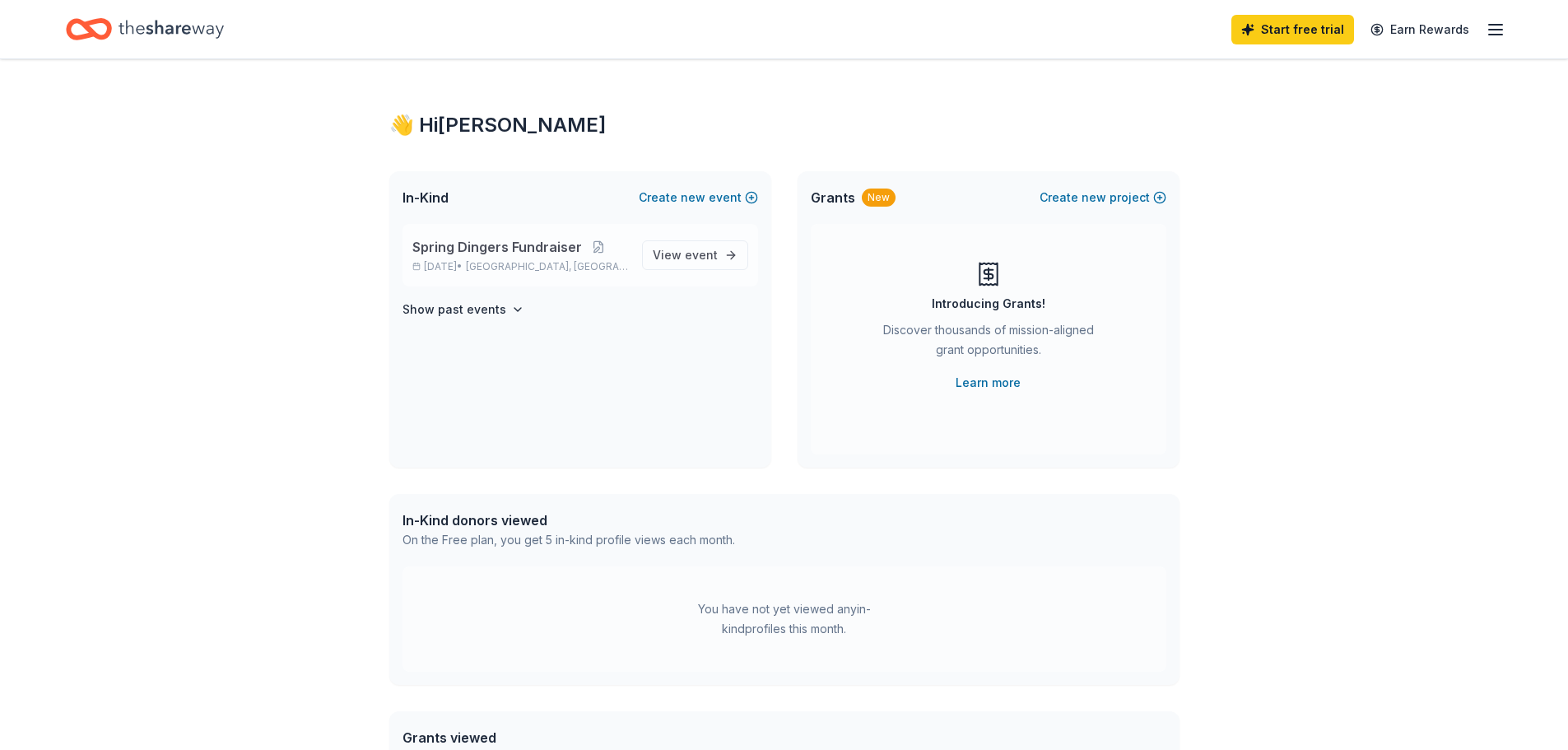
click at [479, 264] on p "Mar 16, 2026 • Bentonville, AR" at bounding box center [520, 267] width 216 height 14
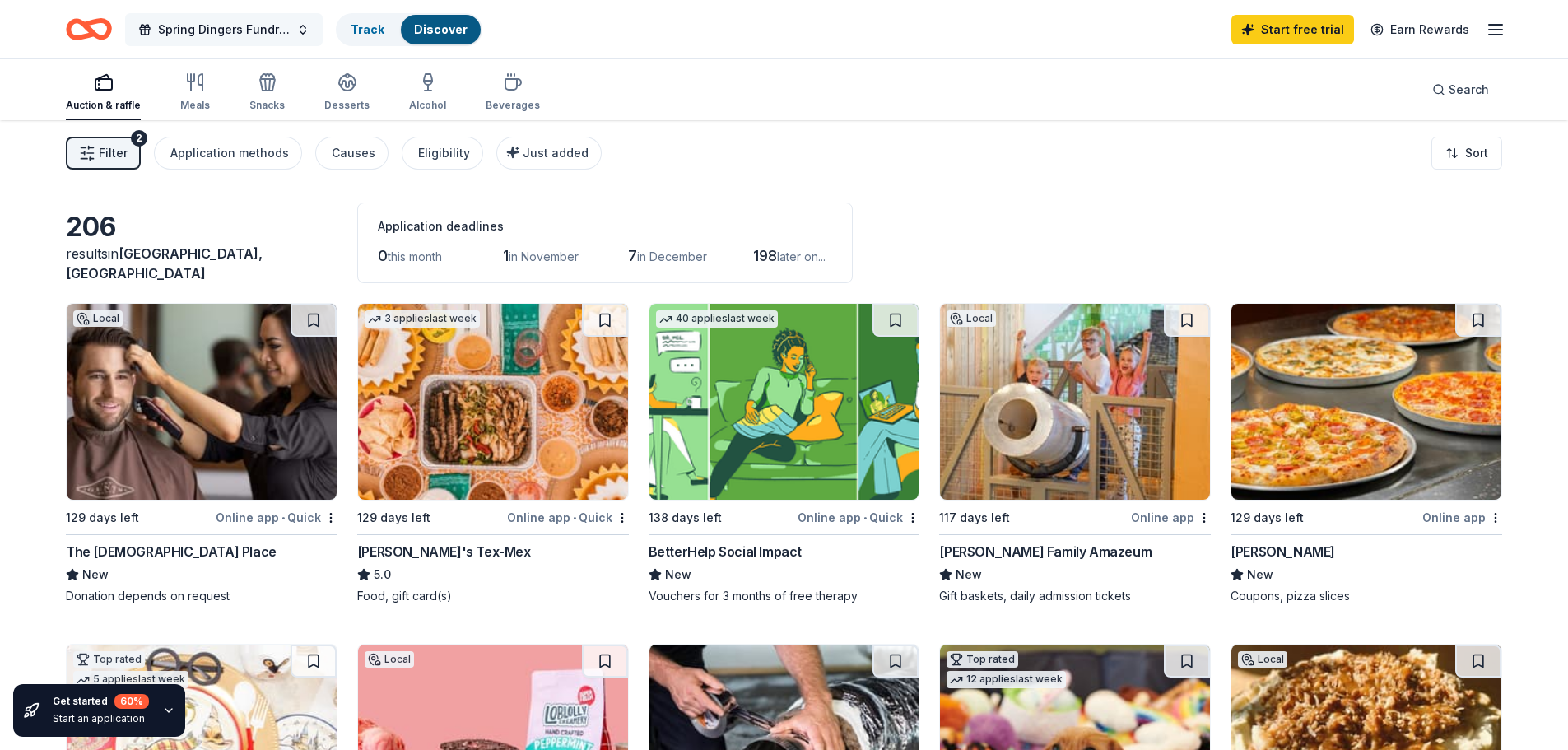
click at [254, 28] on span "Spring Dingers Fundraiser" at bounding box center [224, 29] width 132 height 19
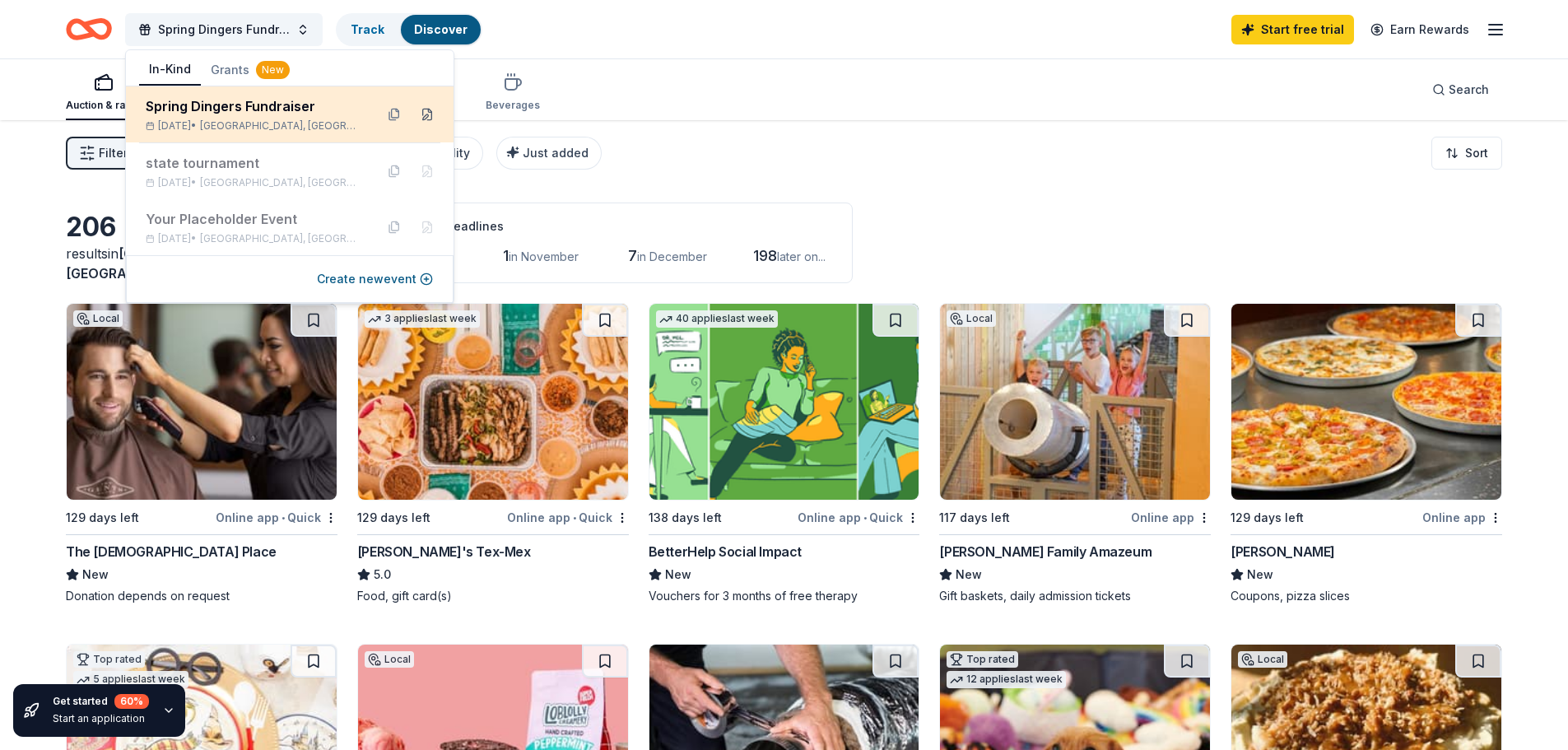
click at [427, 117] on button at bounding box center [427, 114] width 26 height 26
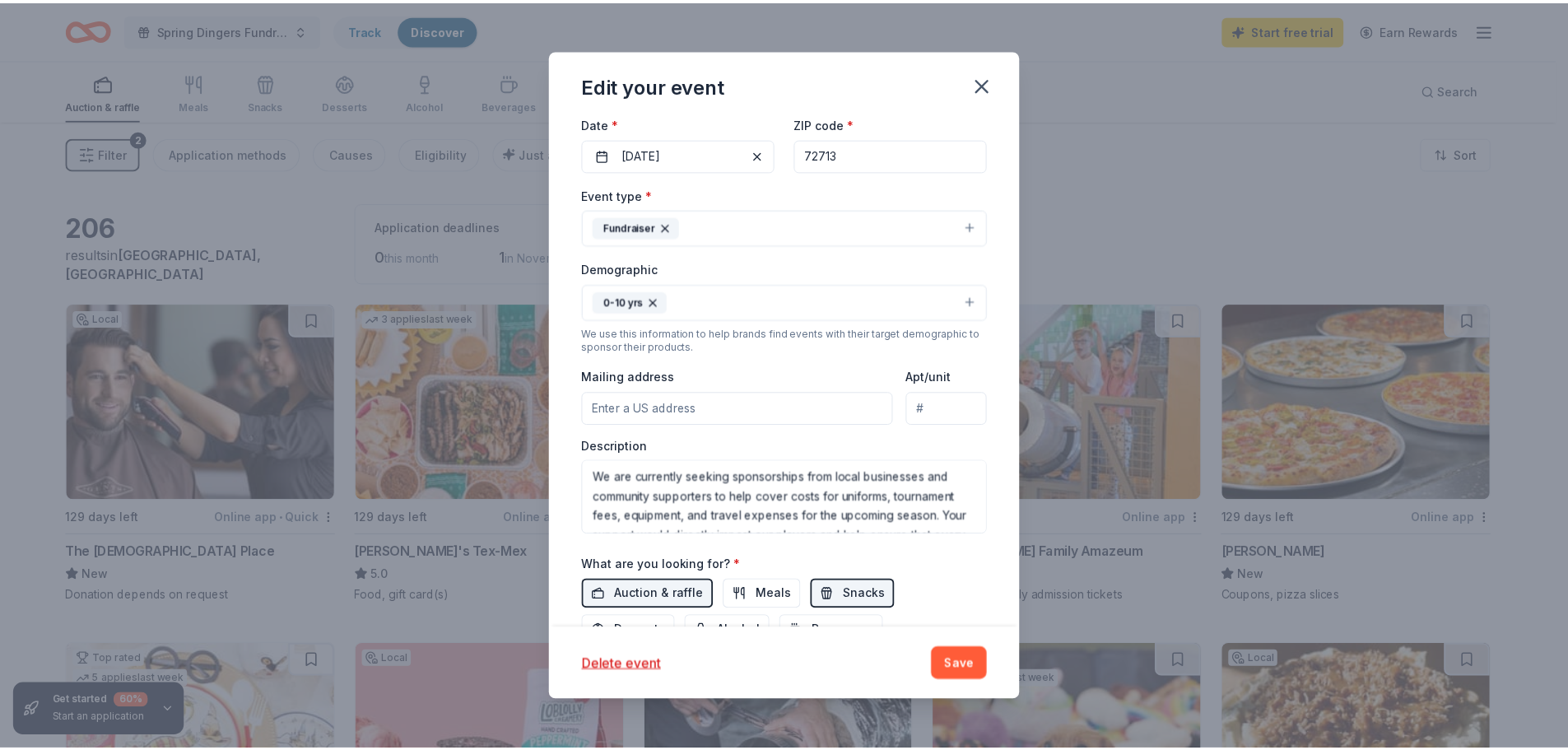
scroll to position [379, 0]
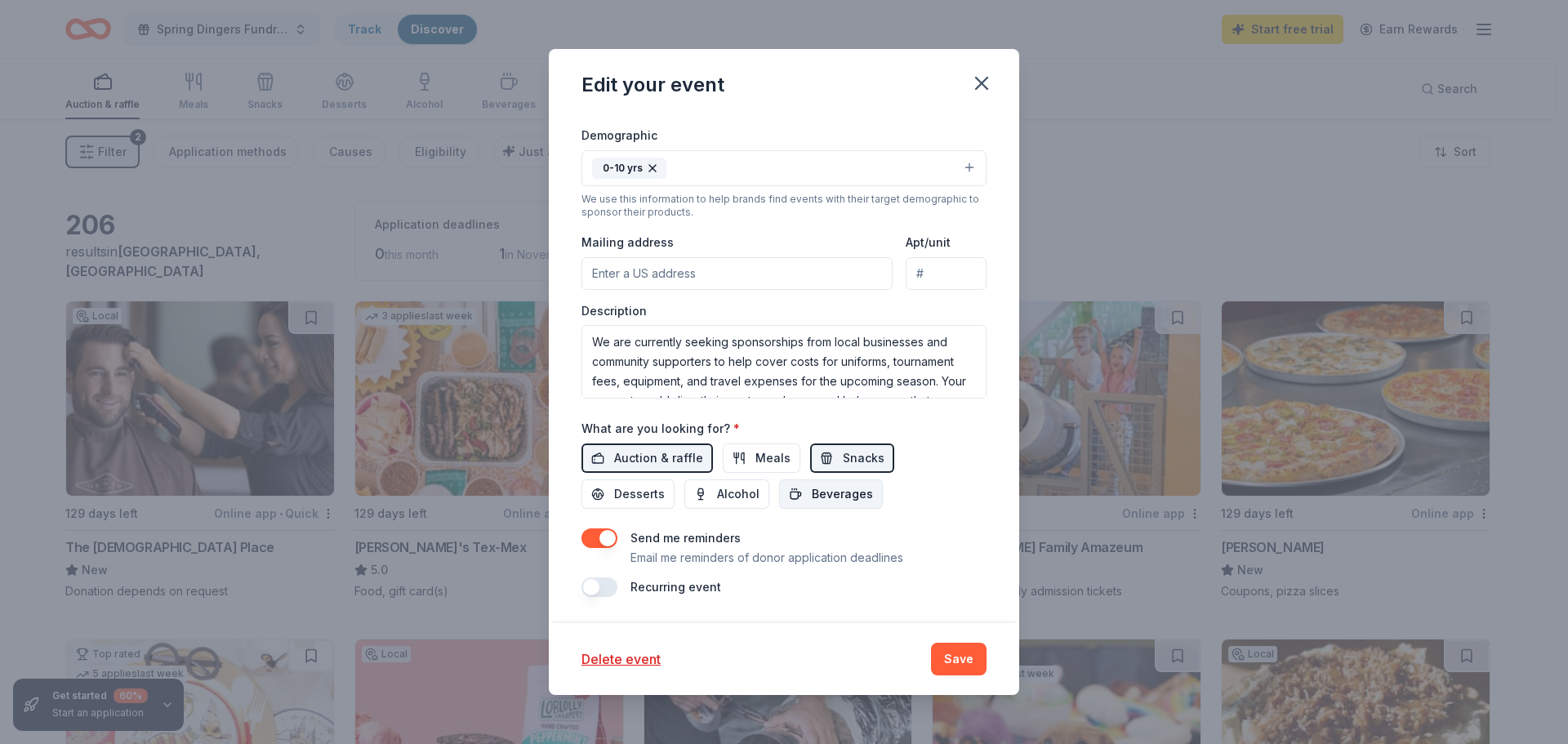
click at [840, 492] on span "Beverages" at bounding box center [842, 493] width 61 height 19
click at [946, 659] on button "Save" at bounding box center [959, 659] width 55 height 33
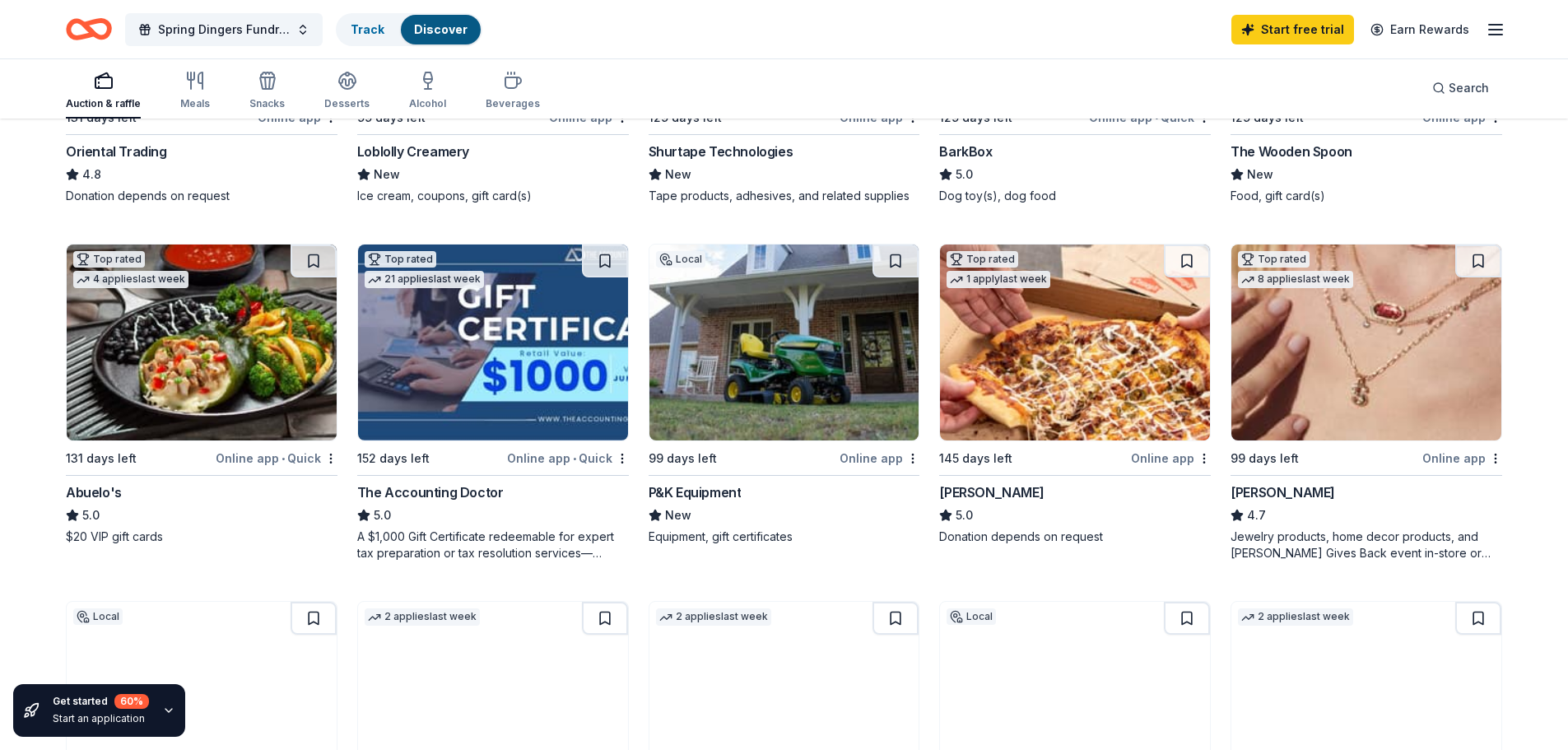
scroll to position [823, 0]
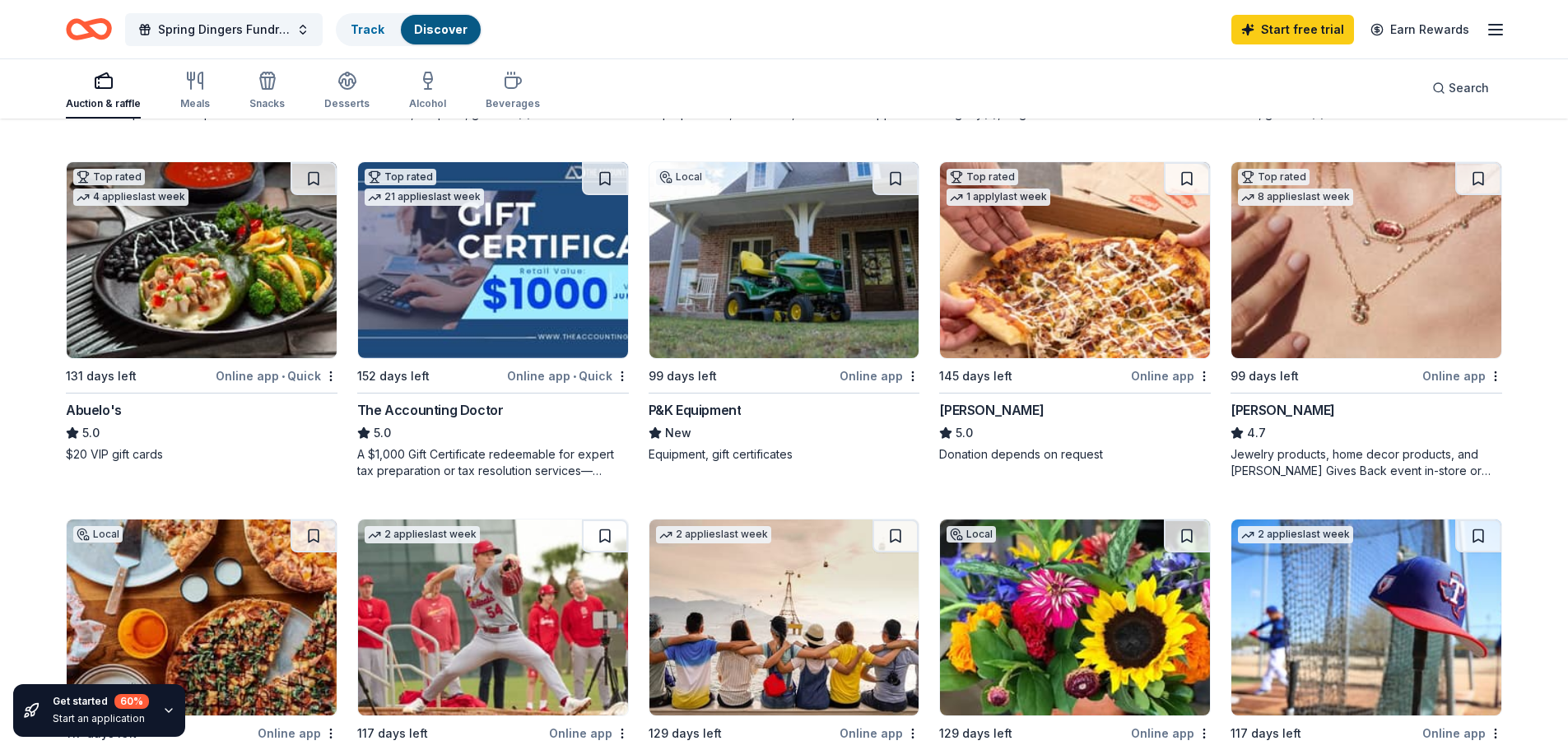
click at [1152, 378] on div "Online app" at bounding box center [1171, 376] width 80 height 20
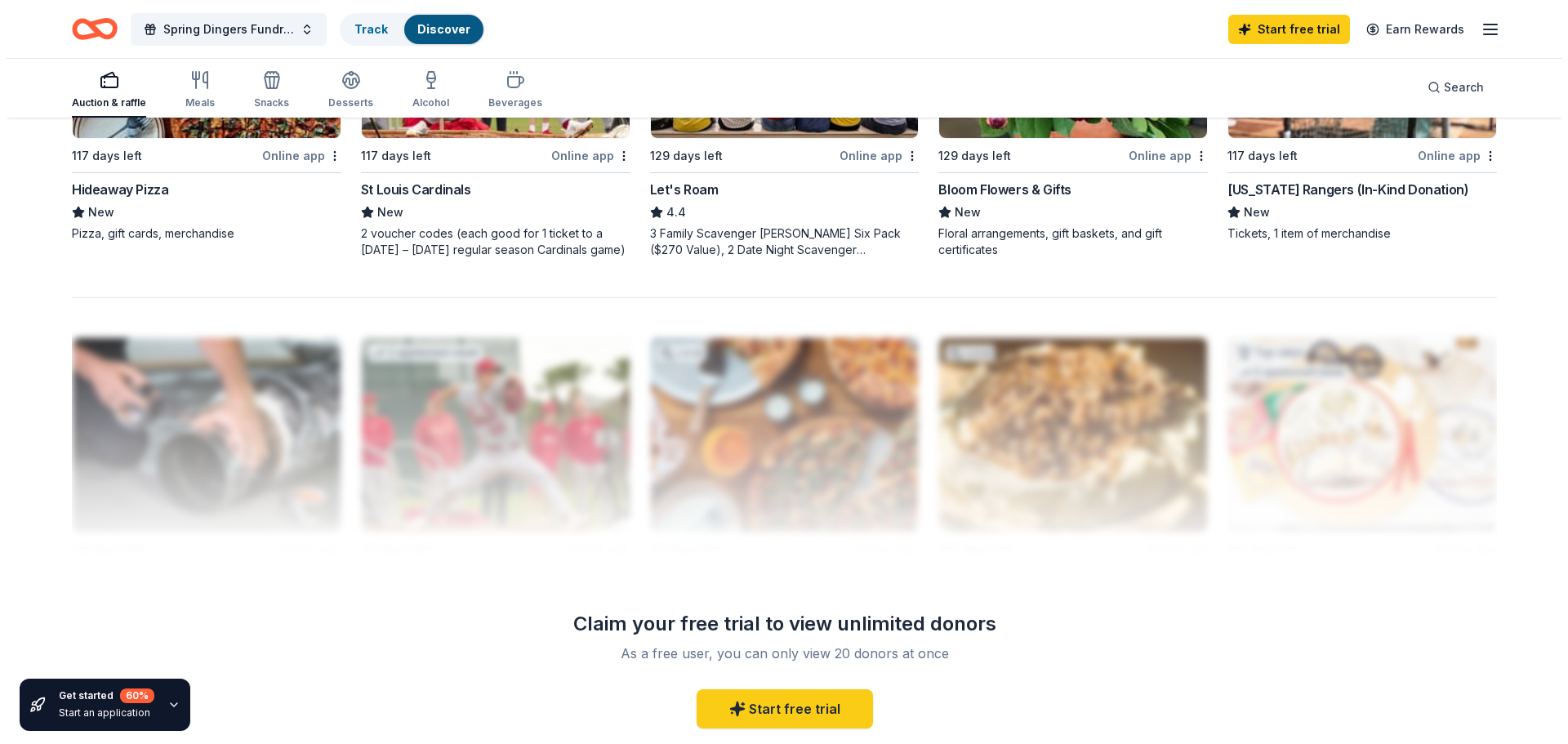
scroll to position [1225, 0]
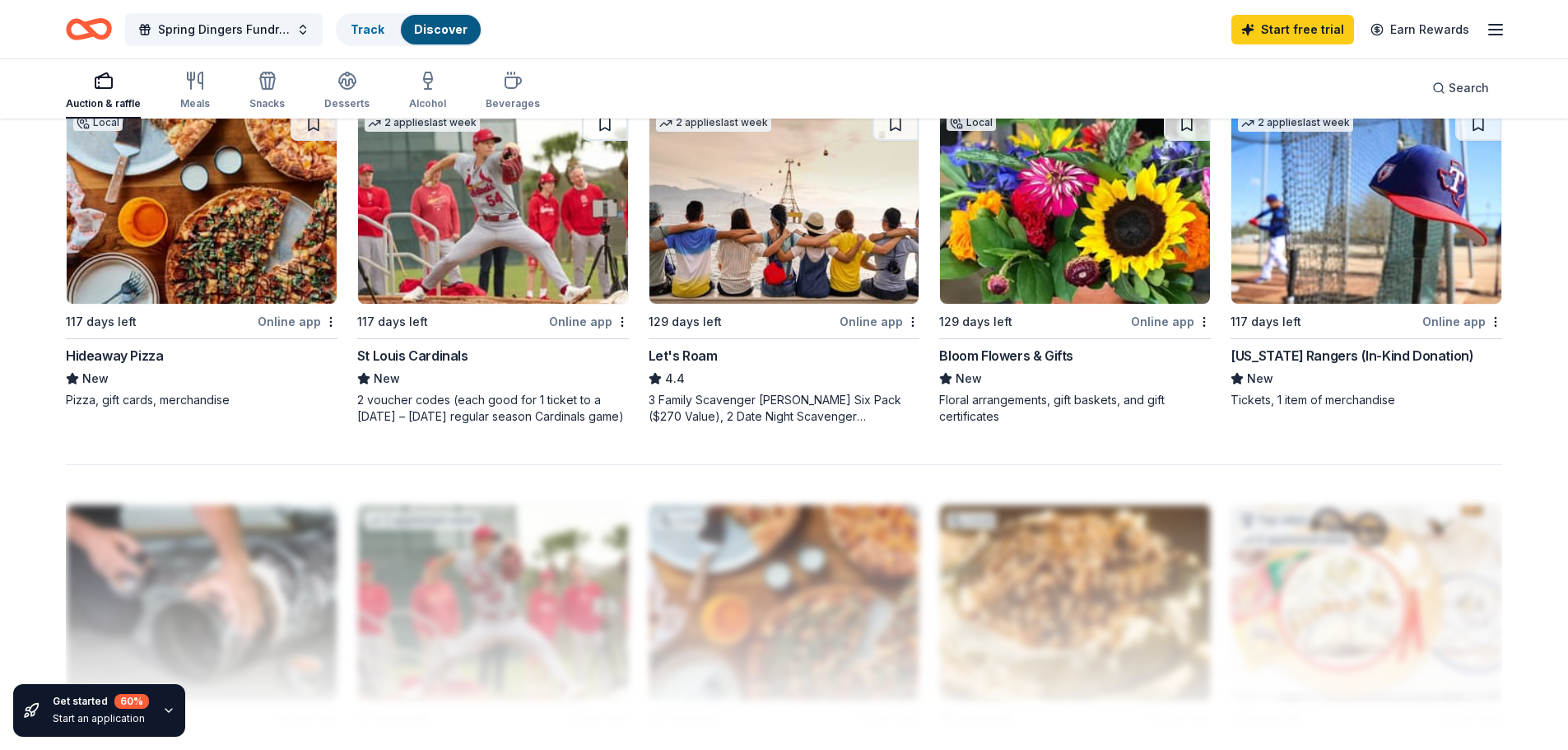
click at [1171, 318] on div "Online app" at bounding box center [1171, 321] width 80 height 20
click at [231, 22] on span "Spring Dingers Fundraiser" at bounding box center [224, 29] width 132 height 19
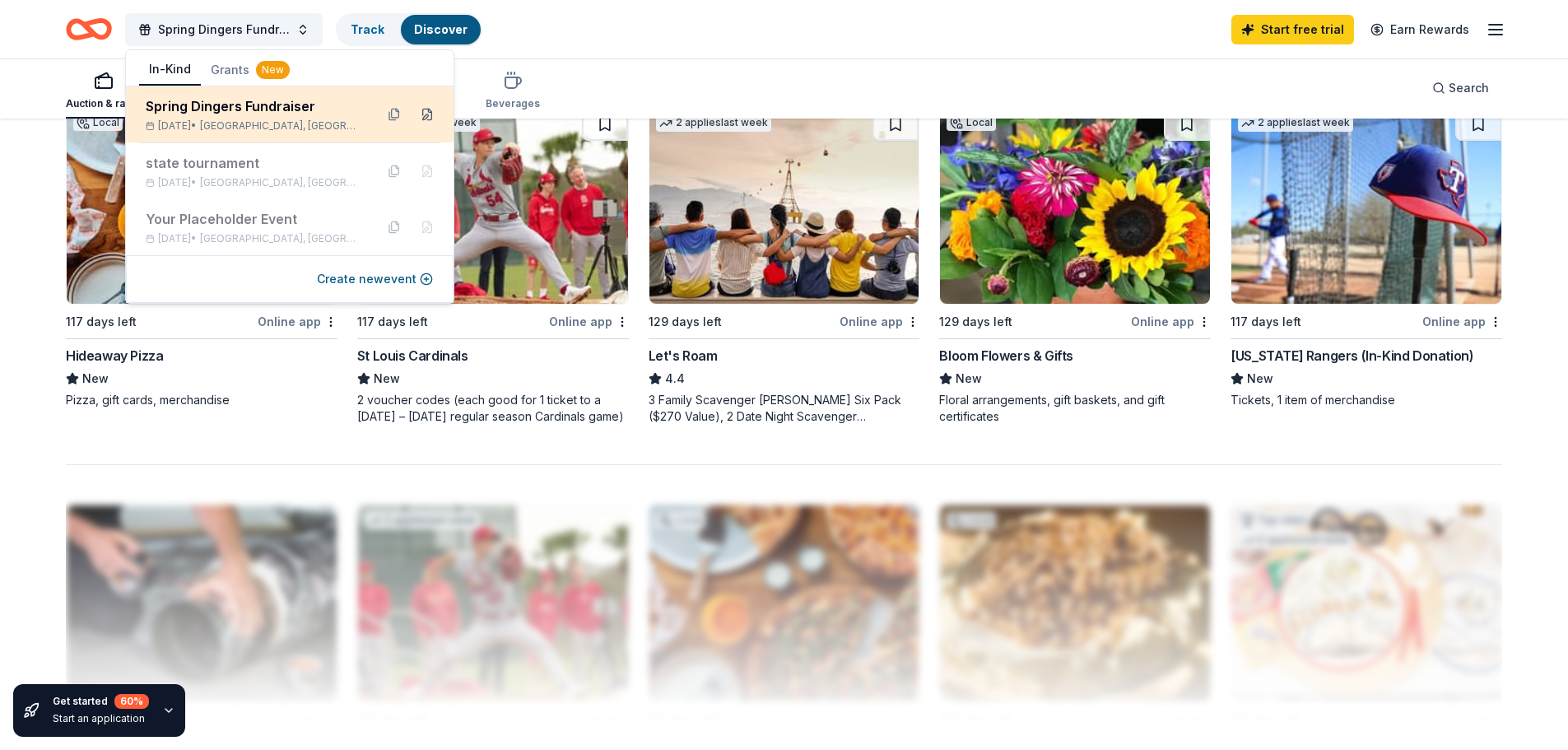
click at [422, 113] on button at bounding box center [427, 114] width 26 height 26
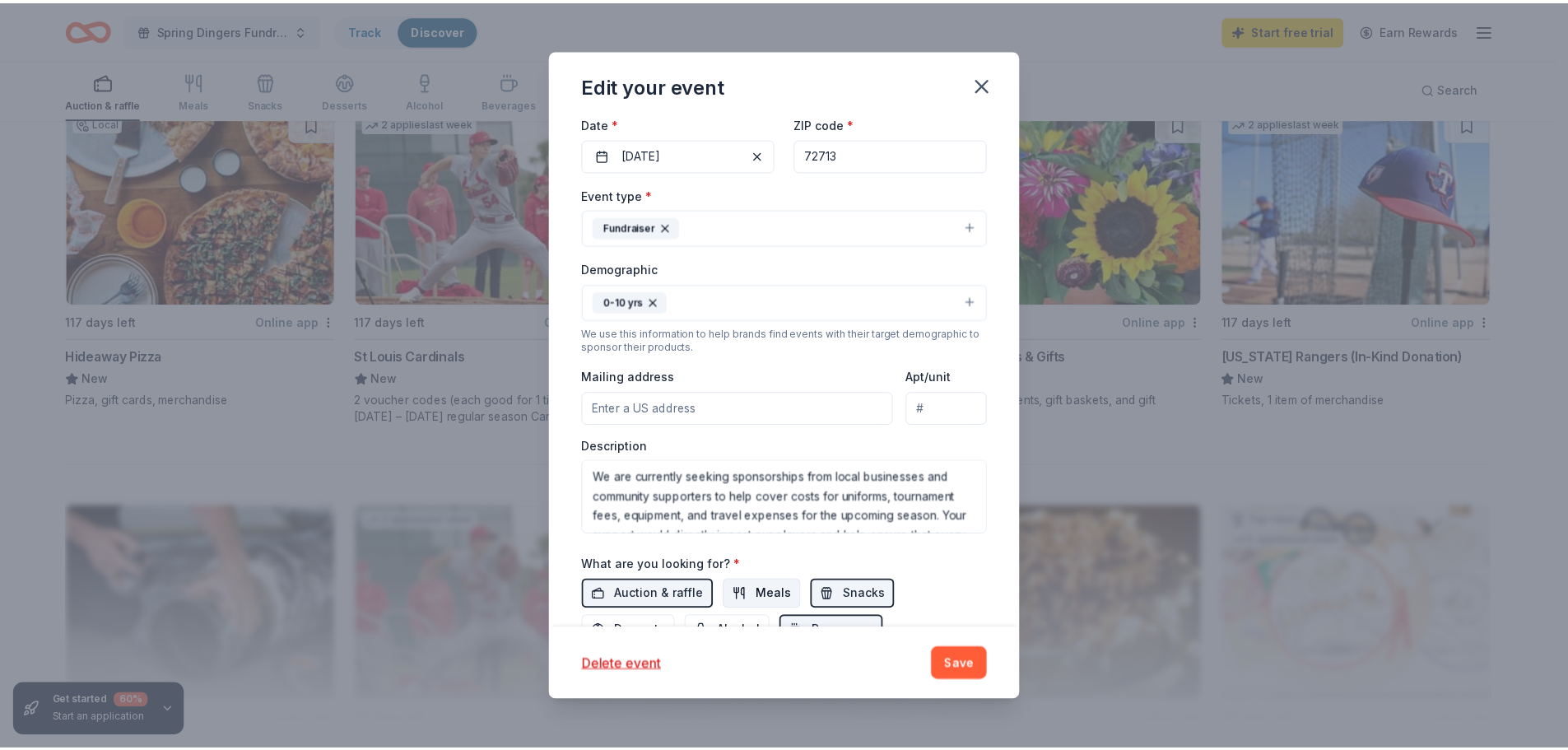
scroll to position [329, 0]
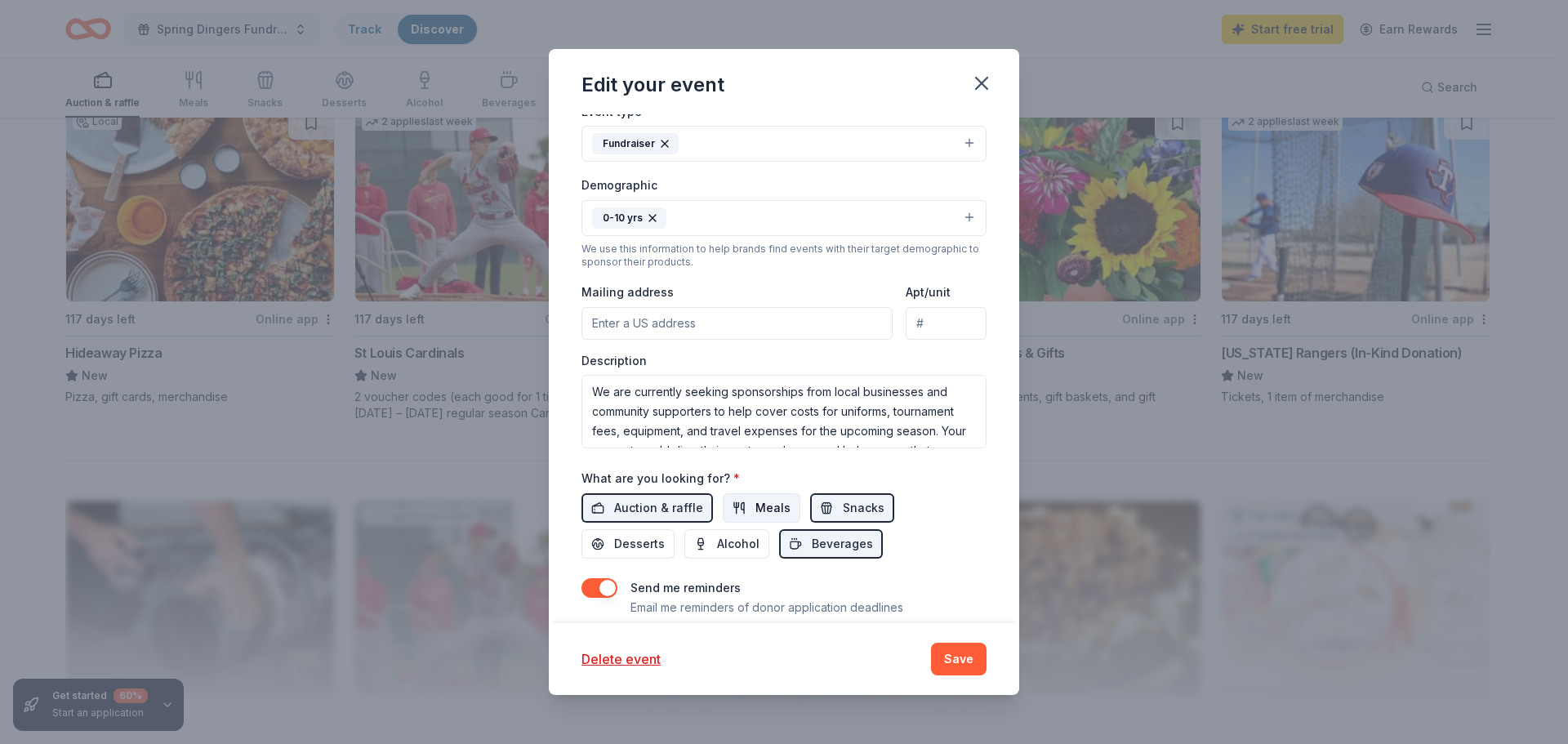
click at [755, 506] on span "Meals" at bounding box center [773, 507] width 35 height 19
drag, startPoint x: 634, startPoint y: 543, endPoint x: 644, endPoint y: 544, distance: 10.0
click at [634, 544] on span "Desserts" at bounding box center [639, 543] width 50 height 19
click at [960, 656] on button "Save" at bounding box center [959, 659] width 55 height 33
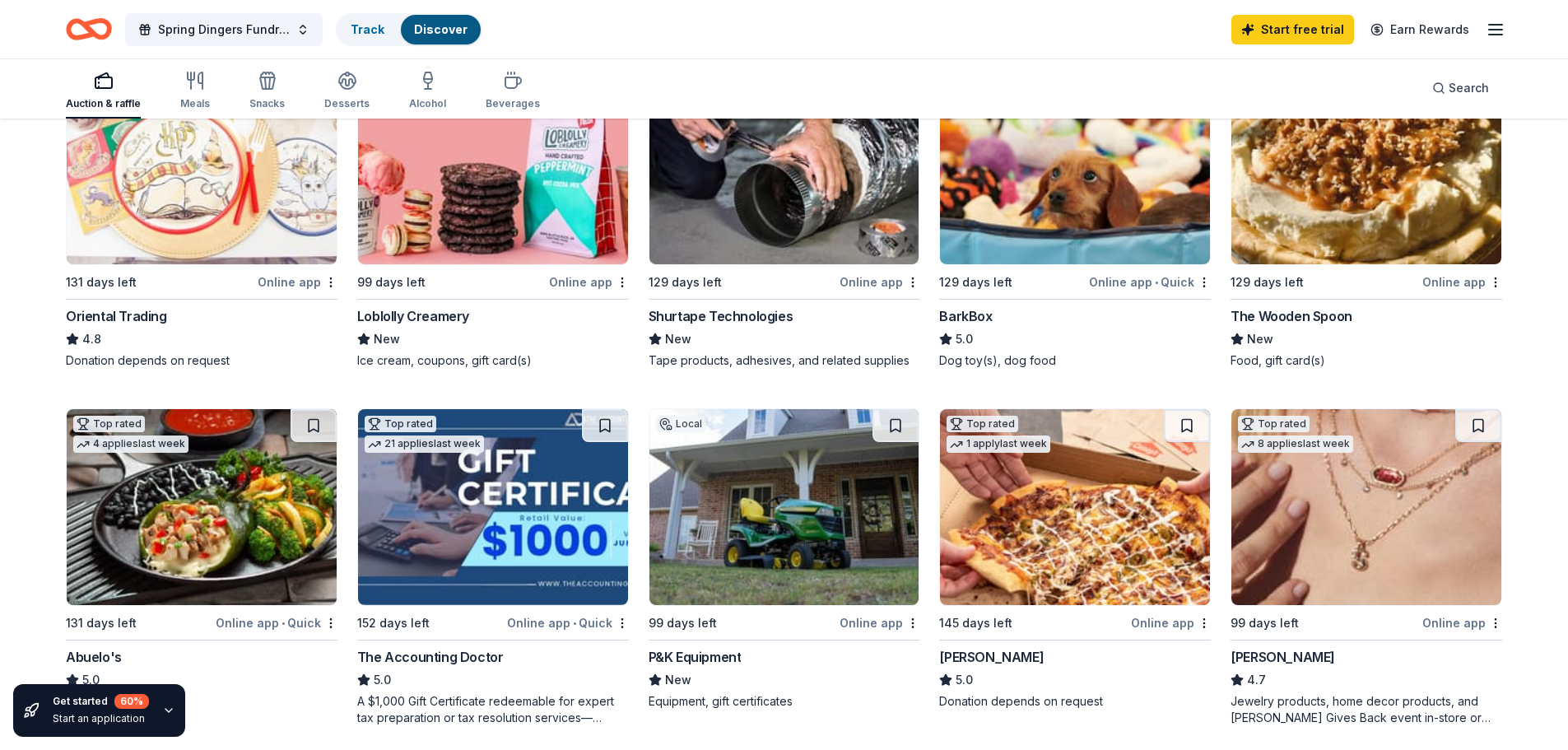
scroll to position [0, 0]
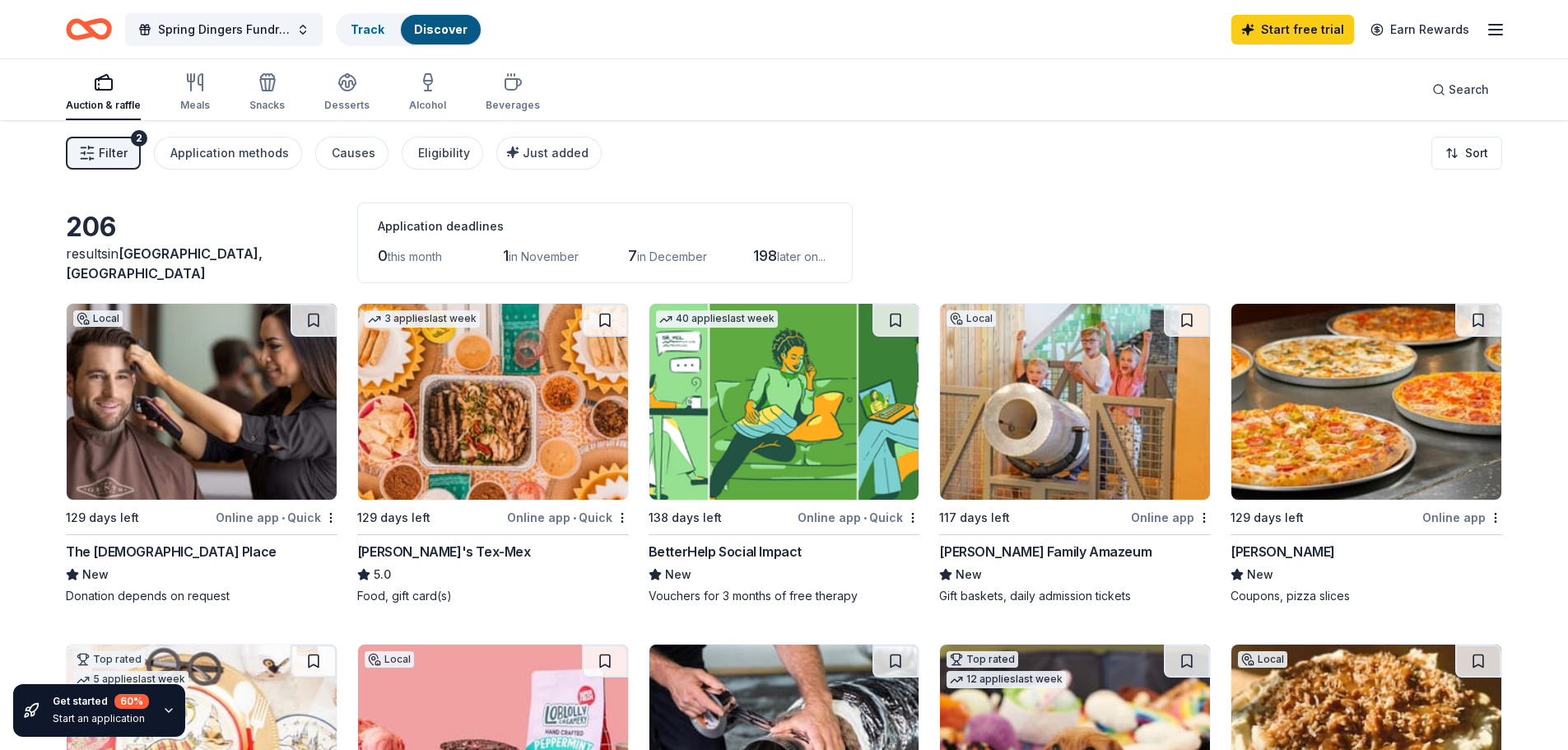
click at [271, 521] on div "Online app • Quick" at bounding box center [276, 517] width 122 height 20
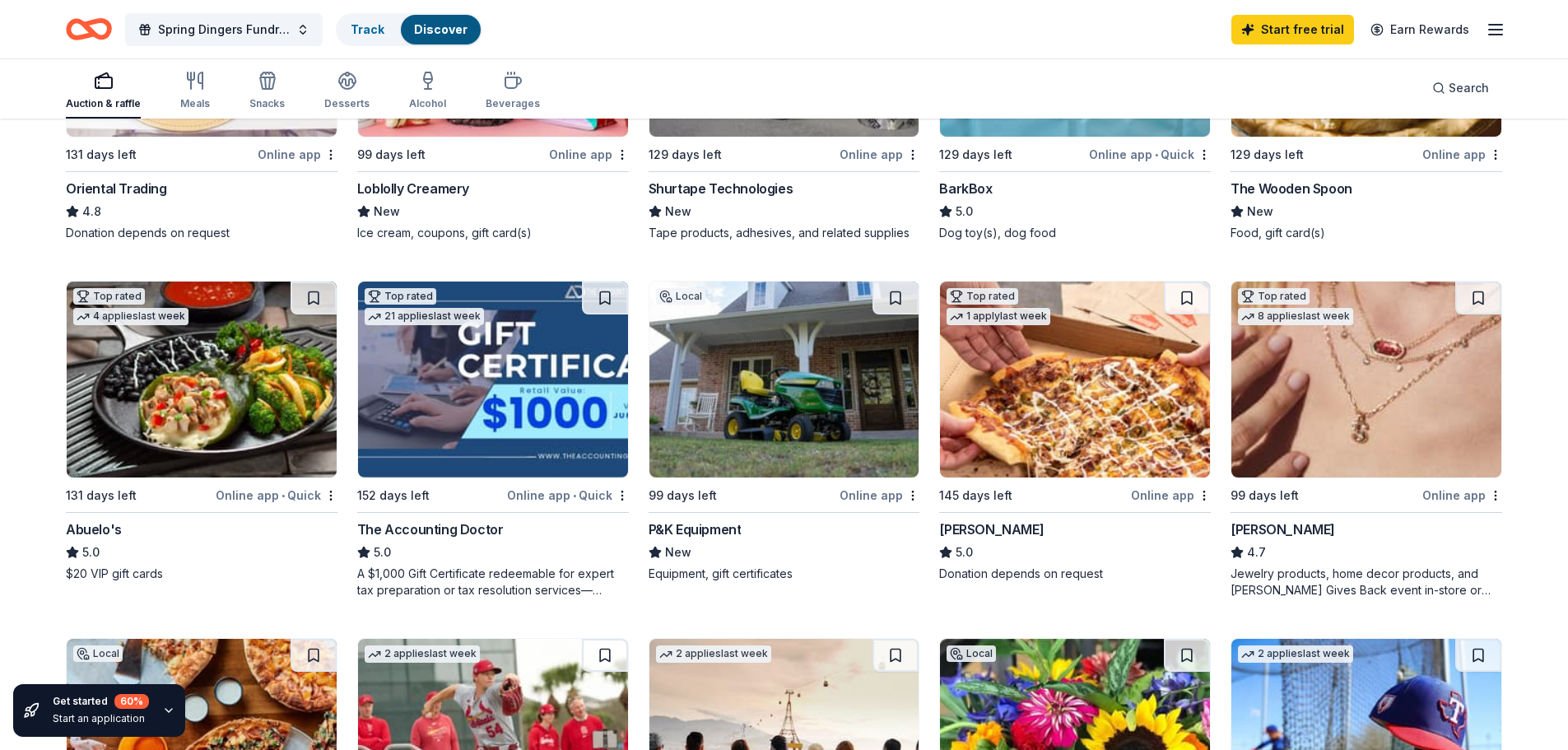
scroll to position [292, 0]
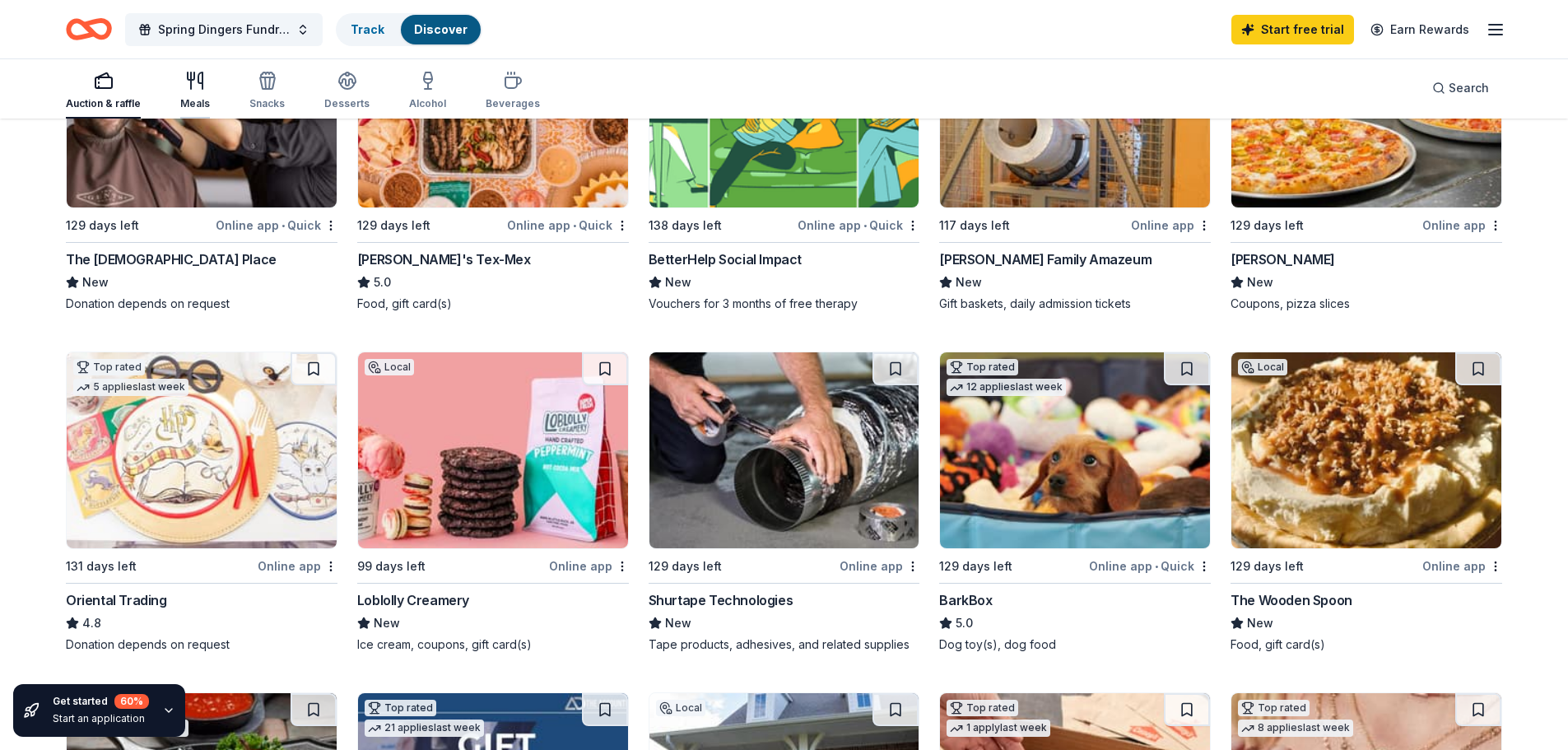
click at [199, 102] on div "Meals" at bounding box center [194, 104] width 30 height 14
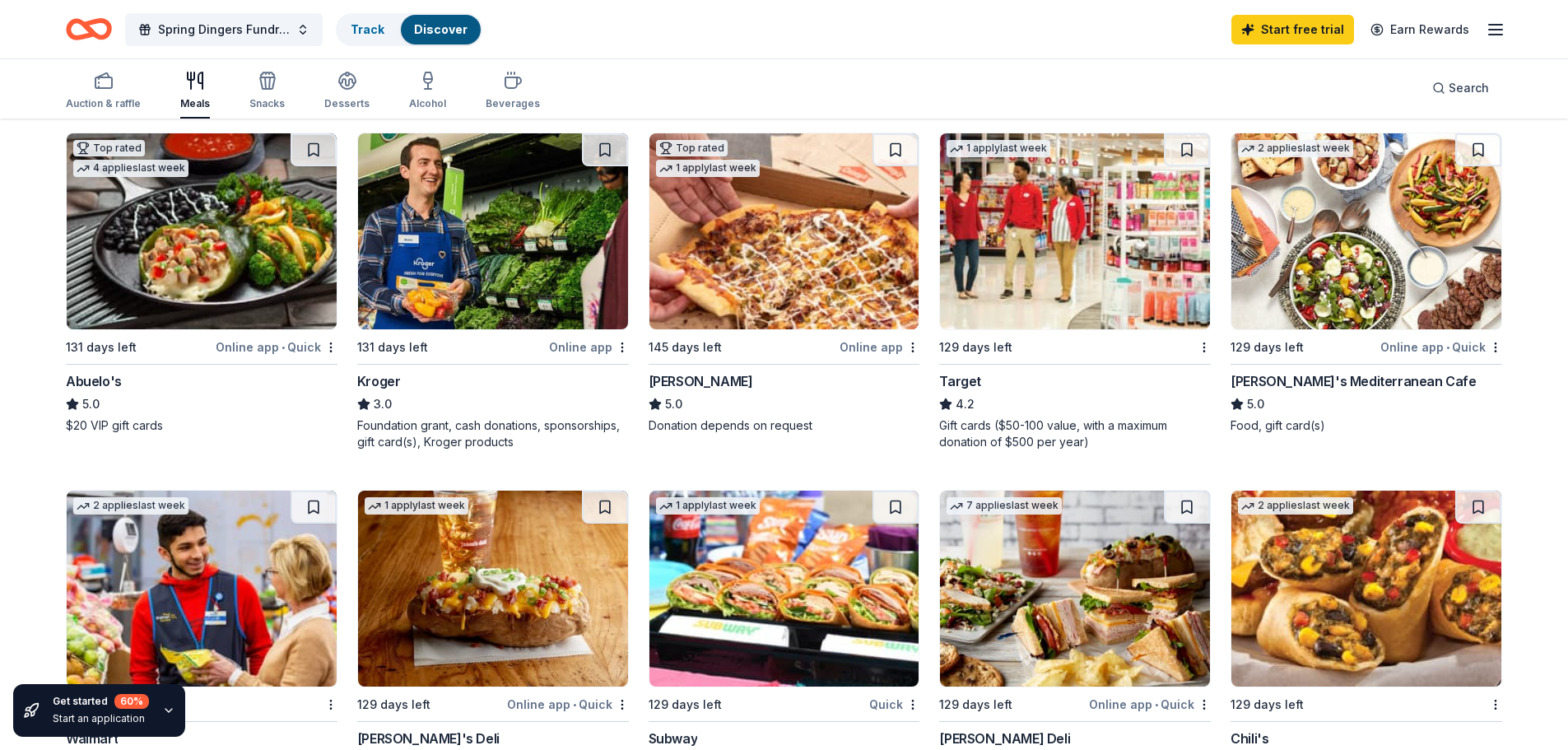
scroll to position [638, 0]
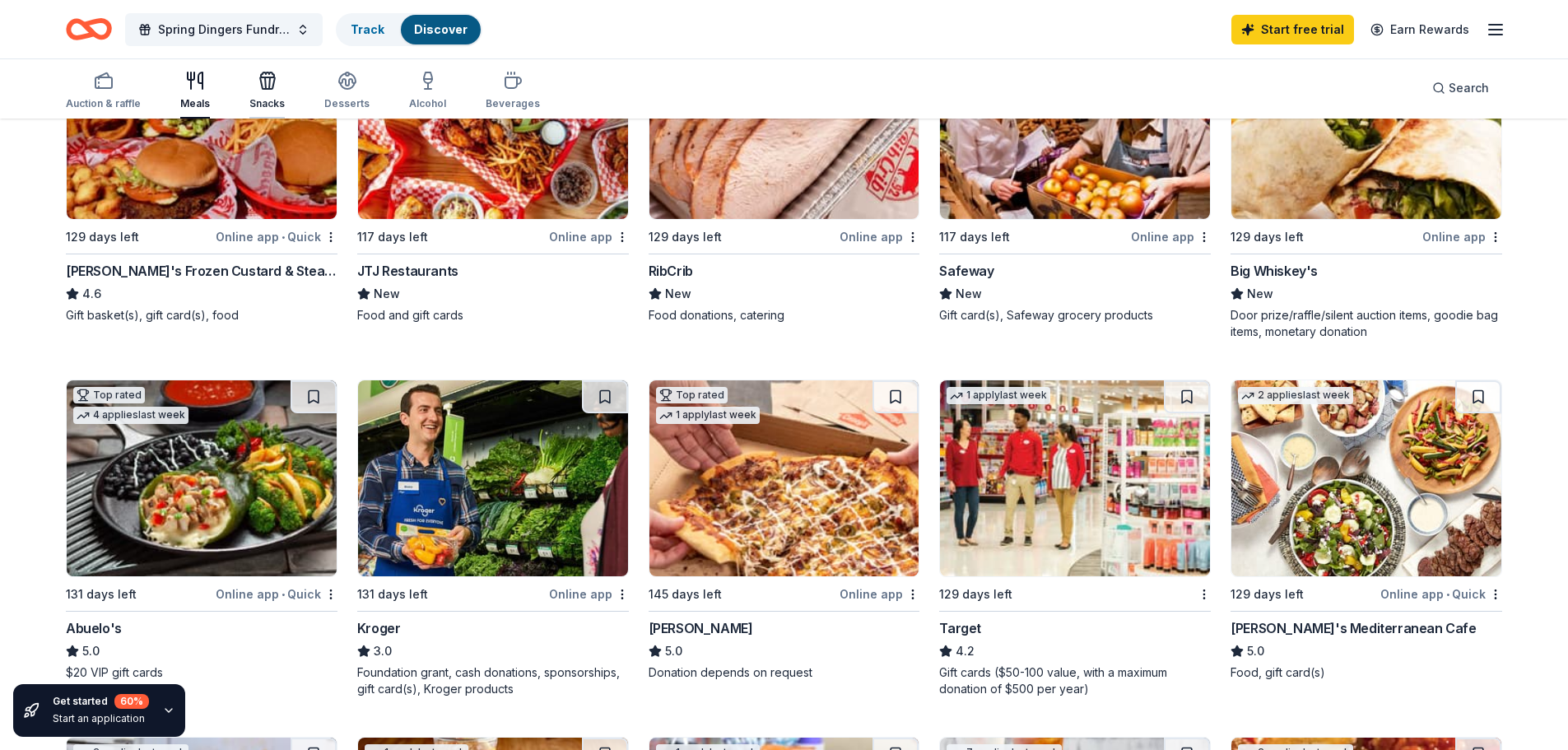
click at [270, 97] on div "Snacks" at bounding box center [267, 104] width 35 height 14
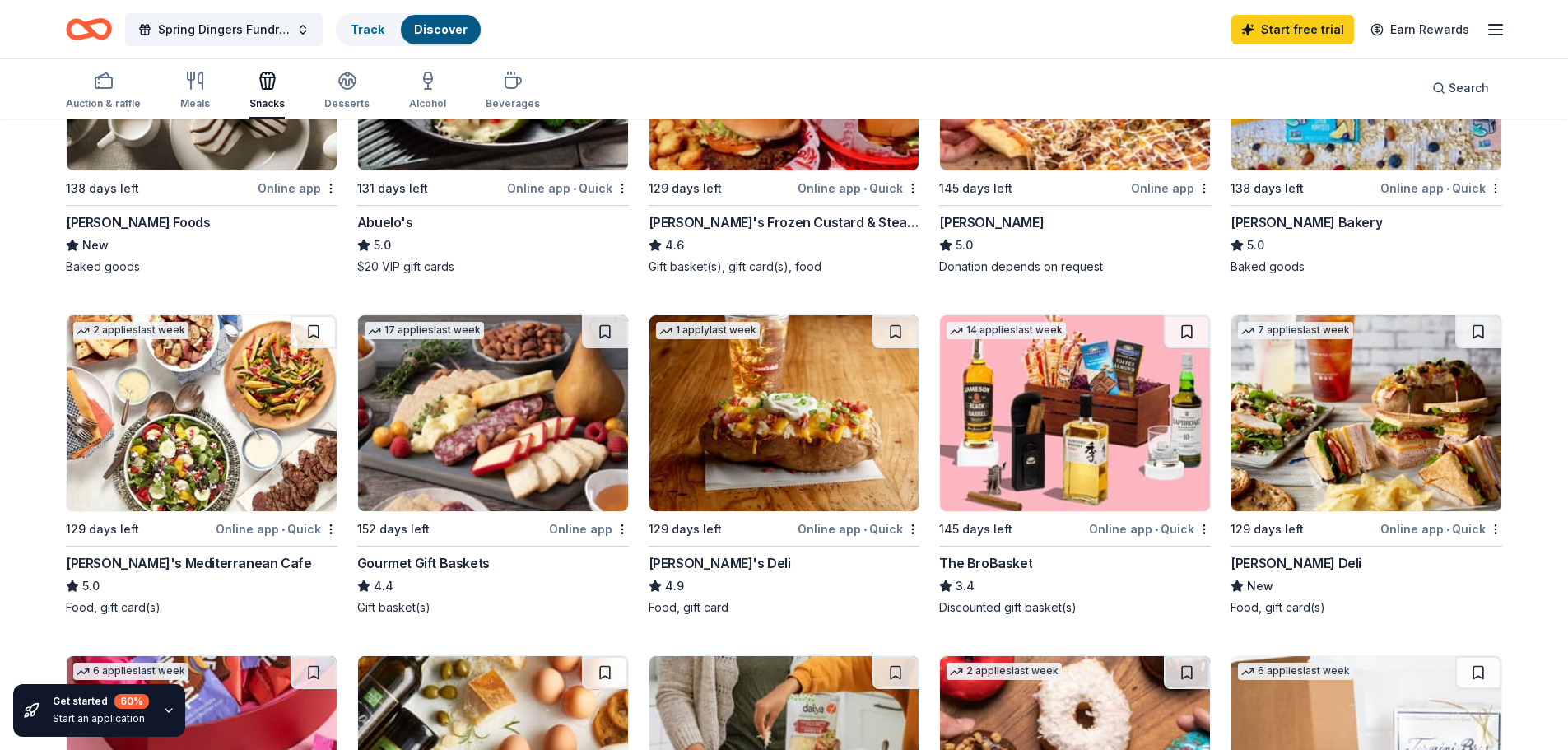
scroll to position [411, 0]
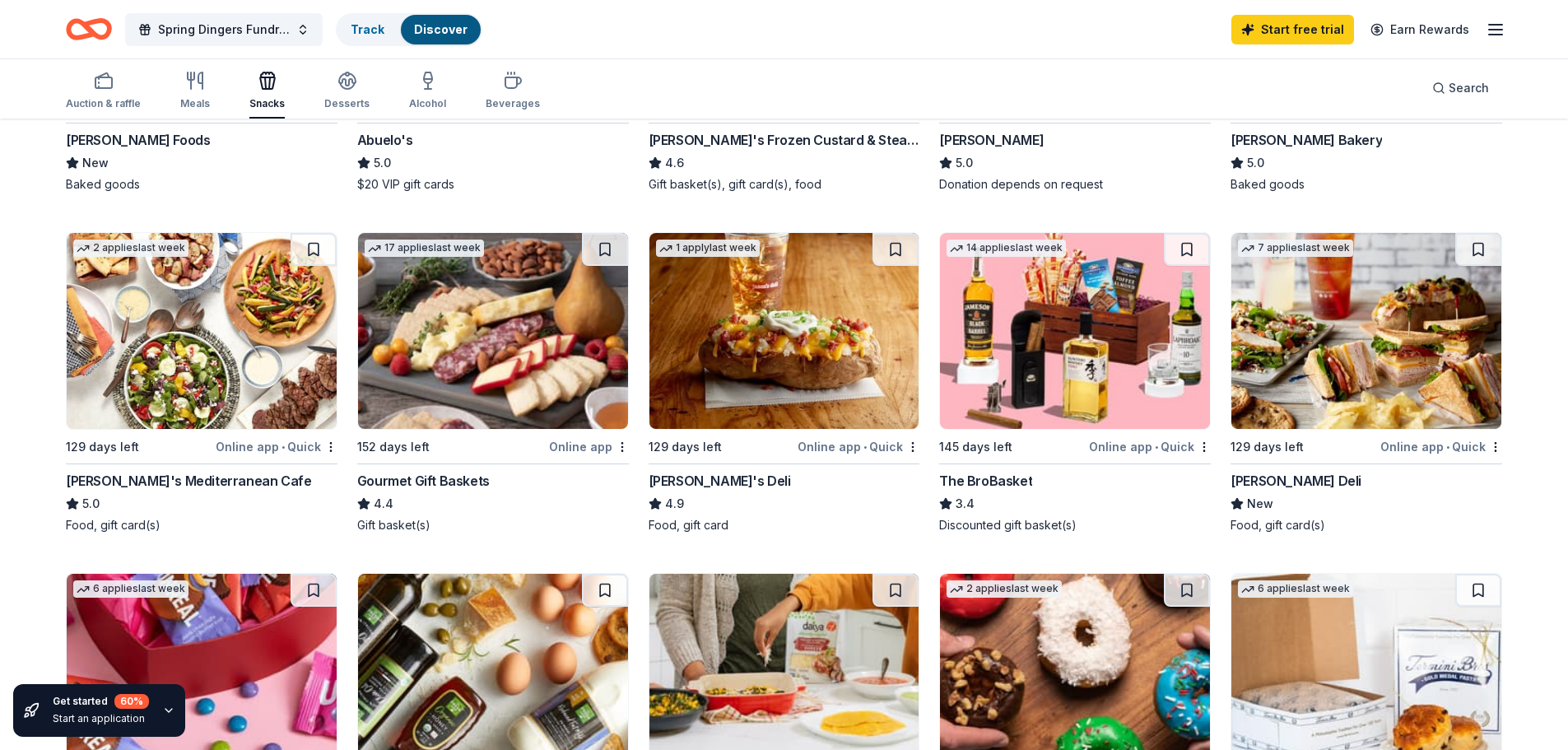
click at [434, 451] on div "152 days left" at bounding box center [451, 446] width 188 height 20
click at [1019, 448] on div "145 days left" at bounding box center [1012, 446] width 146 height 20
click at [338, 86] on icon "button" at bounding box center [347, 80] width 19 height 19
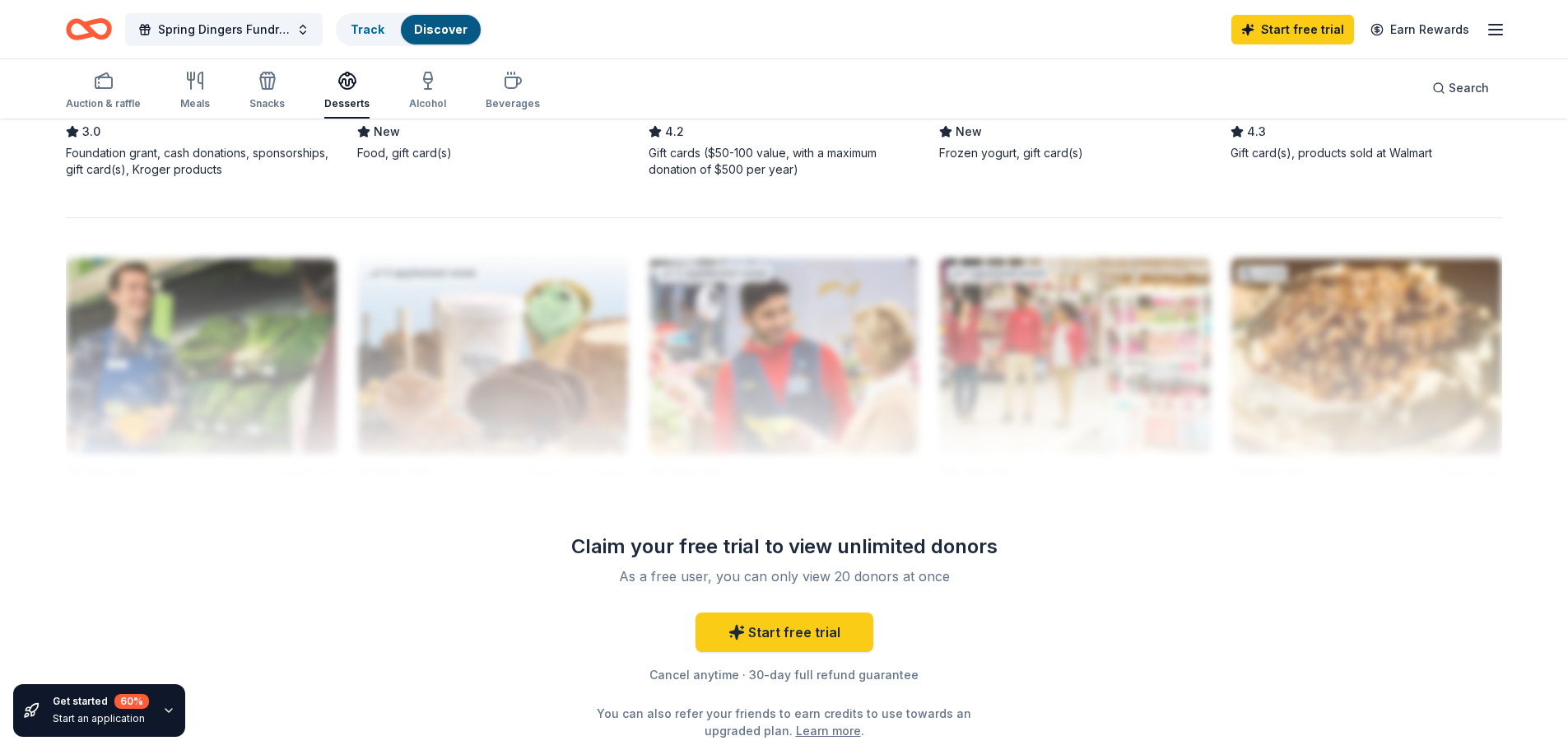
scroll to position [1235, 0]
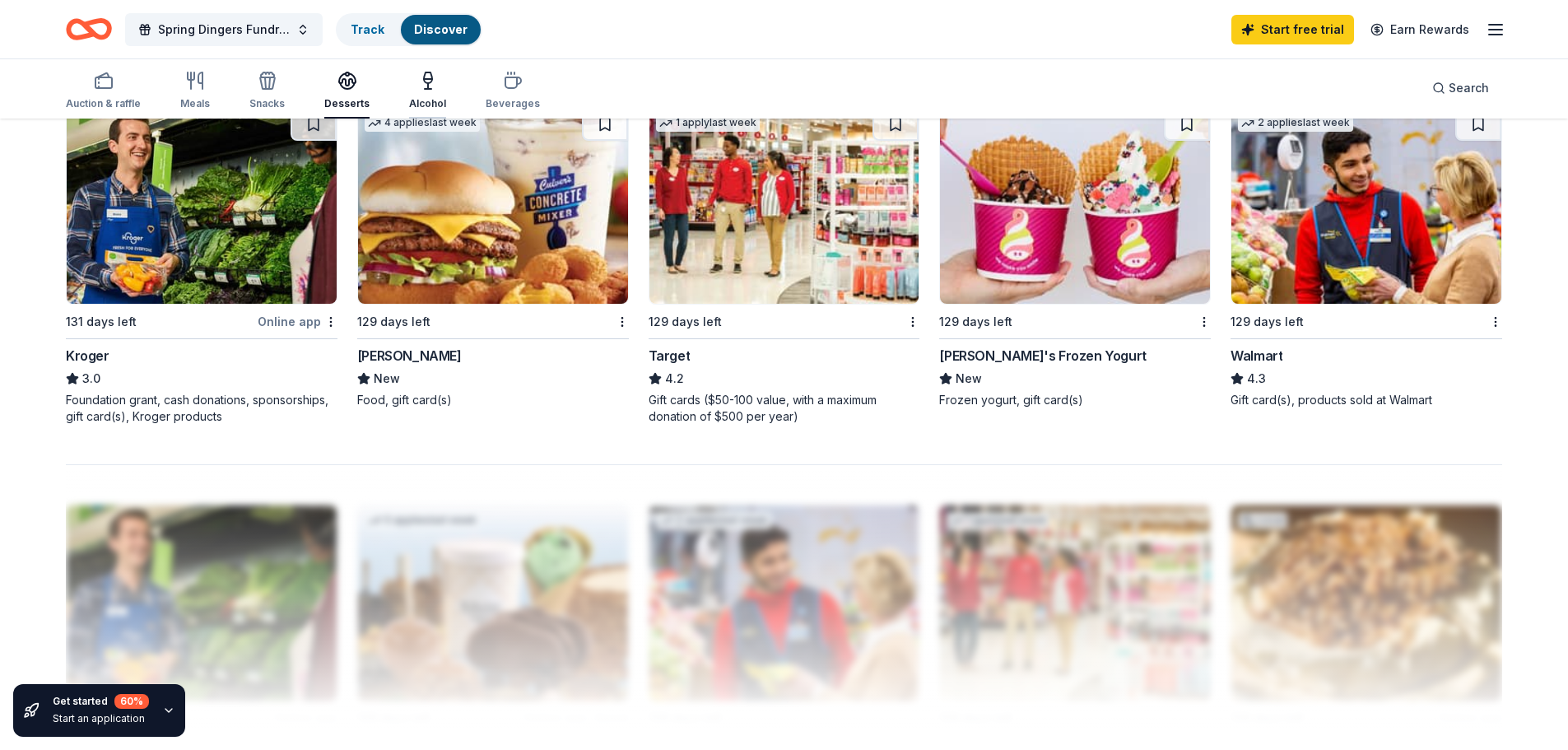
click at [422, 94] on div "Alcohol" at bounding box center [427, 90] width 37 height 40
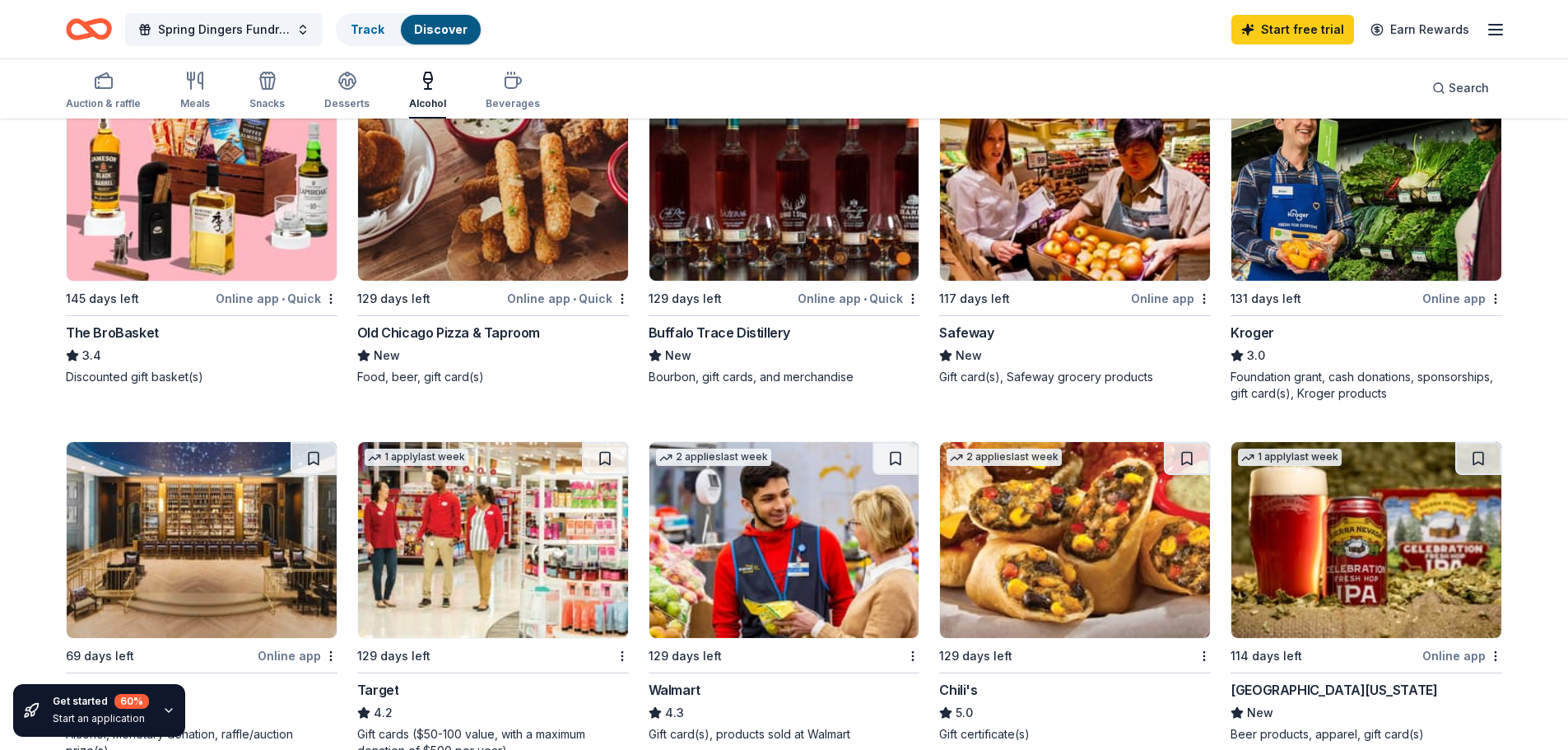
scroll to position [741, 0]
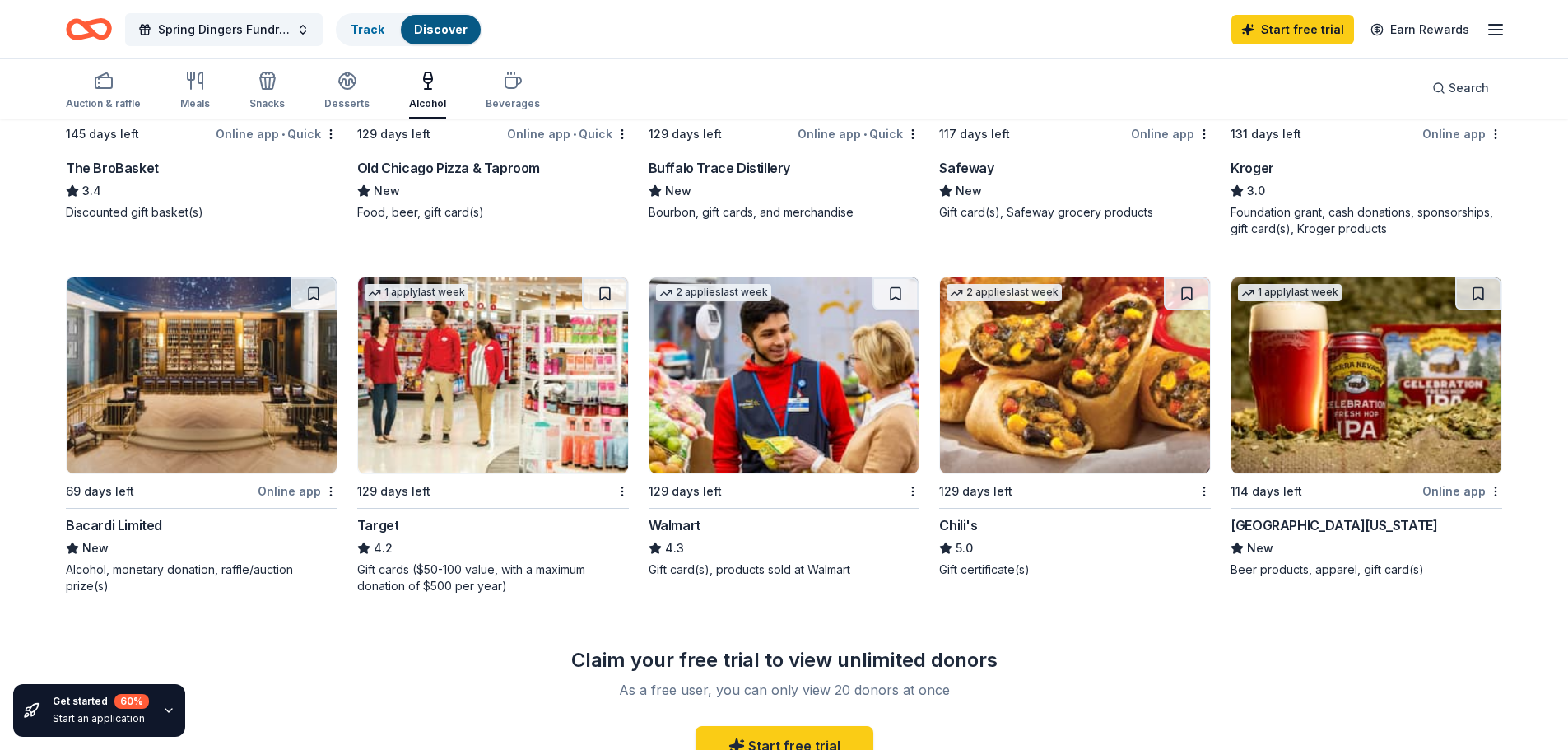
click at [102, 524] on div "Bacardi Limited" at bounding box center [114, 524] width 96 height 19
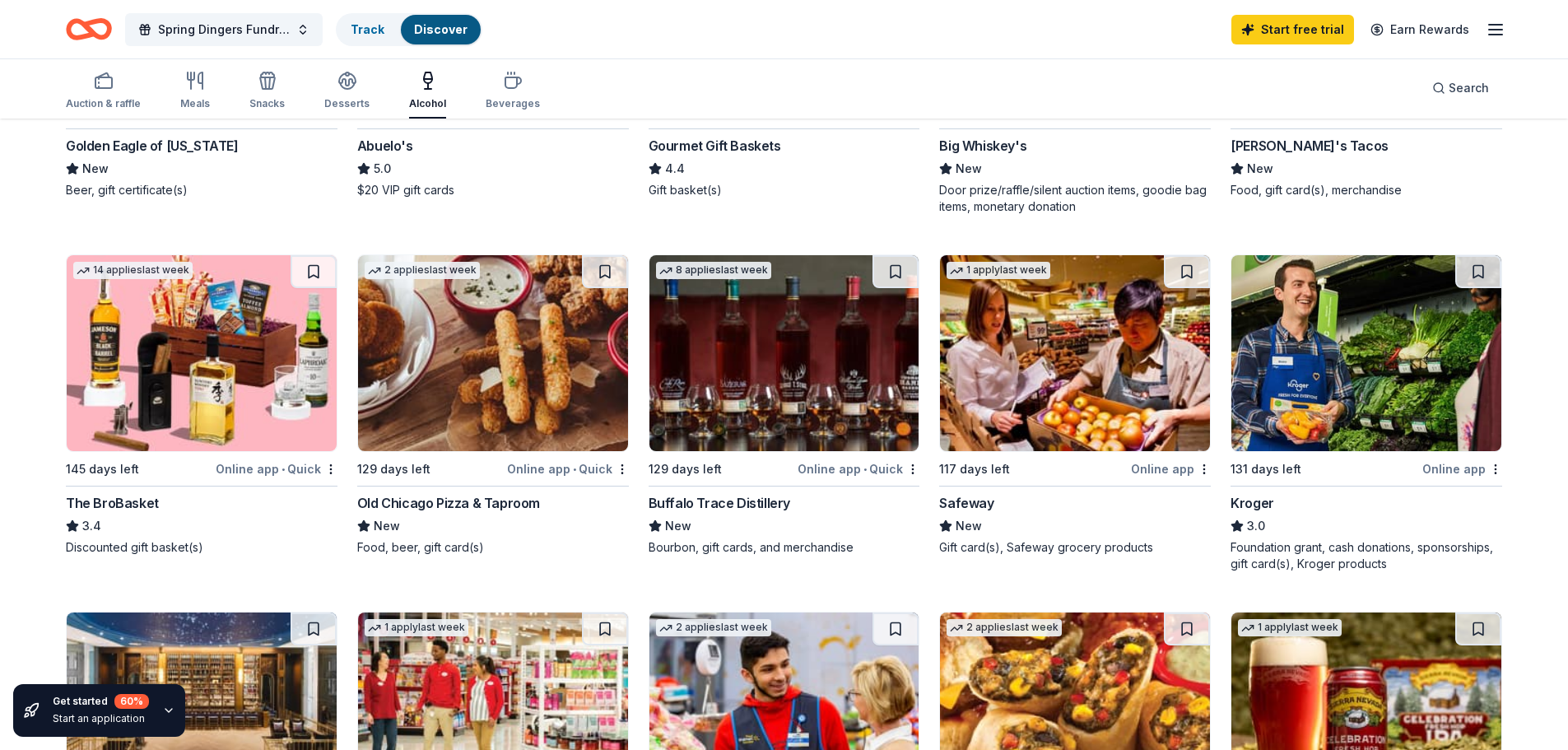
scroll to position [0, 0]
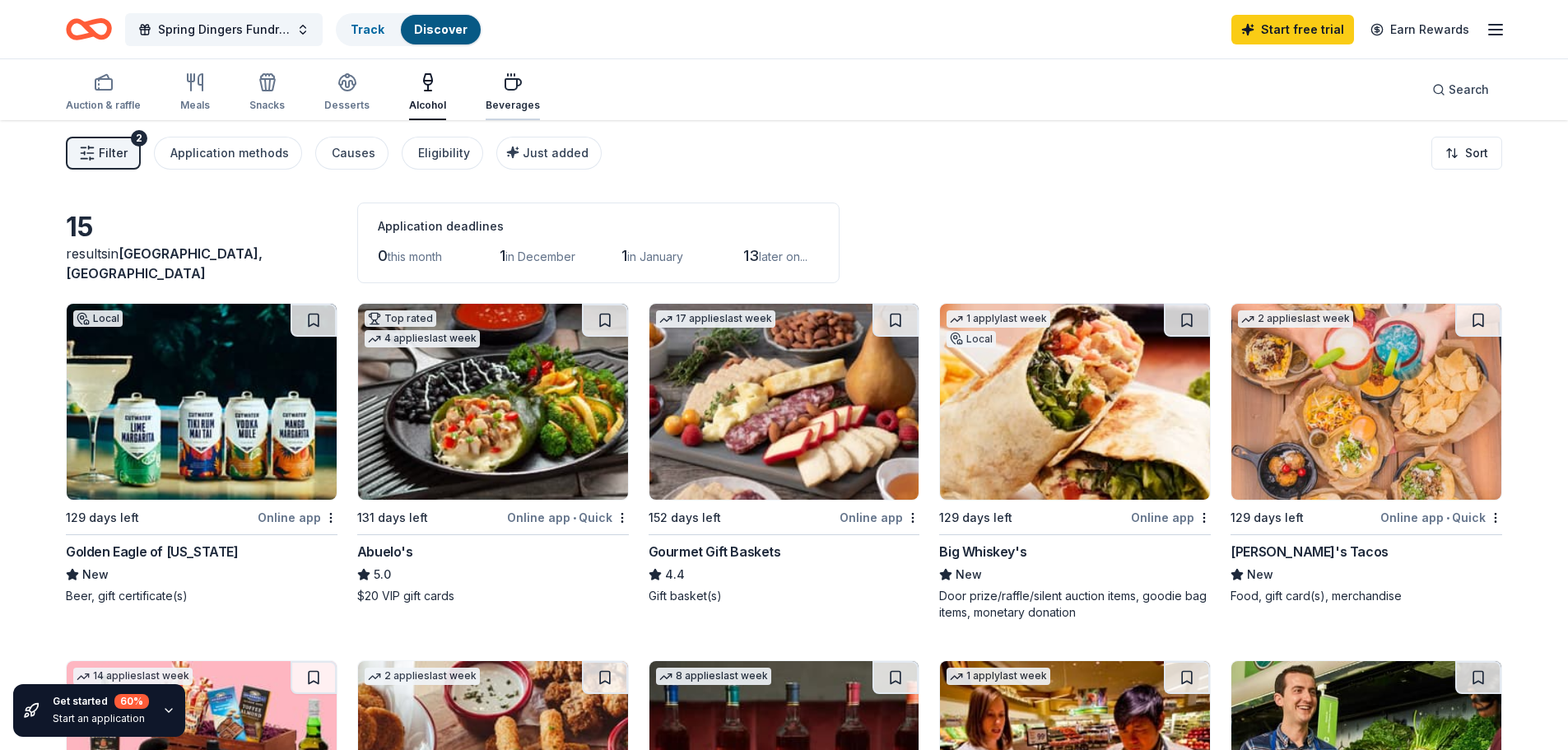
click at [506, 108] on div "Beverages" at bounding box center [513, 106] width 54 height 14
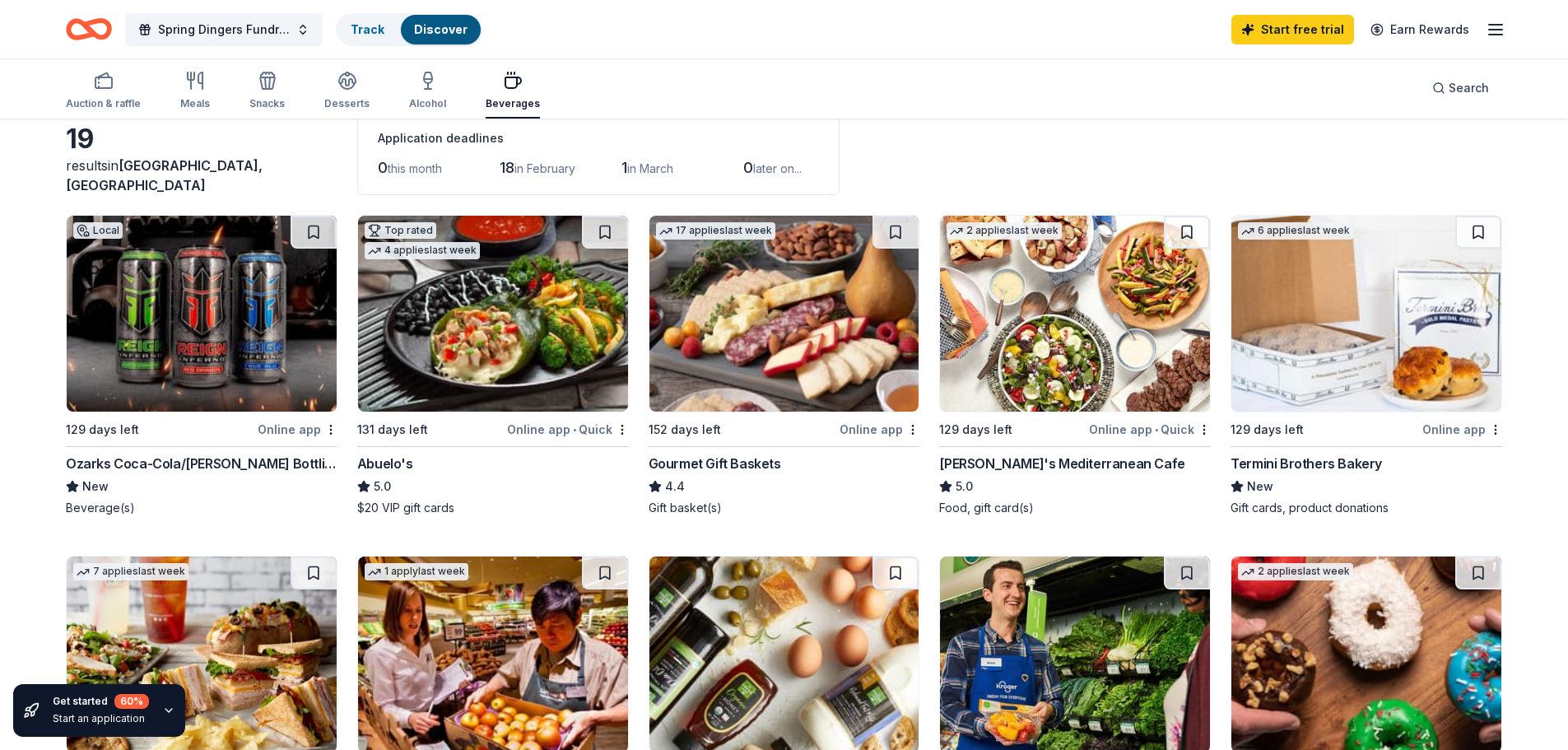
scroll to position [6, 0]
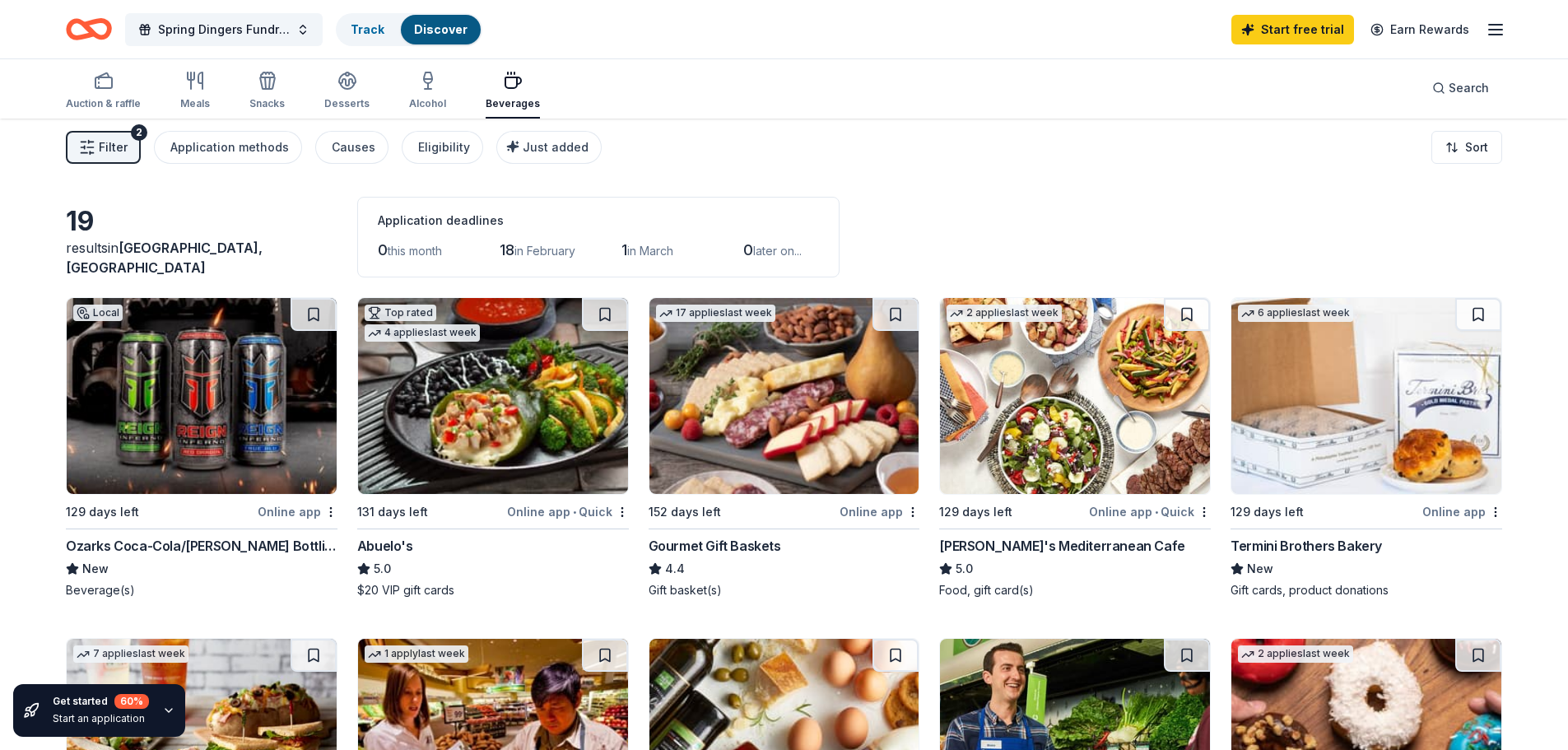
drag, startPoint x: 96, startPoint y: 97, endPoint x: 169, endPoint y: 108, distance: 73.8
click at [96, 97] on div "Auction & raffle" at bounding box center [103, 104] width 75 height 14
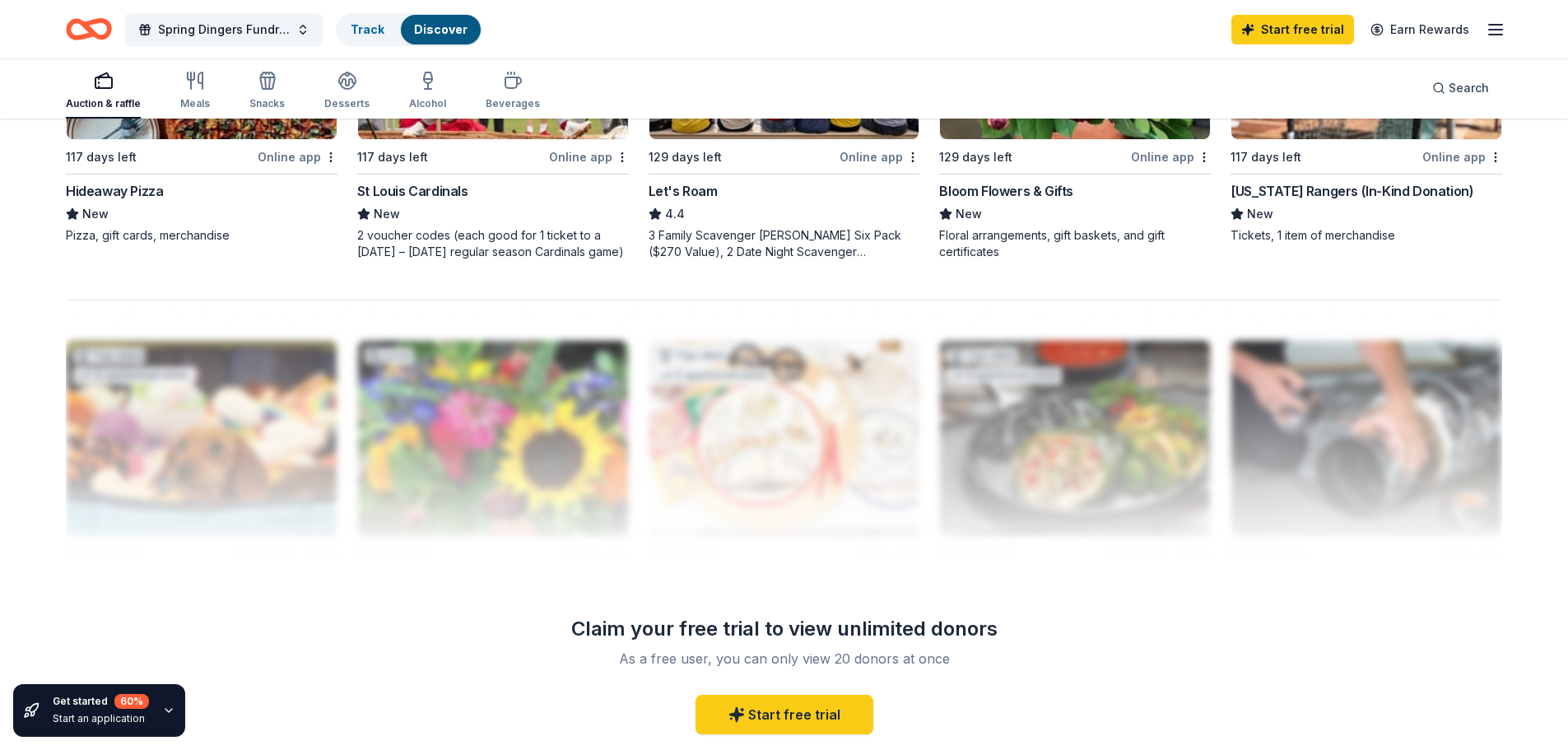
scroll to position [1070, 0]
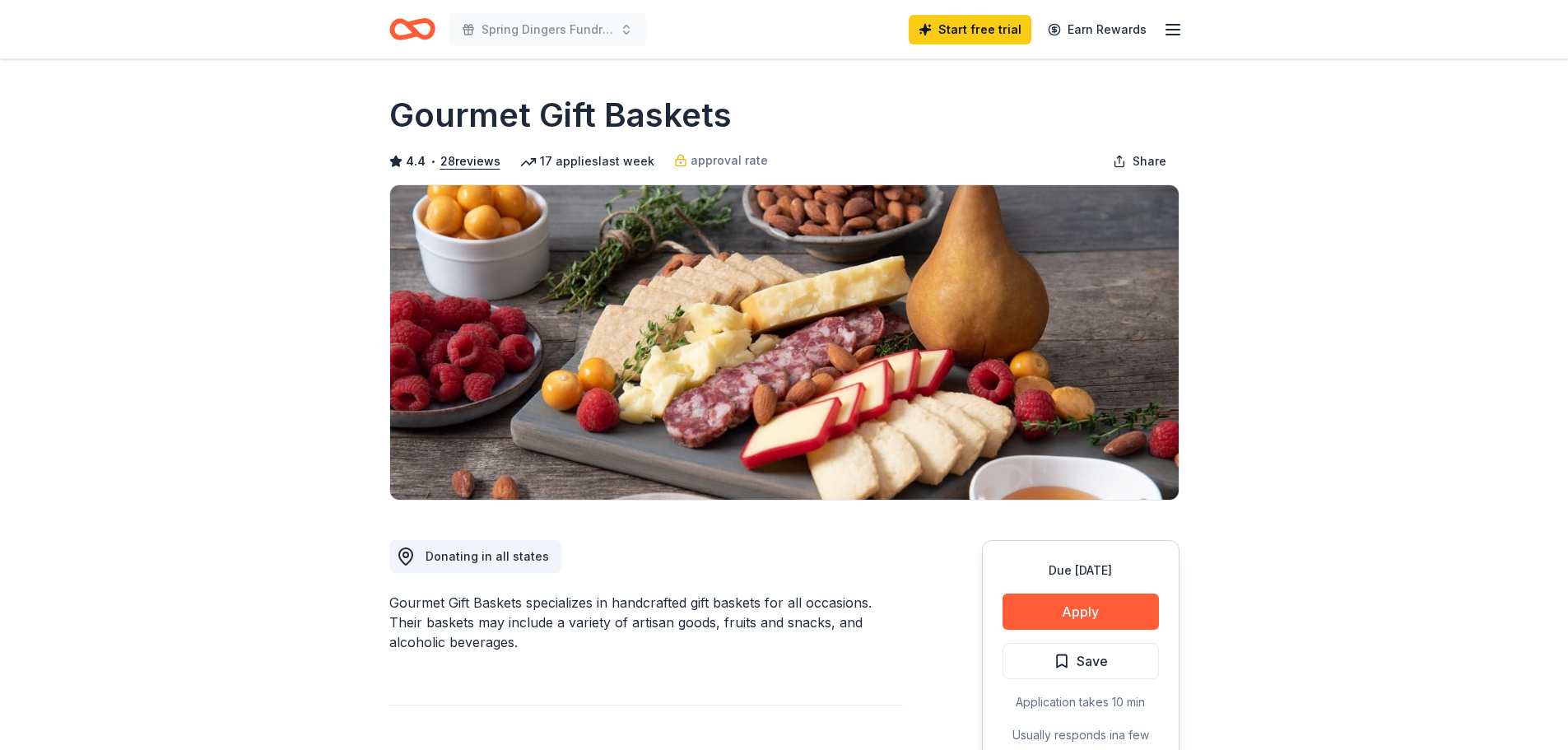
scroll to position [82, 0]
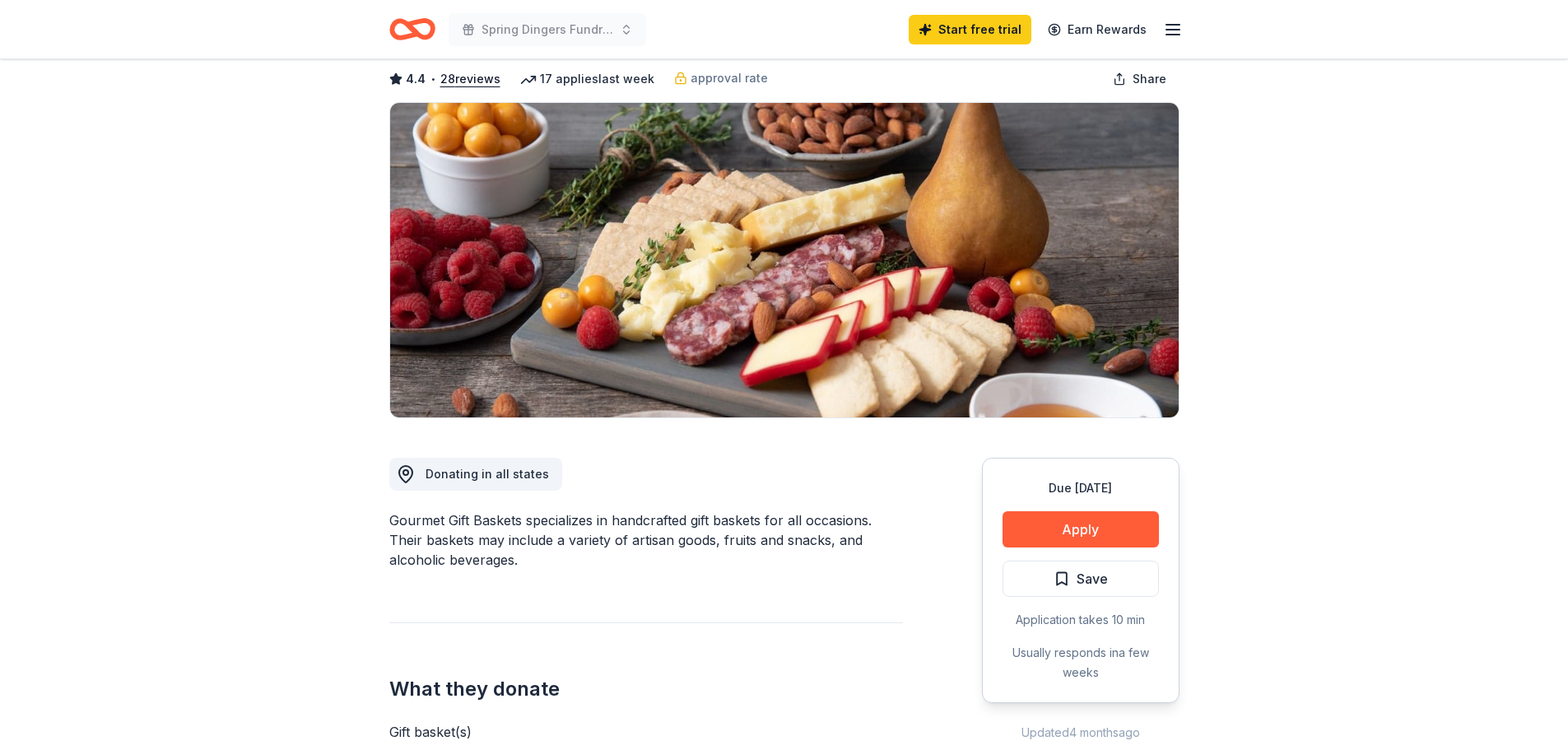
drag, startPoint x: 1076, startPoint y: 530, endPoint x: 734, endPoint y: 591, distance: 347.4
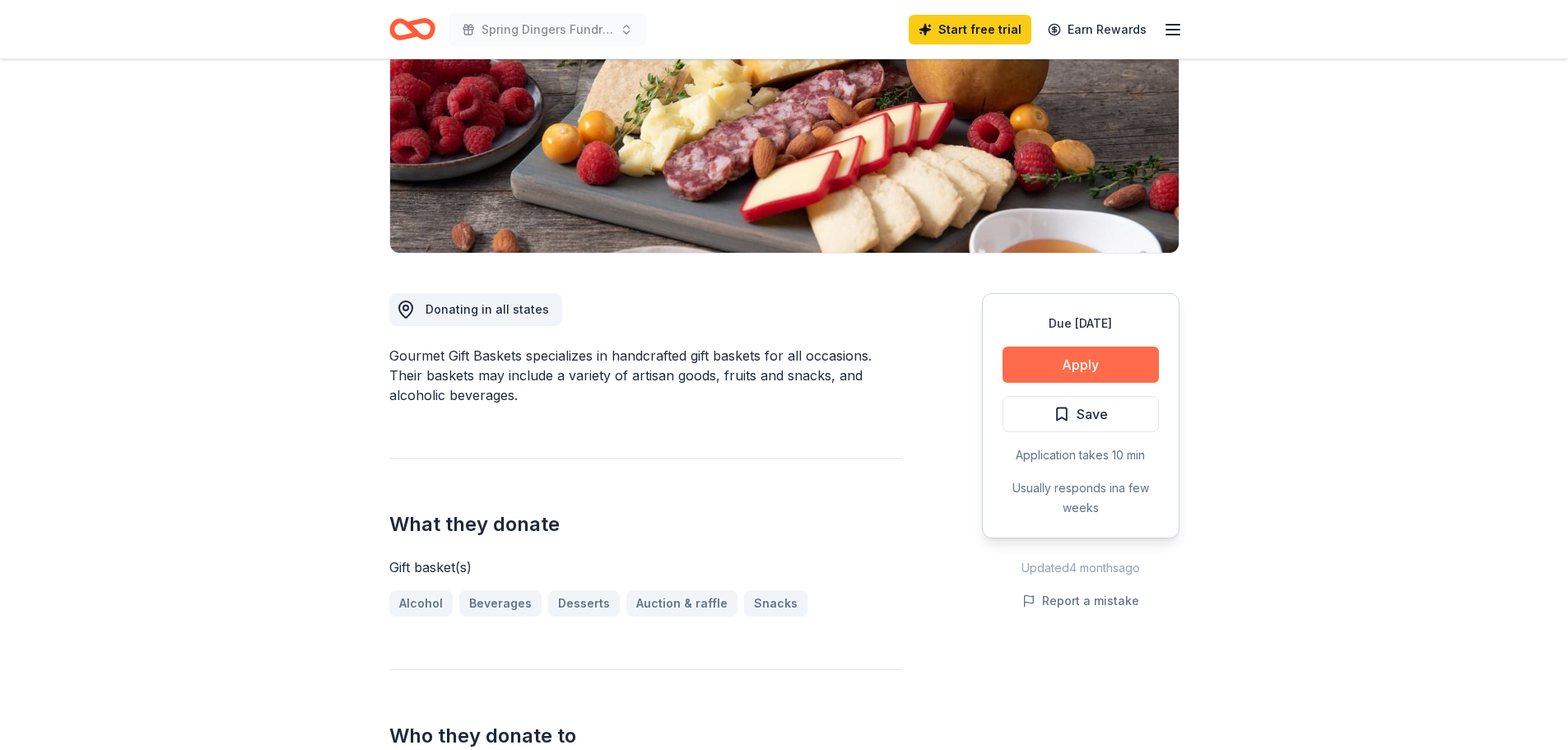
scroll to position [165, 0]
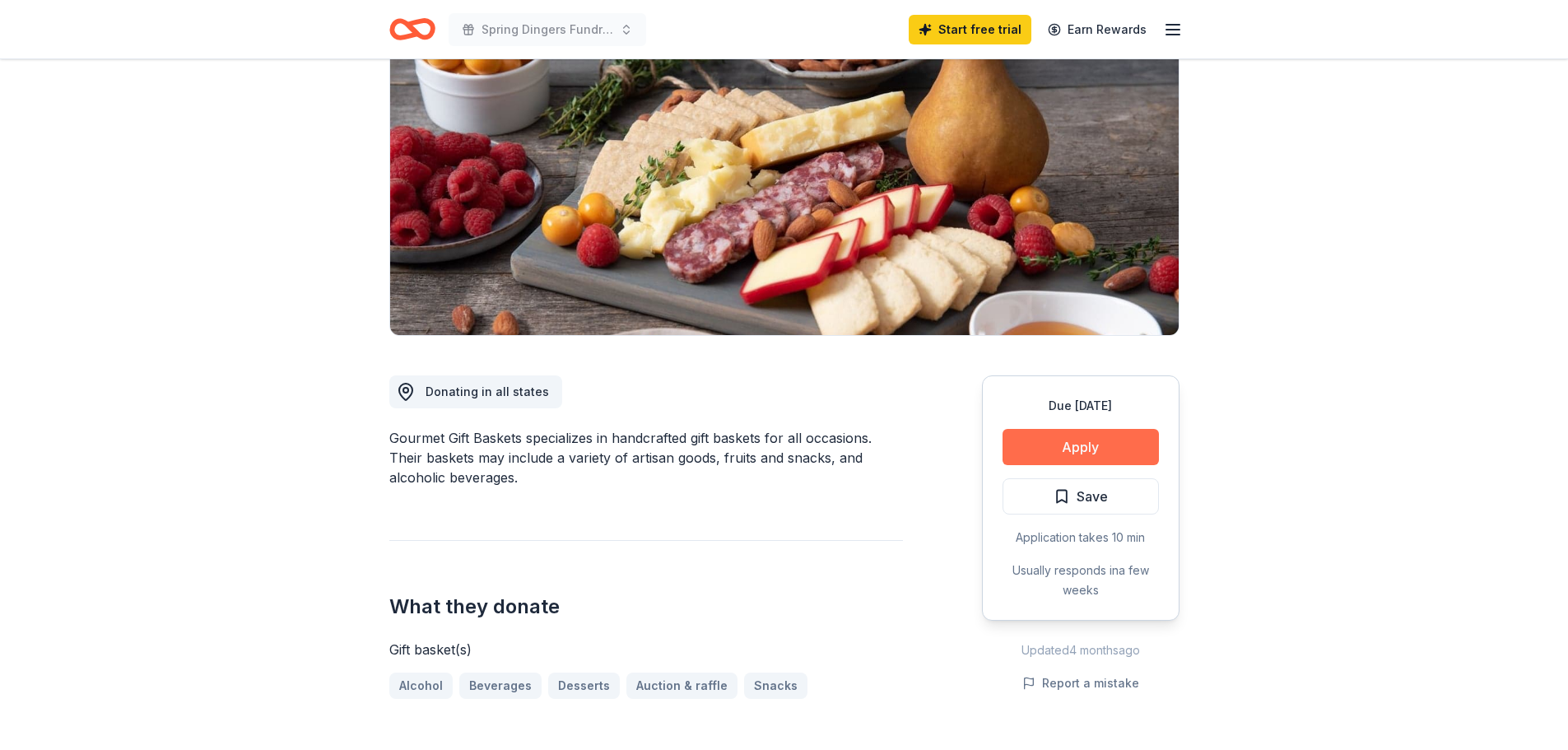
click at [1070, 444] on button "Apply" at bounding box center [1081, 447] width 156 height 36
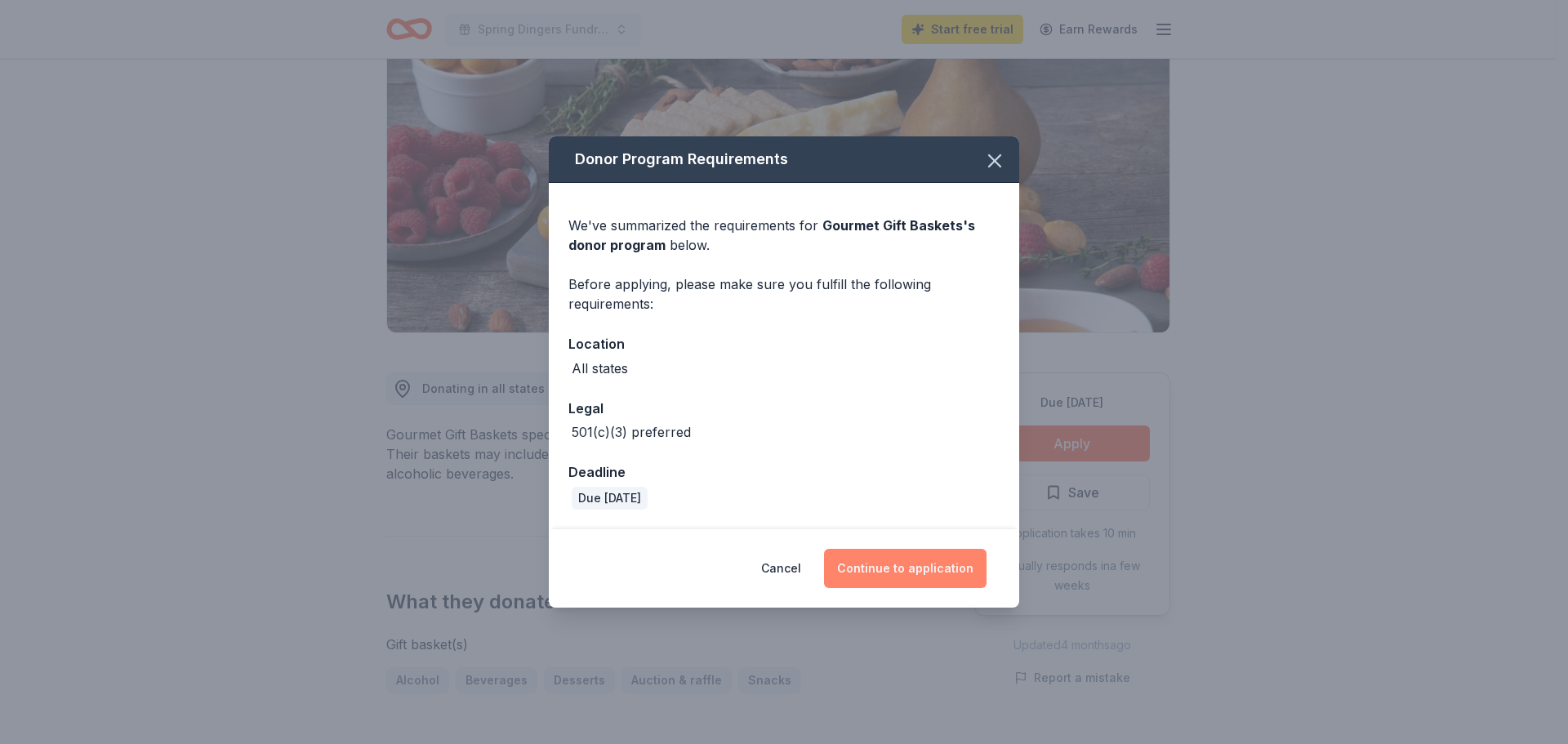
click at [896, 567] on button "Continue to application" at bounding box center [905, 568] width 163 height 39
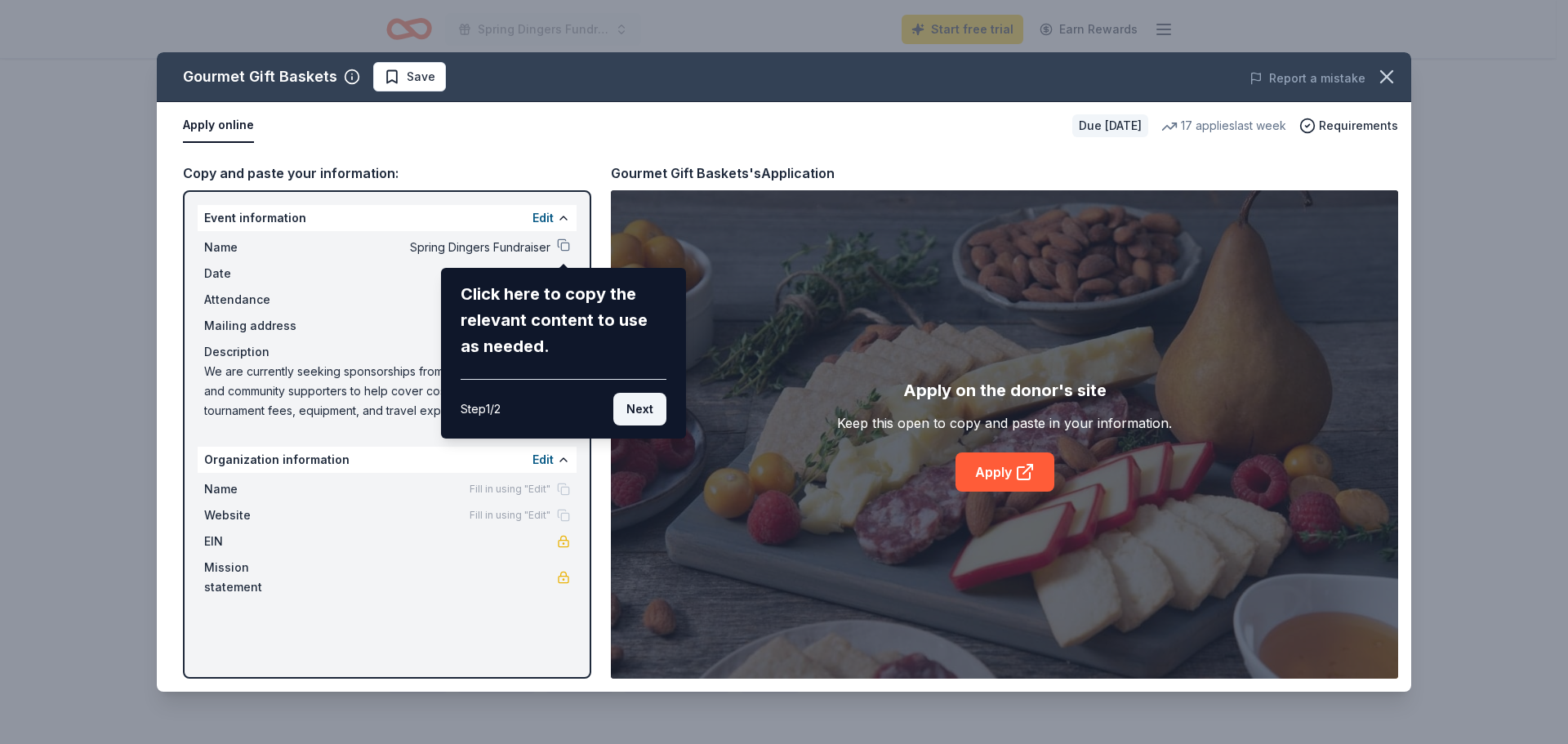
click at [646, 412] on button "Next" at bounding box center [639, 409] width 53 height 33
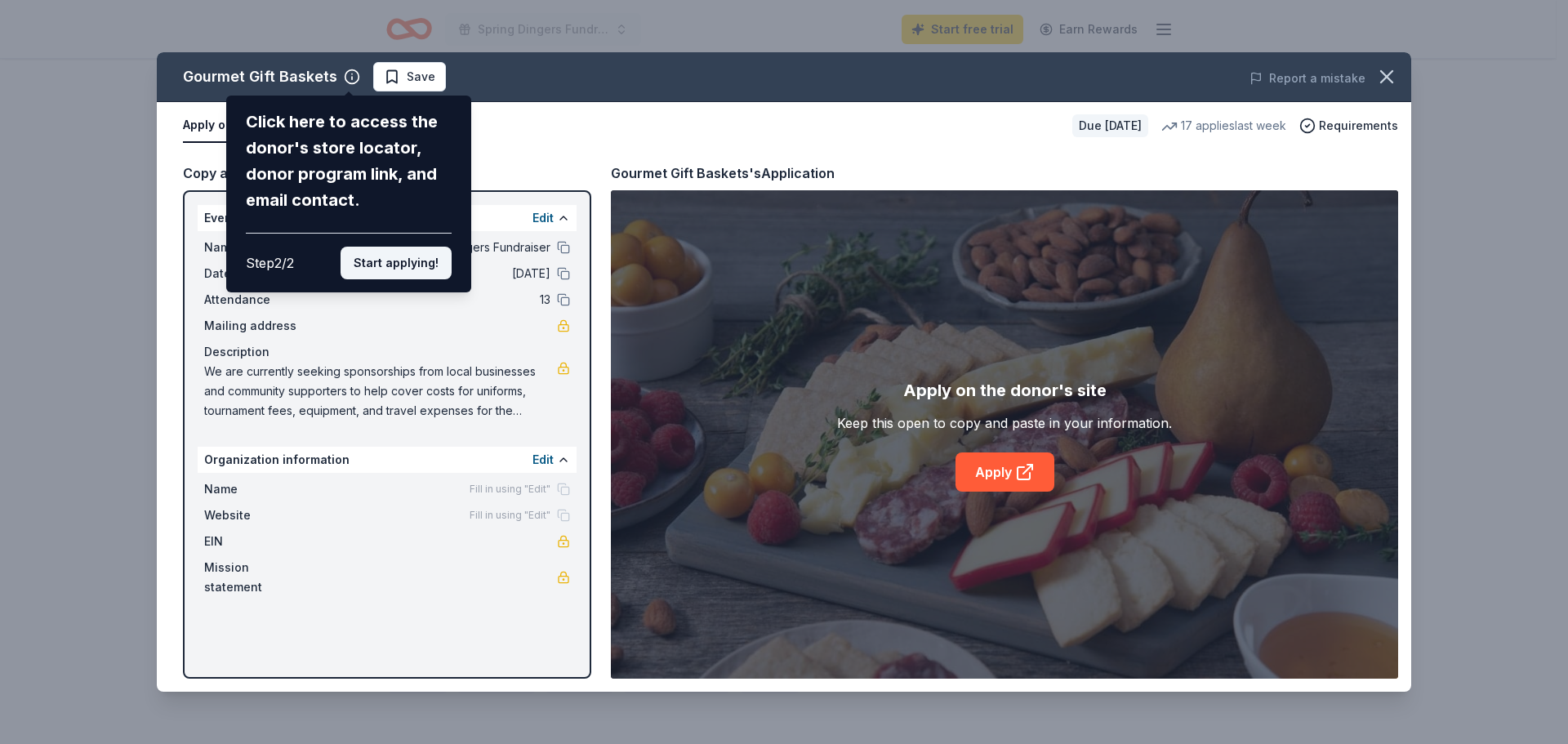
click at [397, 267] on button "Start applying!" at bounding box center [396, 262] width 111 height 33
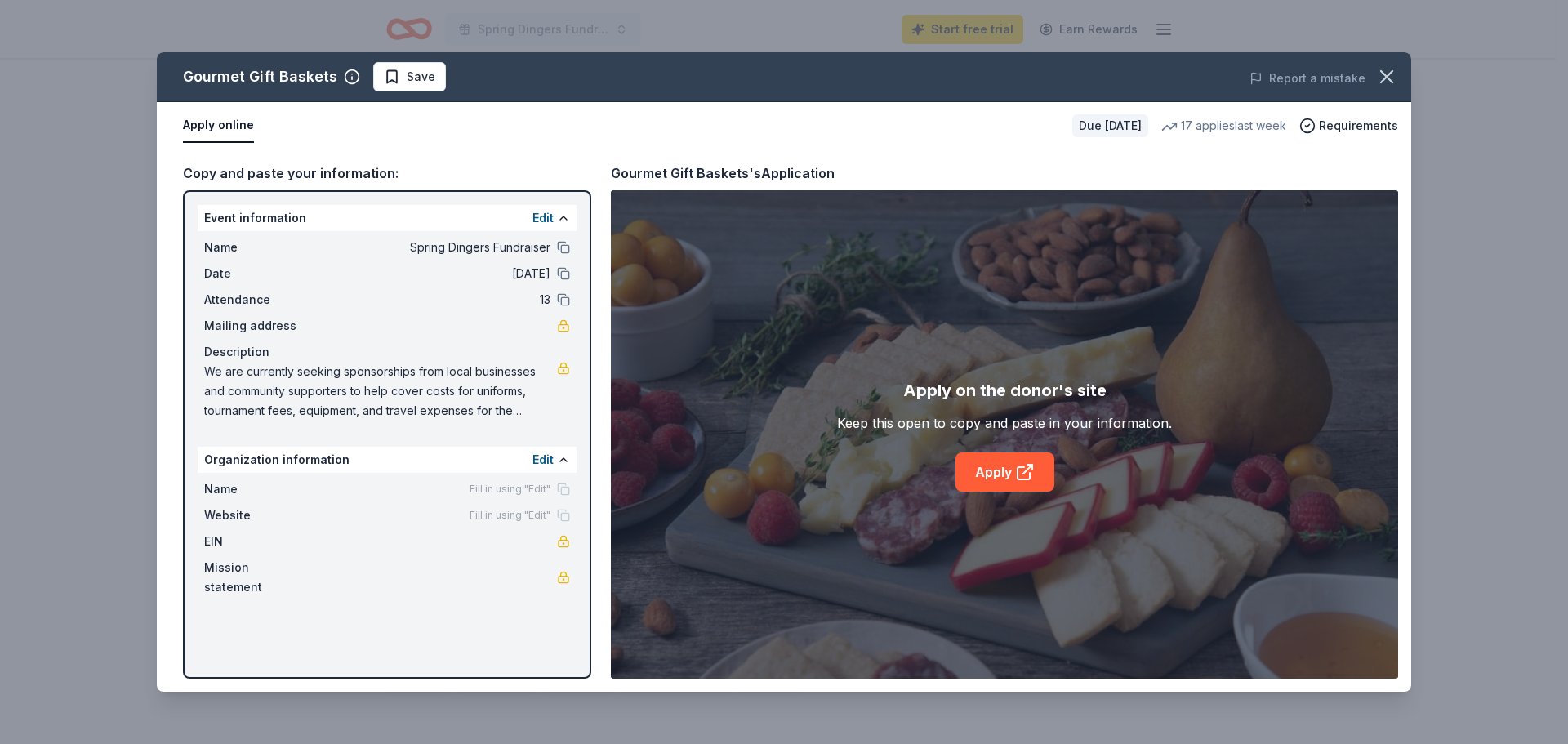
click at [1011, 472] on div "Gourmet Gift Baskets Save Report a mistake Apply online Due in 152 days 17 appl…" at bounding box center [784, 371] width 1255 height 639
click at [530, 488] on span "Fill in using "Edit"" at bounding box center [510, 489] width 80 height 13
click at [546, 461] on button "Edit" at bounding box center [542, 459] width 21 height 19
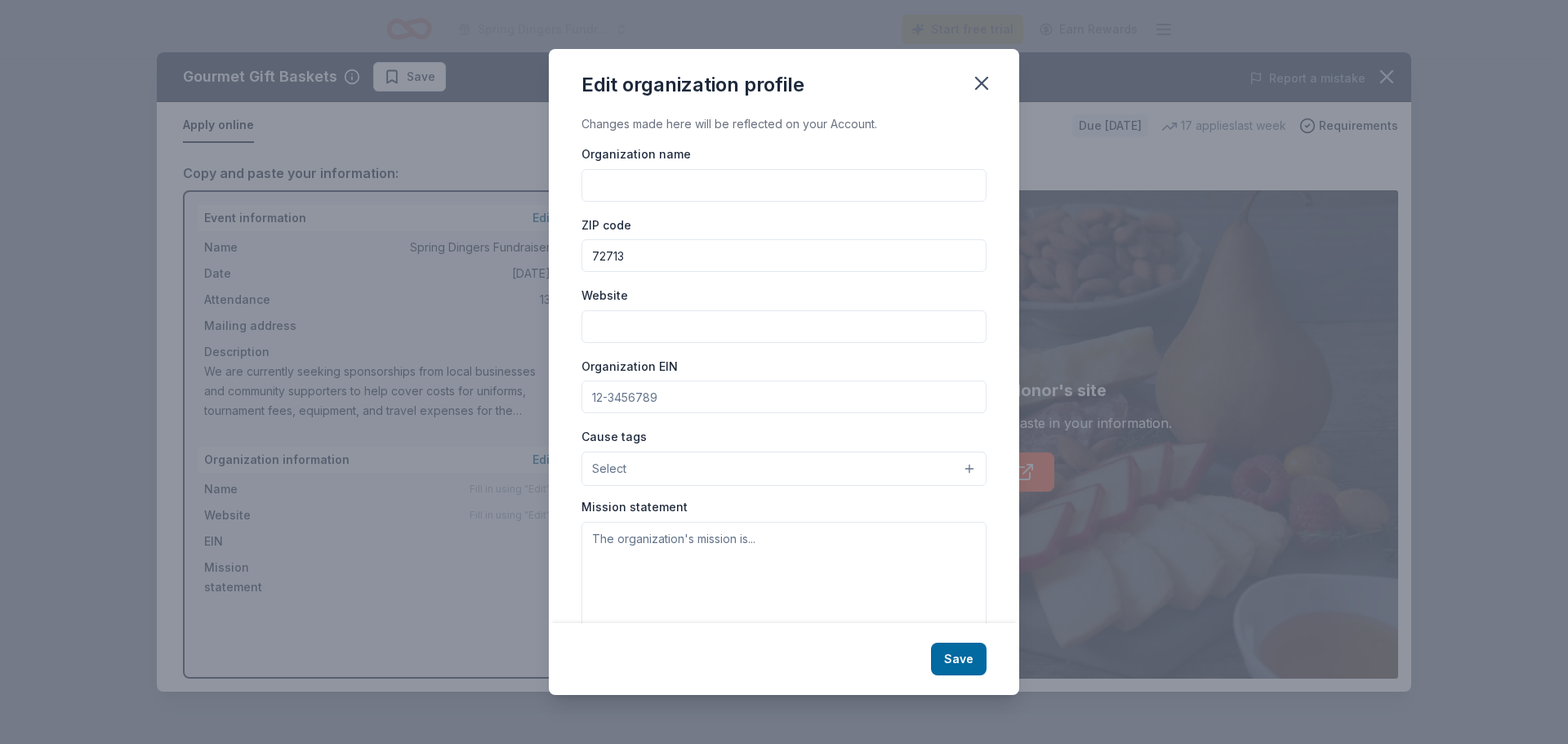
click at [639, 179] on input "Organization name" at bounding box center [784, 185] width 405 height 33
click at [639, 189] on input "Organization name" at bounding box center [784, 185] width 405 height 33
click at [982, 74] on icon "button" at bounding box center [981, 83] width 23 height 23
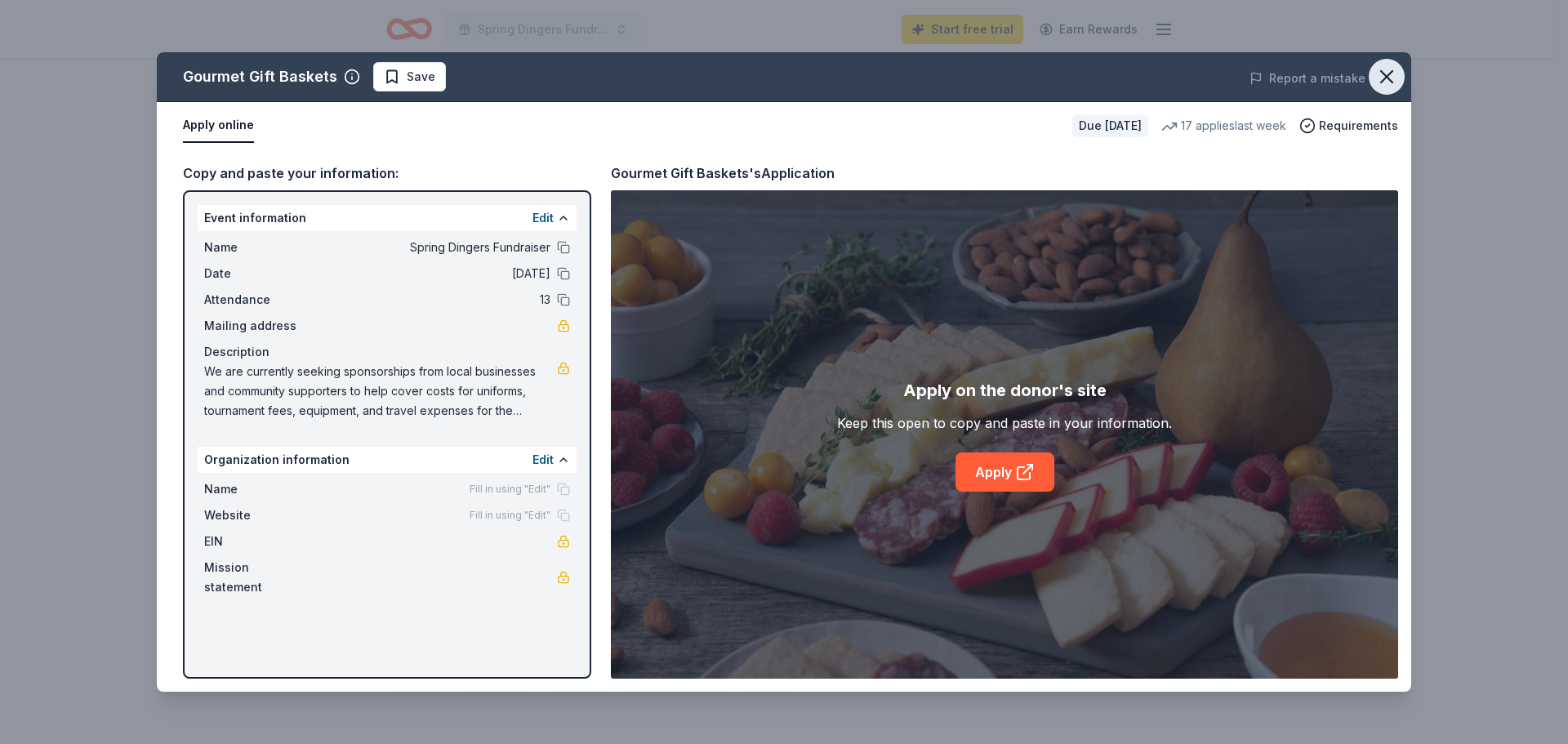
click at [1400, 70] on button "button" at bounding box center [1386, 76] width 36 height 36
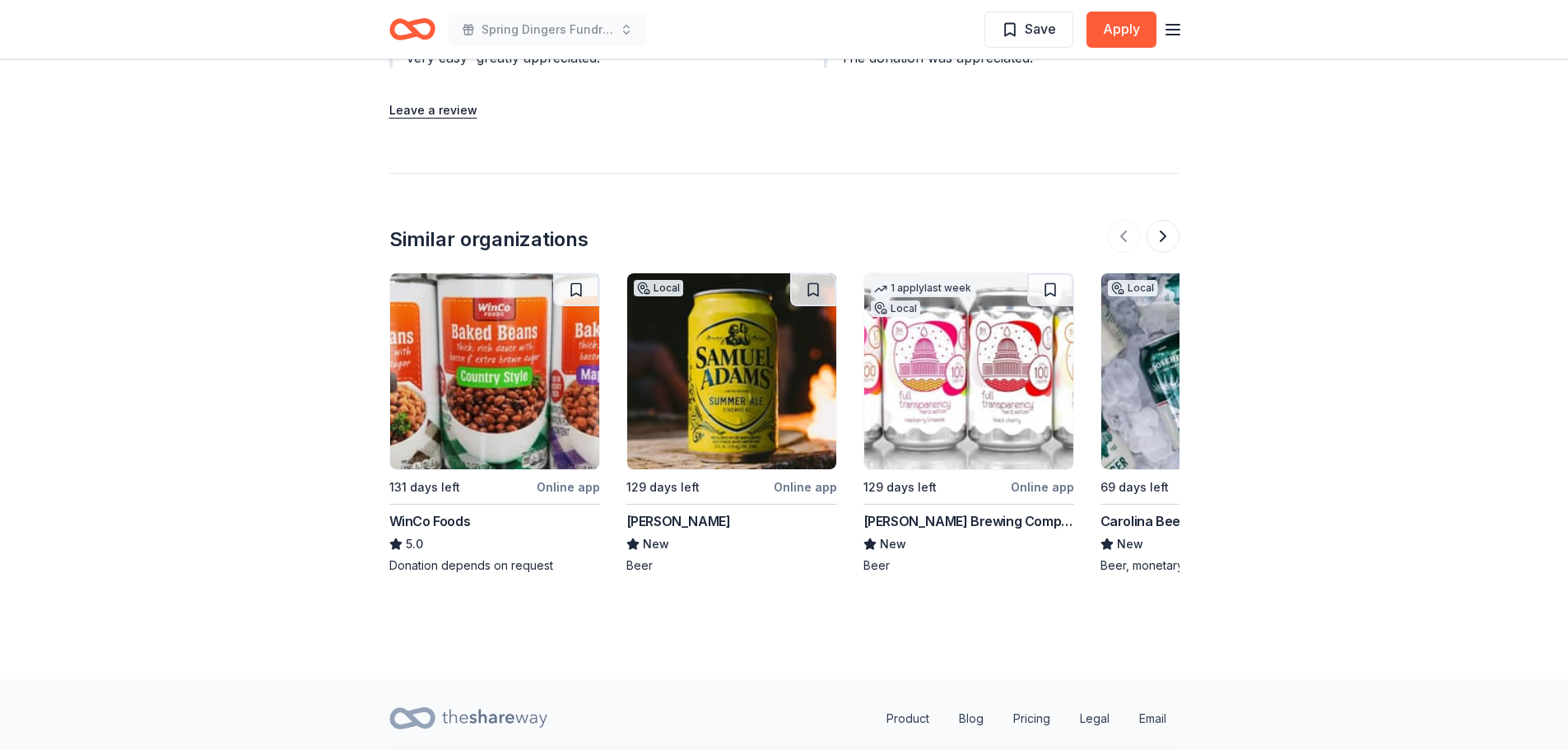
scroll to position [1941, 0]
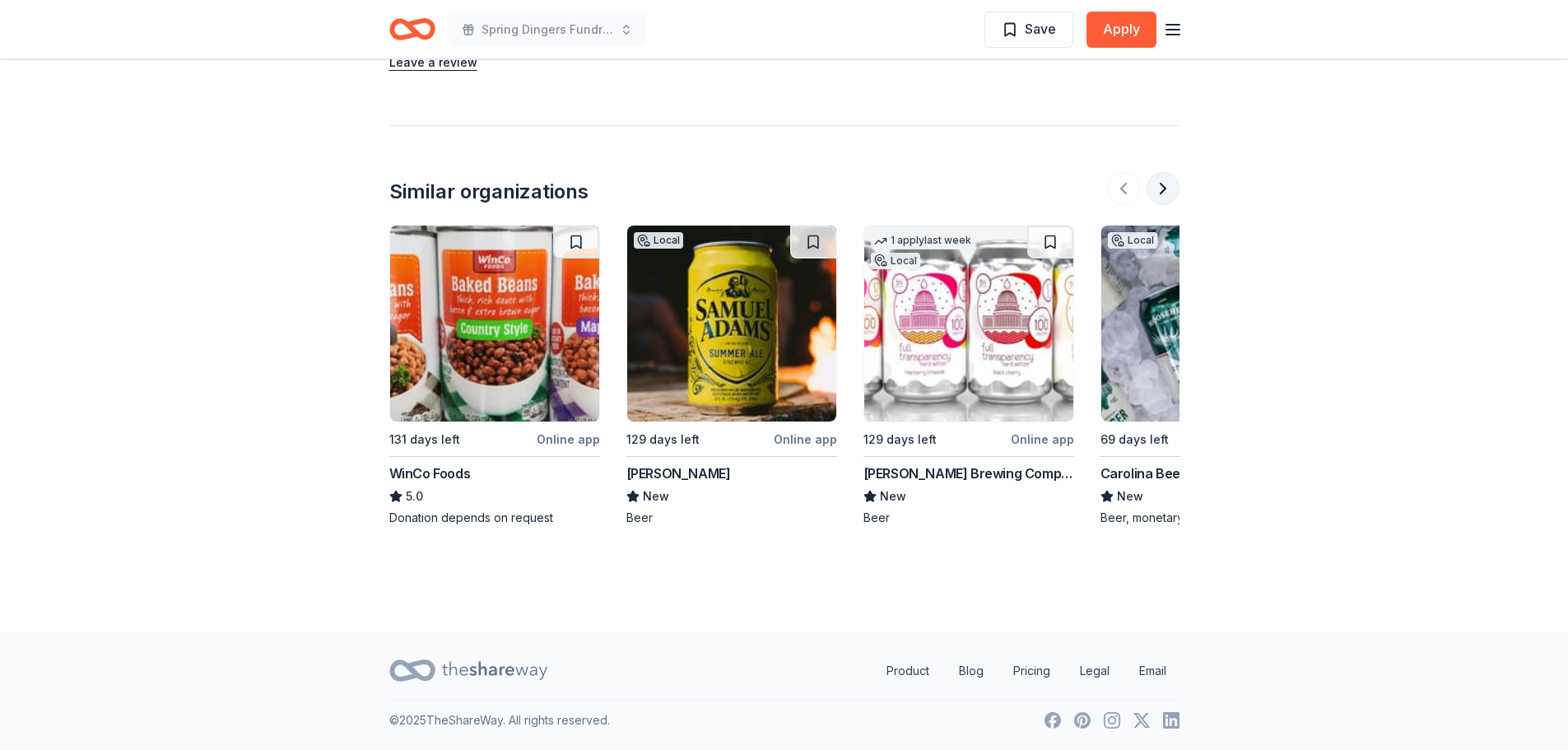
click at [1160, 186] on button at bounding box center [1162, 188] width 33 height 33
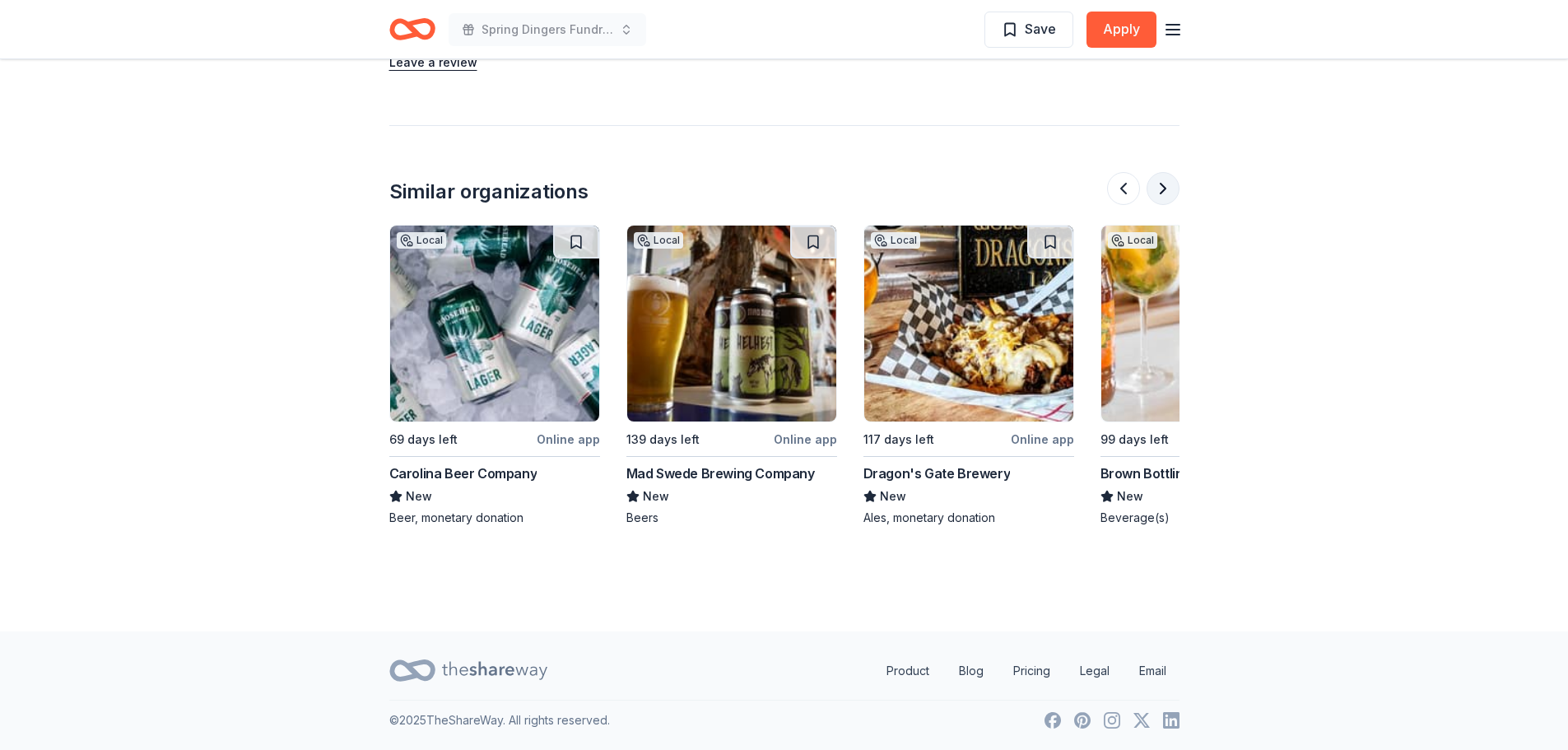
click at [1164, 193] on button at bounding box center [1162, 188] width 33 height 33
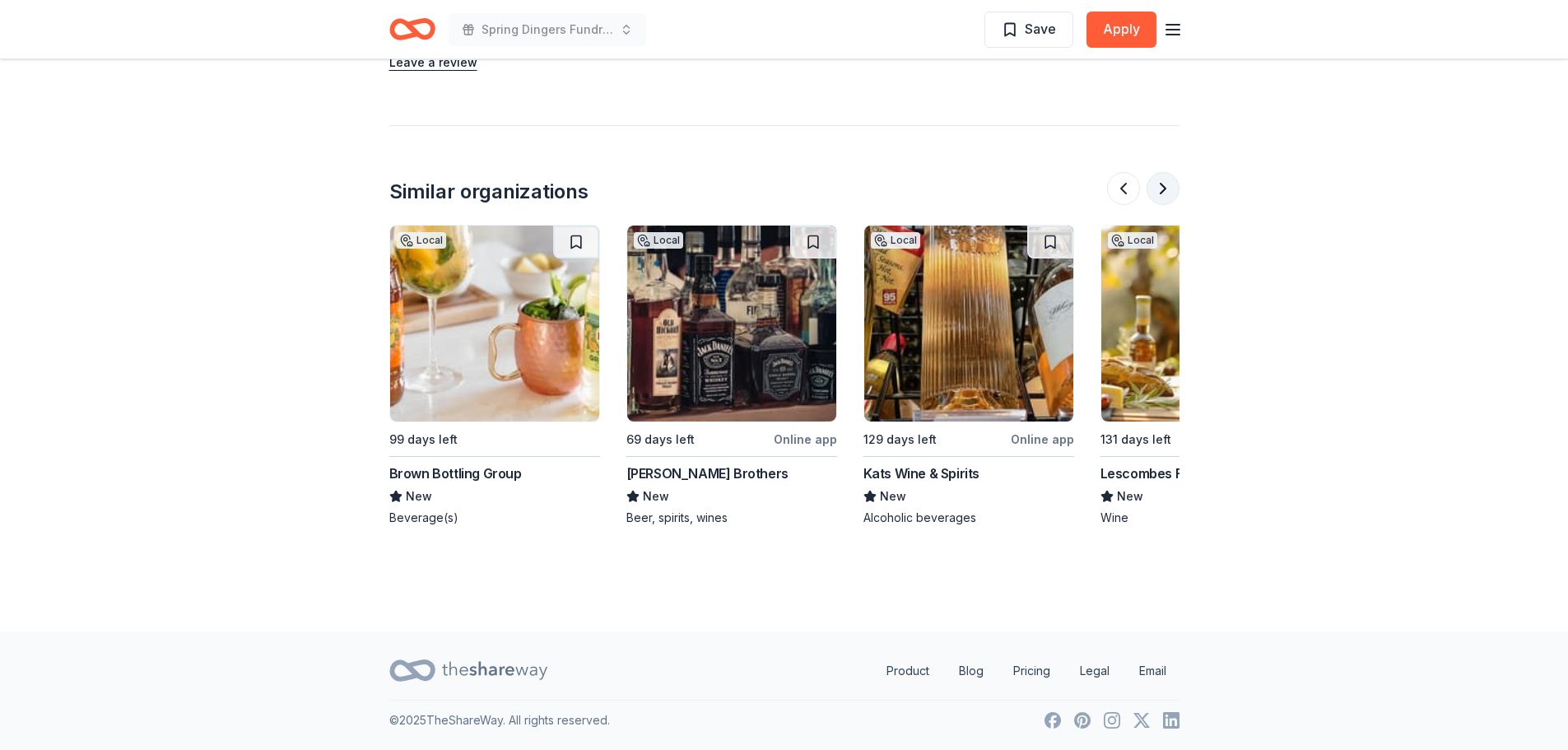
click at [1168, 180] on button at bounding box center [1162, 188] width 33 height 33
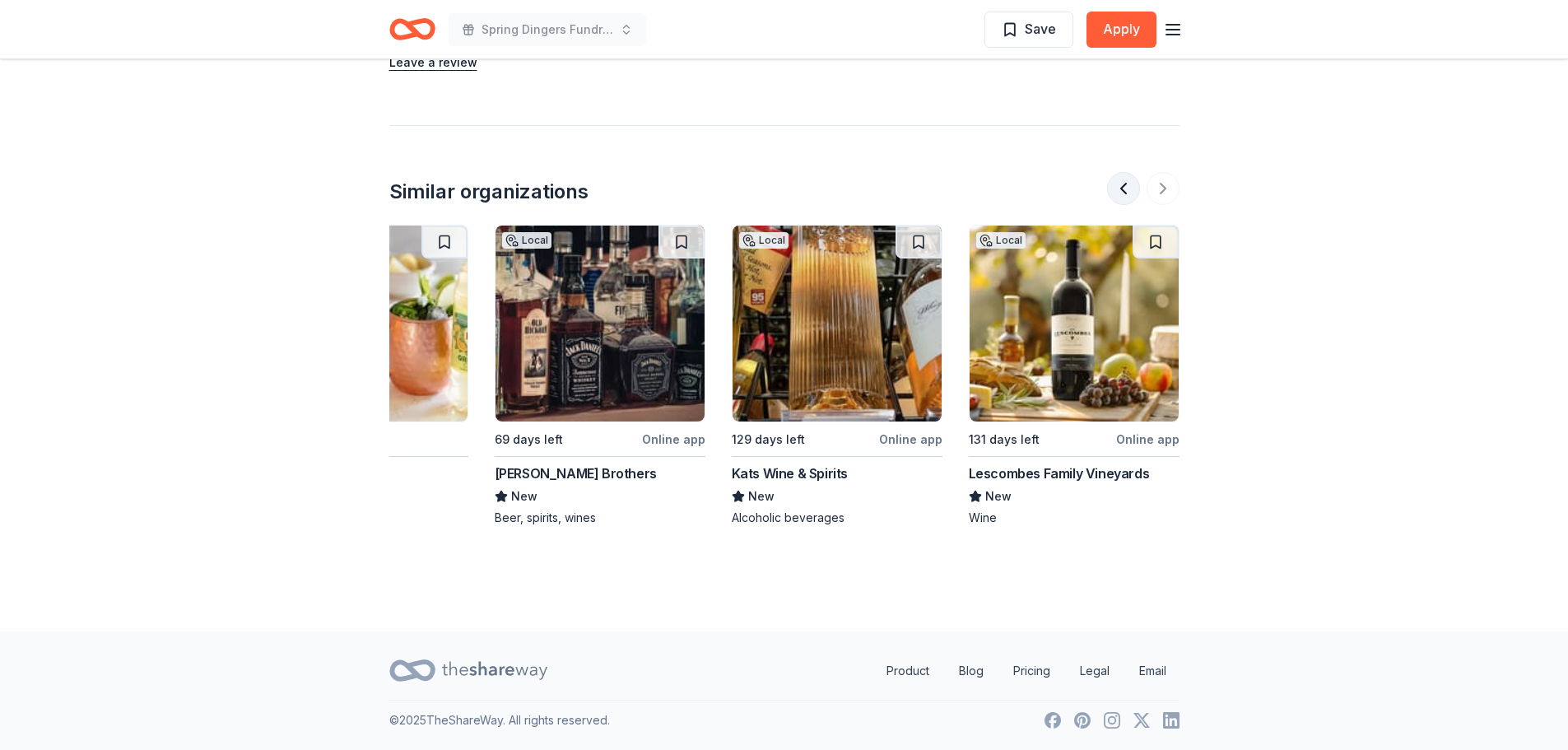
click at [1120, 193] on button at bounding box center [1124, 188] width 33 height 33
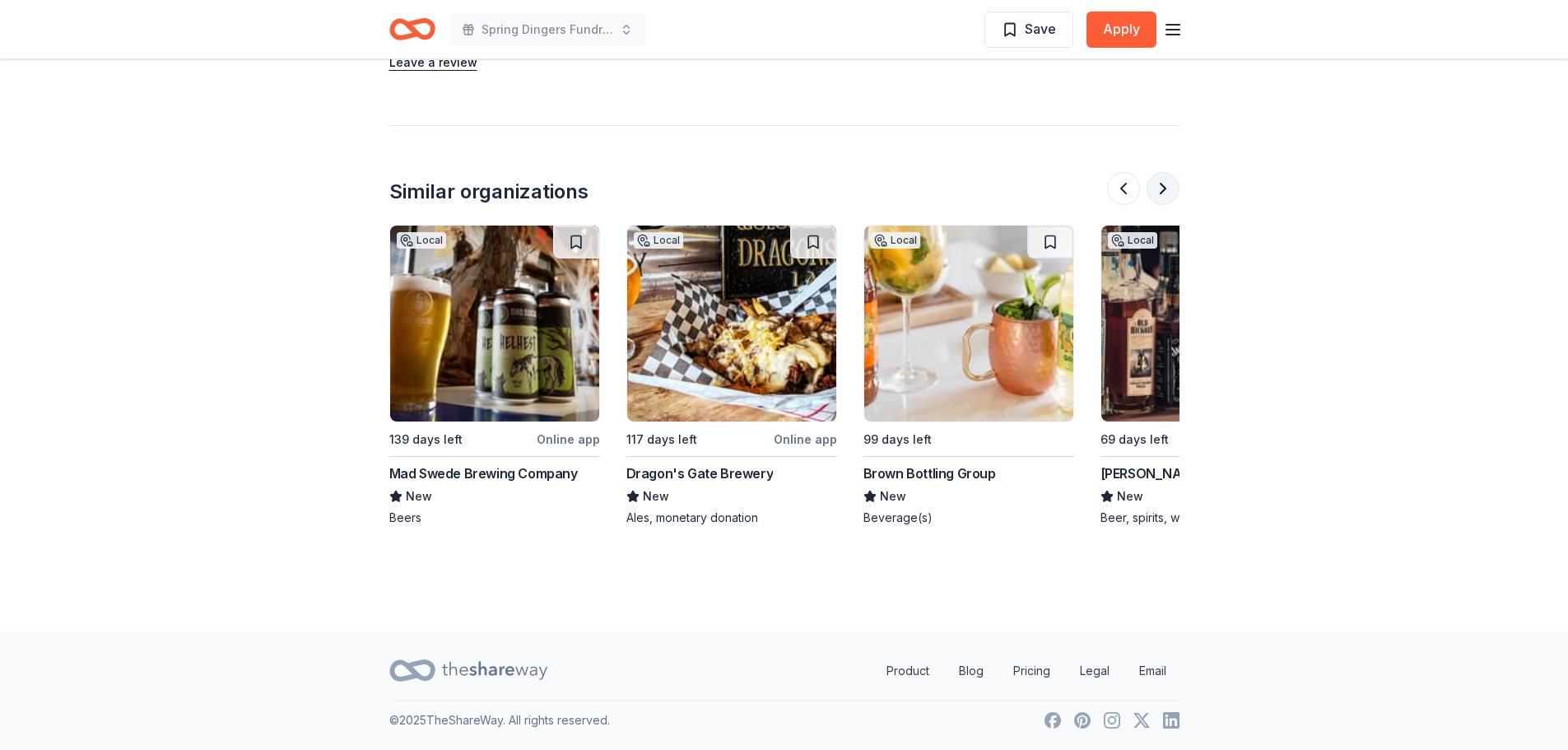
click at [1162, 187] on button at bounding box center [1162, 188] width 33 height 33
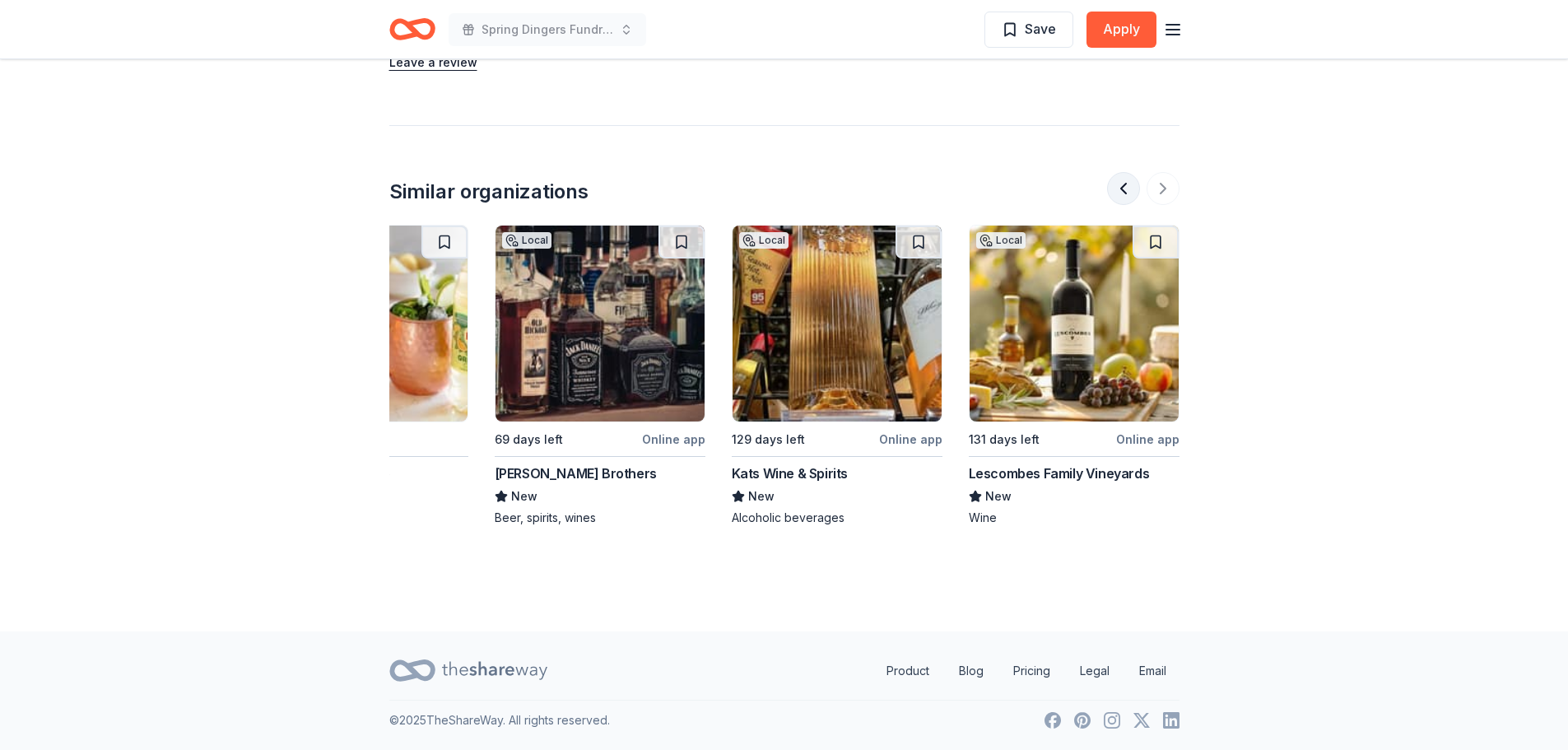
click at [1125, 188] on button at bounding box center [1124, 188] width 33 height 33
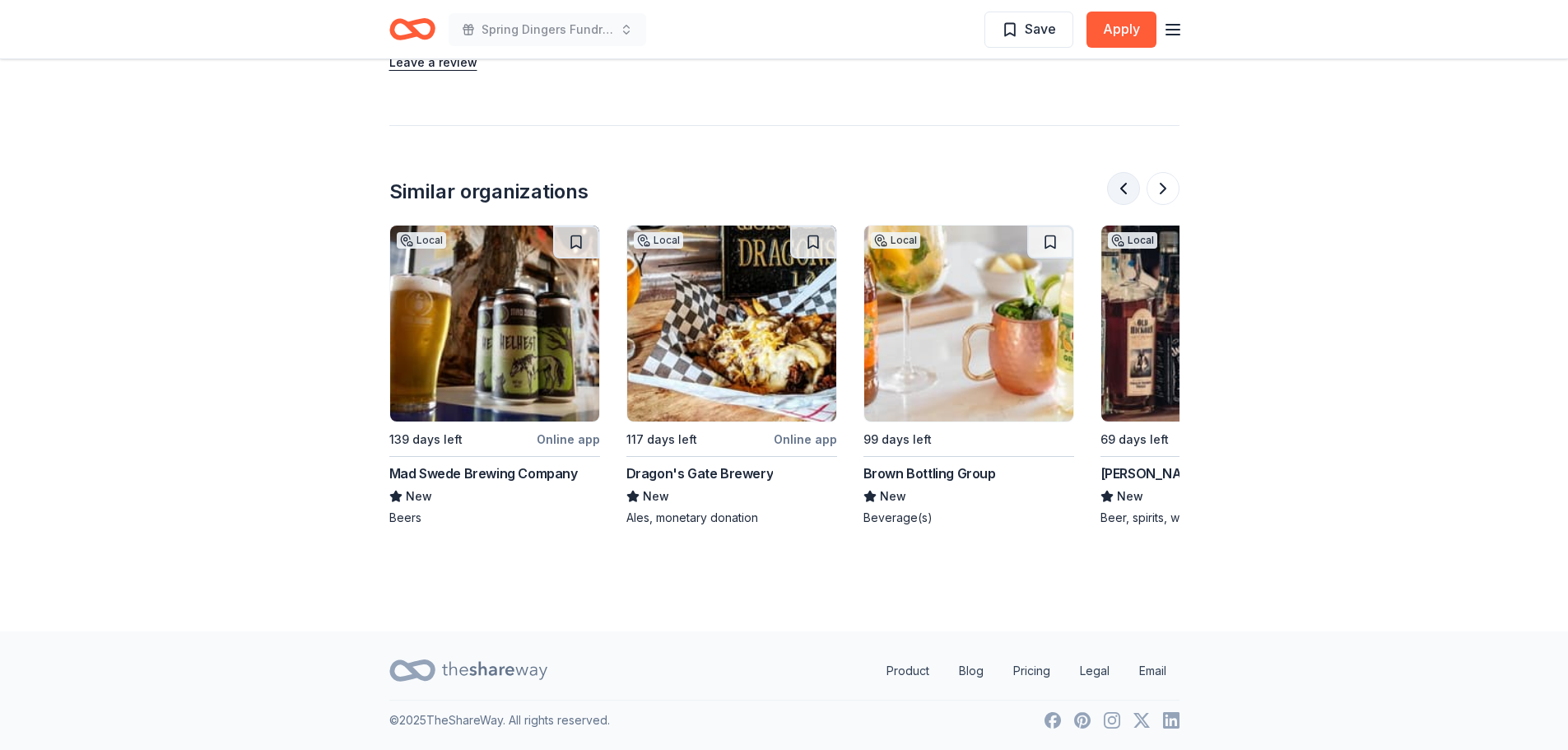
click at [1125, 188] on button at bounding box center [1124, 188] width 33 height 33
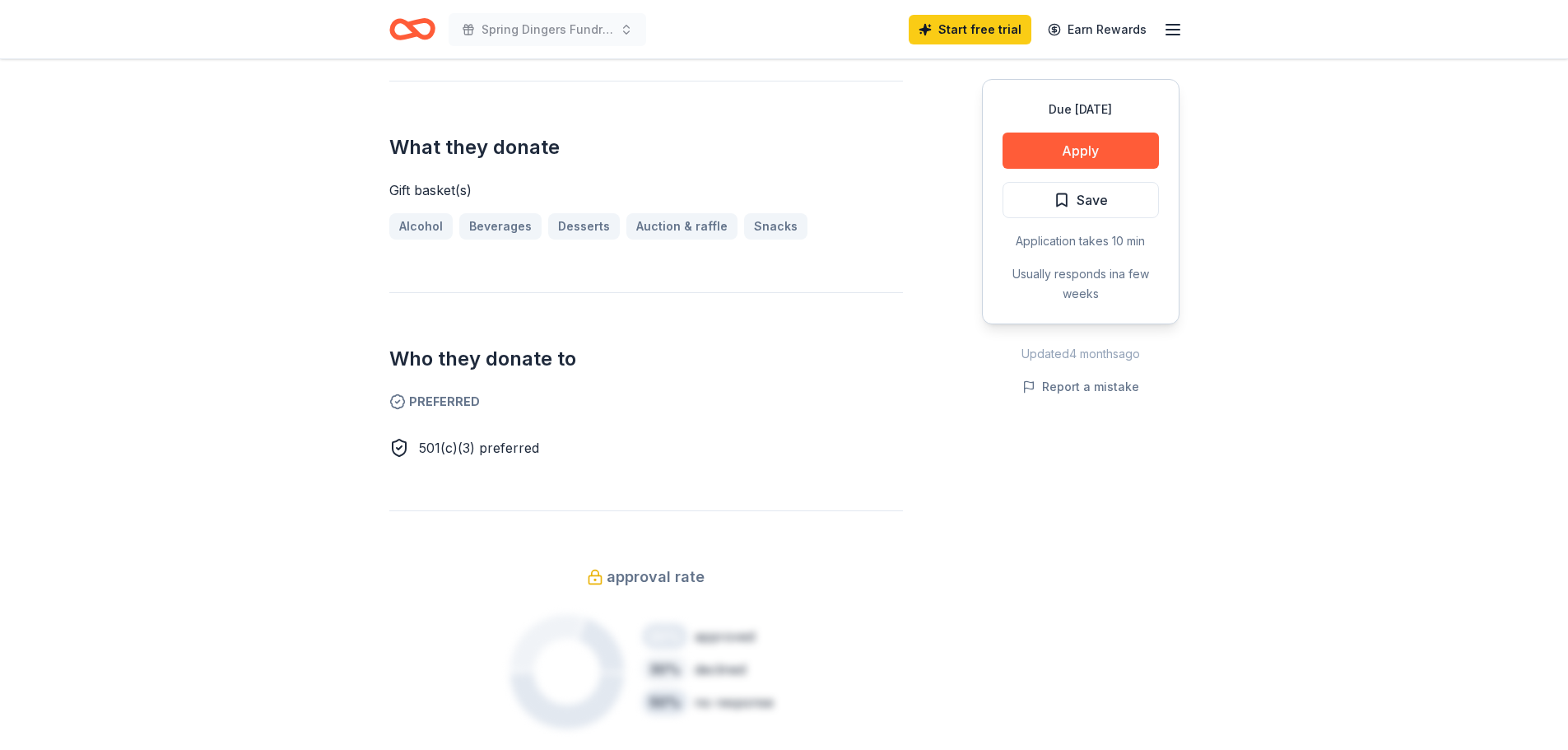
scroll to position [459, 0]
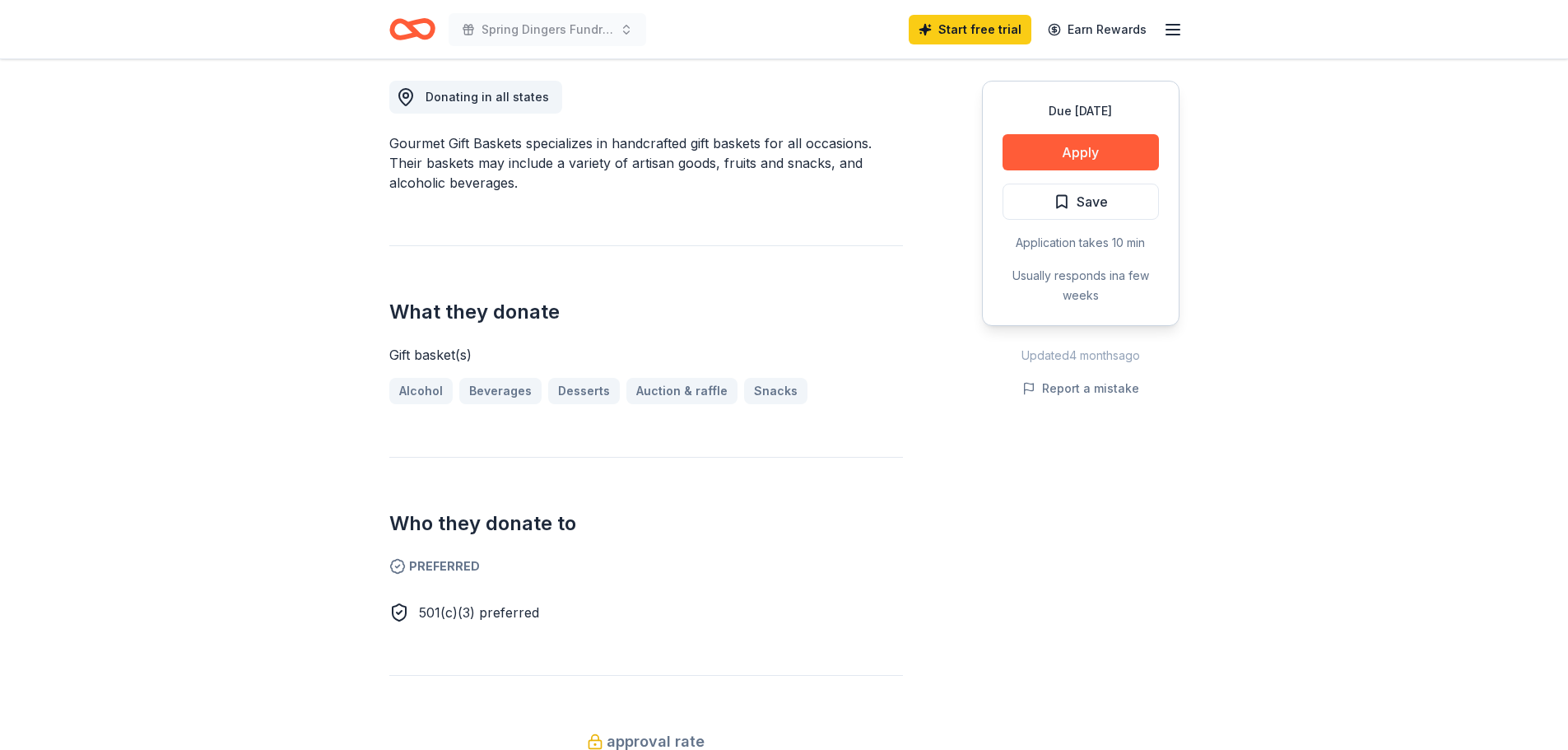
click at [1173, 28] on icon "button" at bounding box center [1173, 29] width 19 height 19
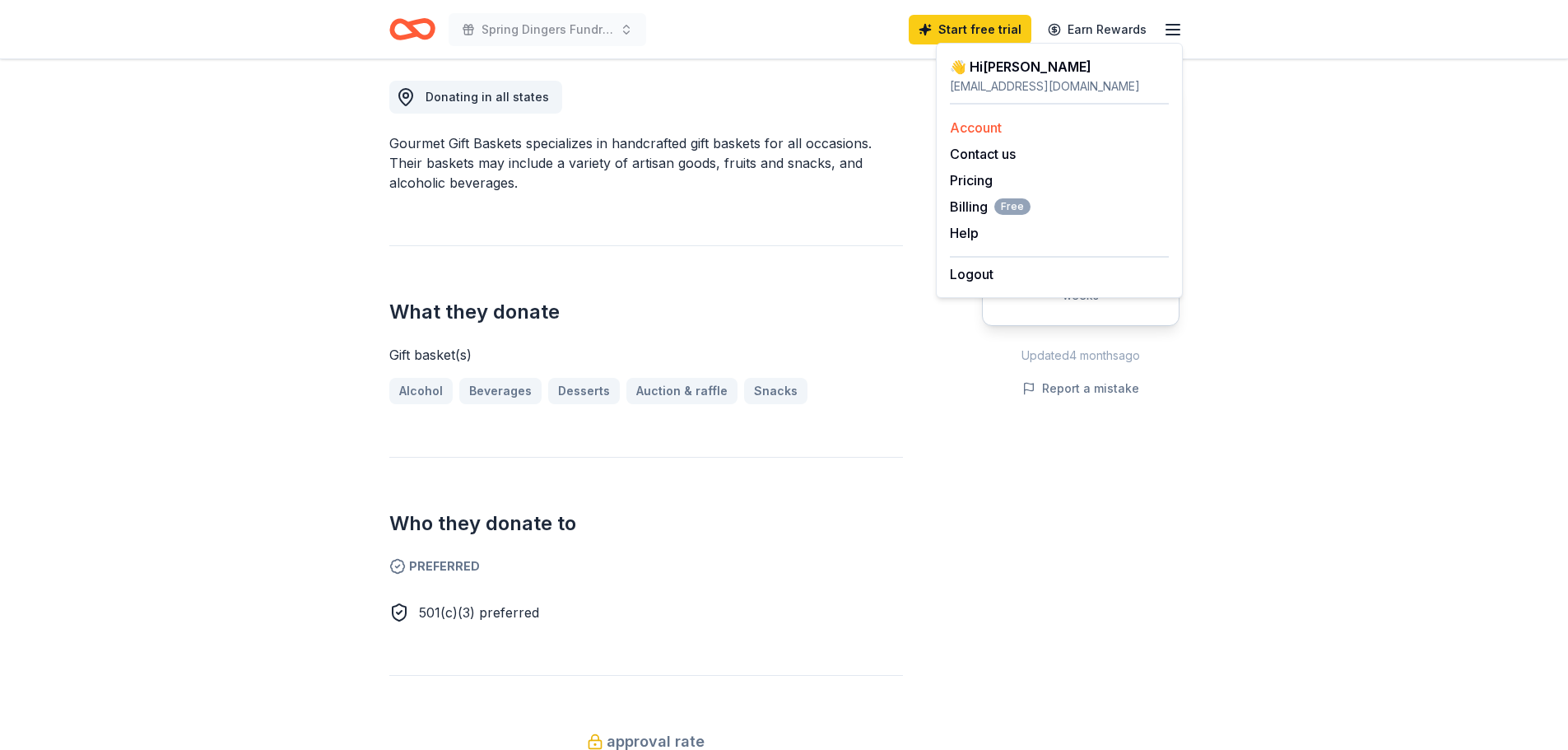
click at [972, 129] on link "Account" at bounding box center [975, 127] width 52 height 16
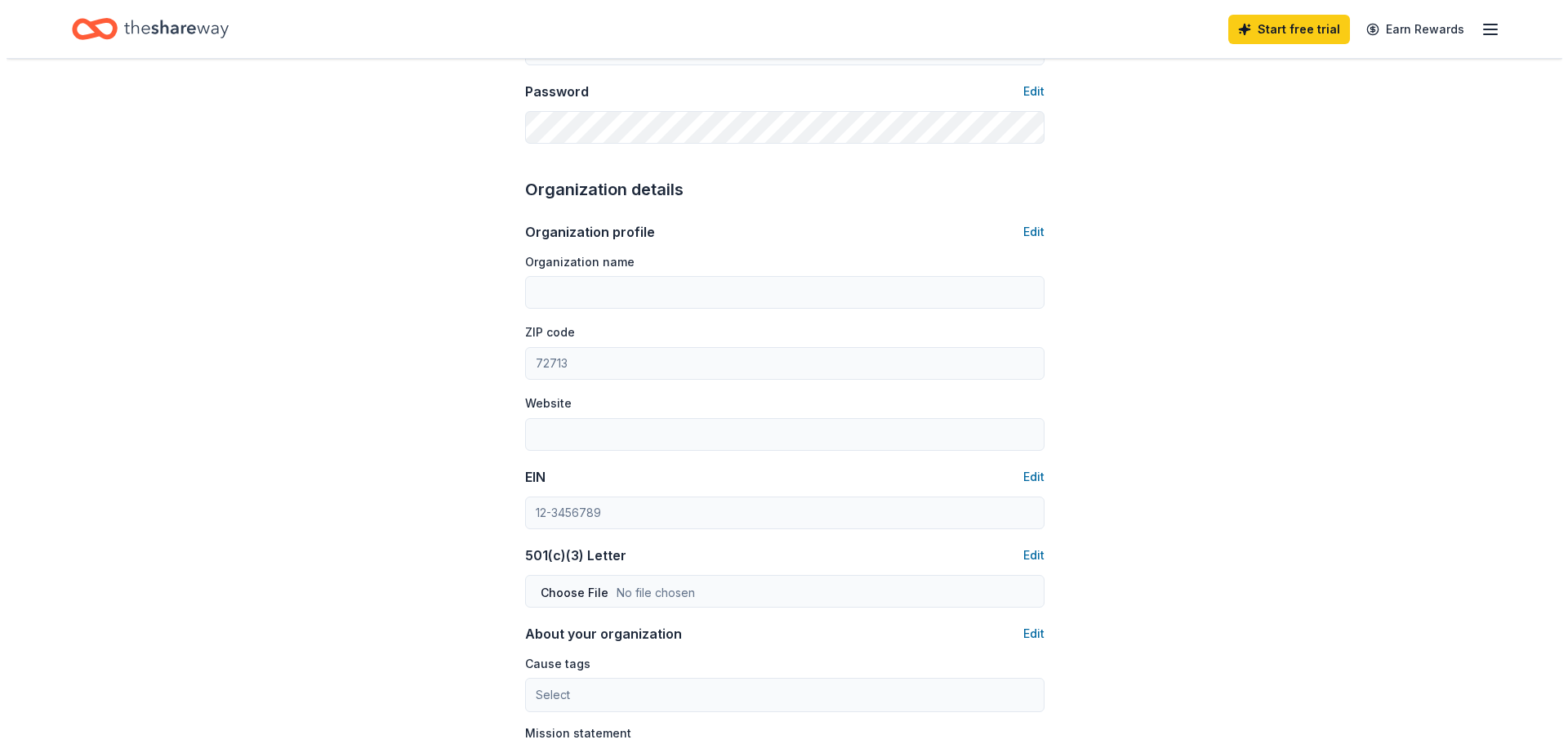
scroll to position [571, 0]
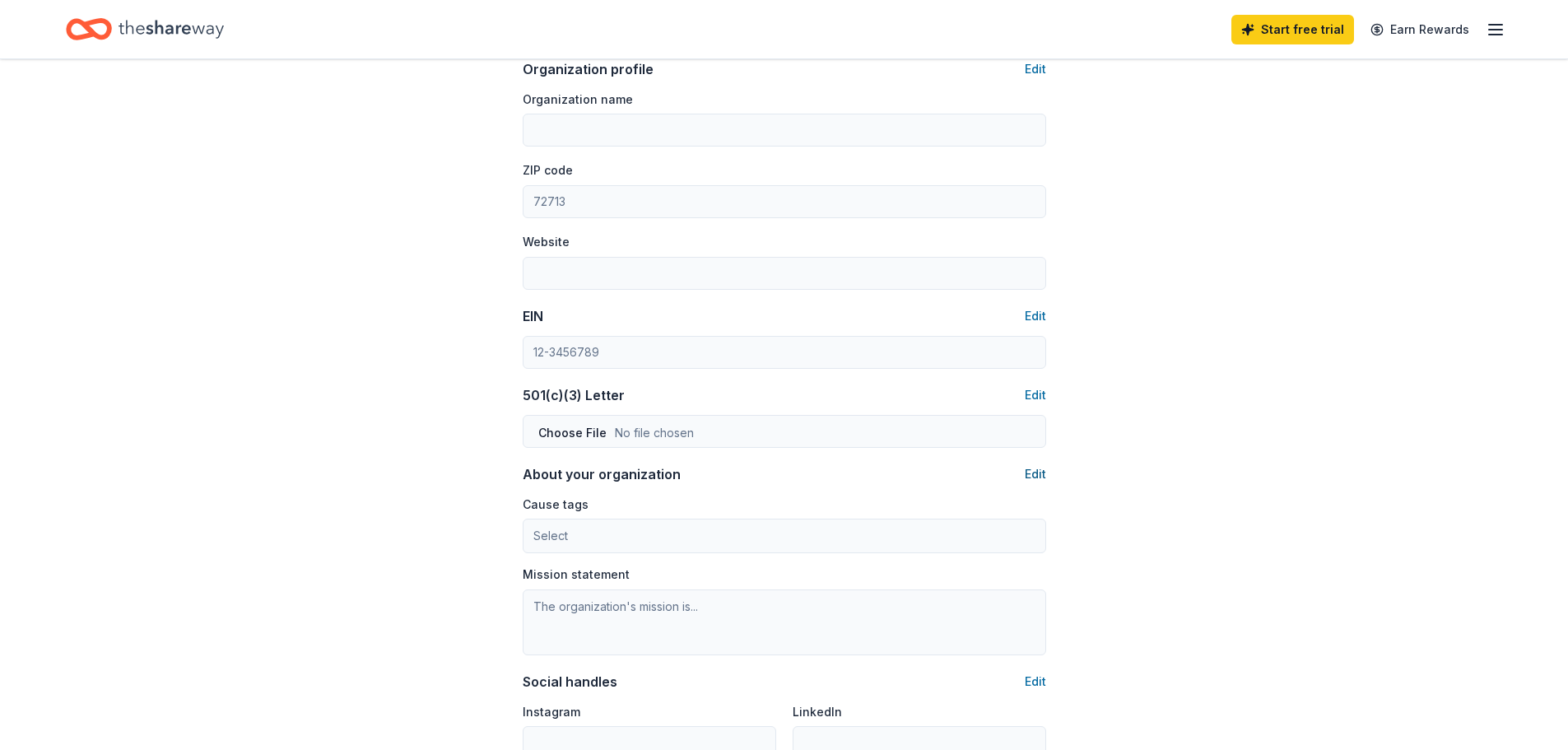
click at [1038, 471] on button "Edit" at bounding box center [1035, 474] width 21 height 19
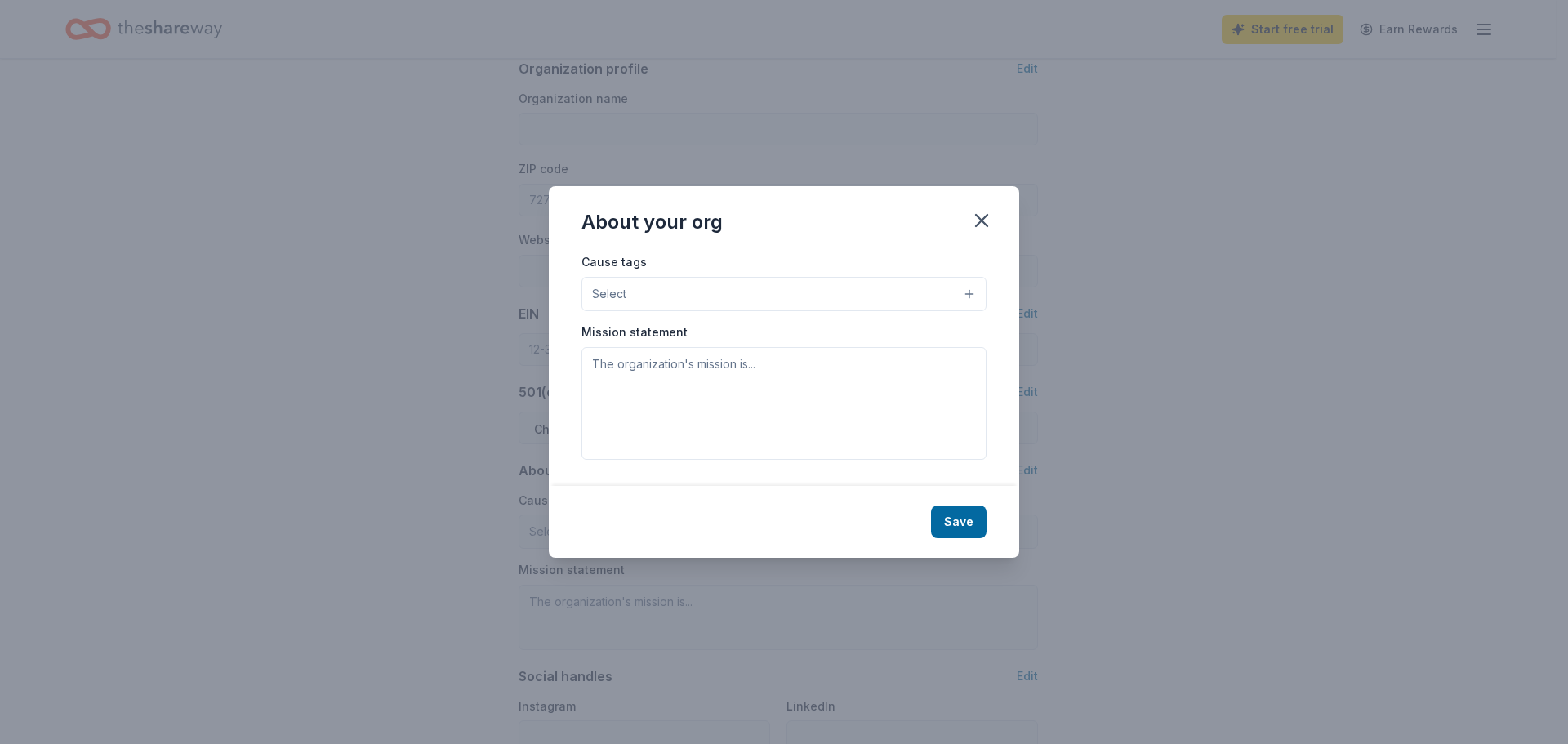
click at [969, 297] on button "Select" at bounding box center [784, 293] width 405 height 34
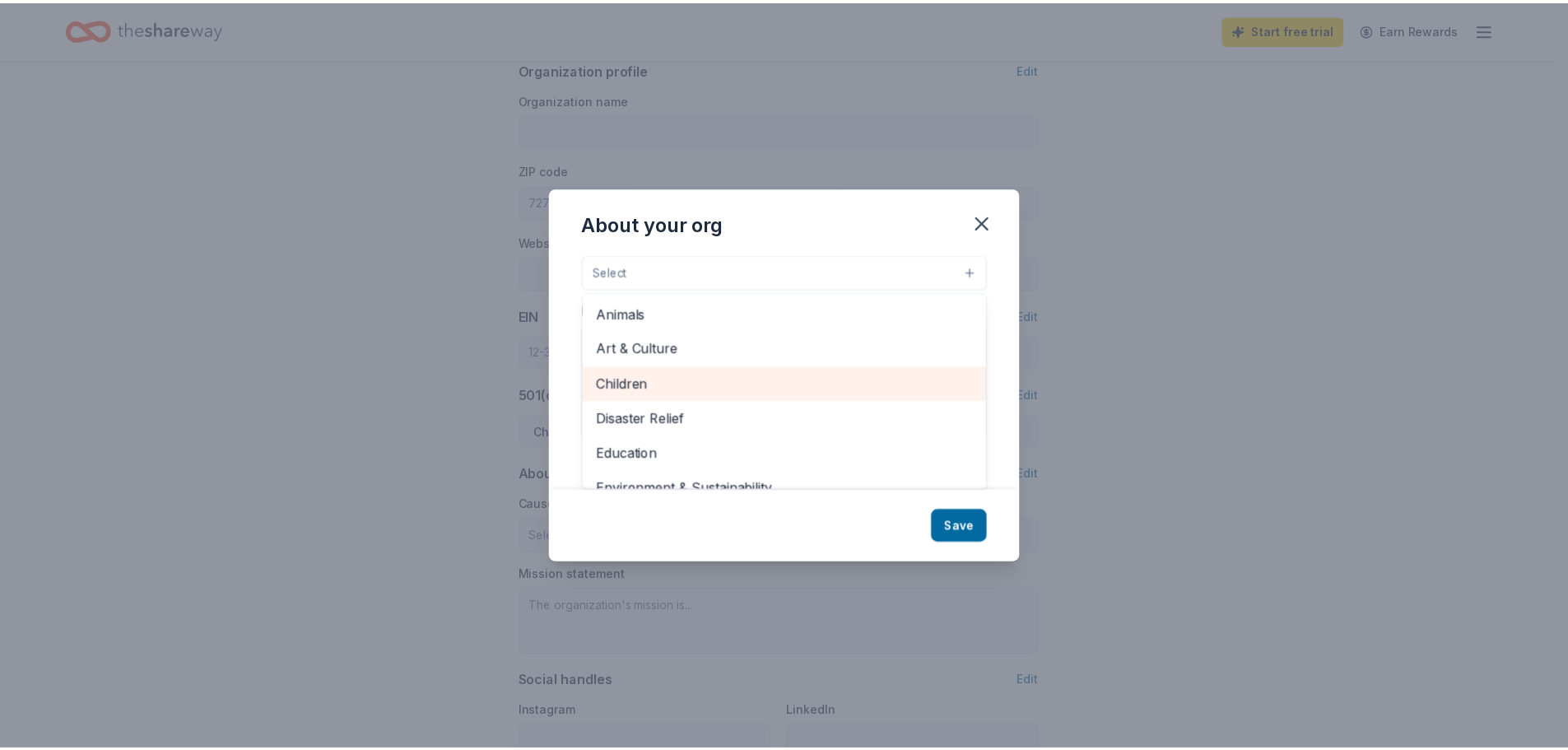
scroll to position [0, 0]
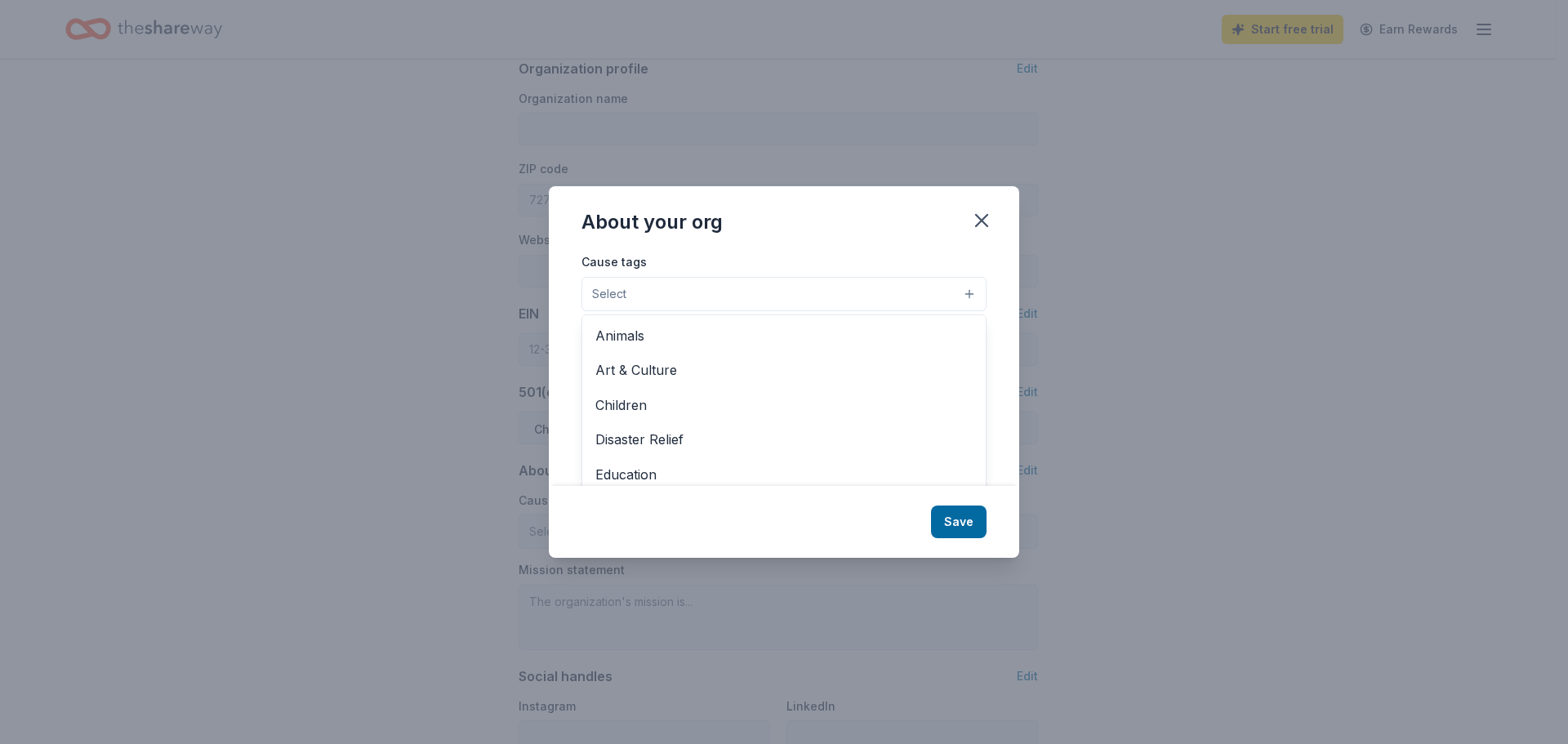
click at [979, 217] on div "About your org Cause tags Select Animals Art & Culture Children Disaster Relief…" at bounding box center [784, 371] width 470 height 370
click at [987, 214] on icon "button" at bounding box center [981, 220] width 12 height 12
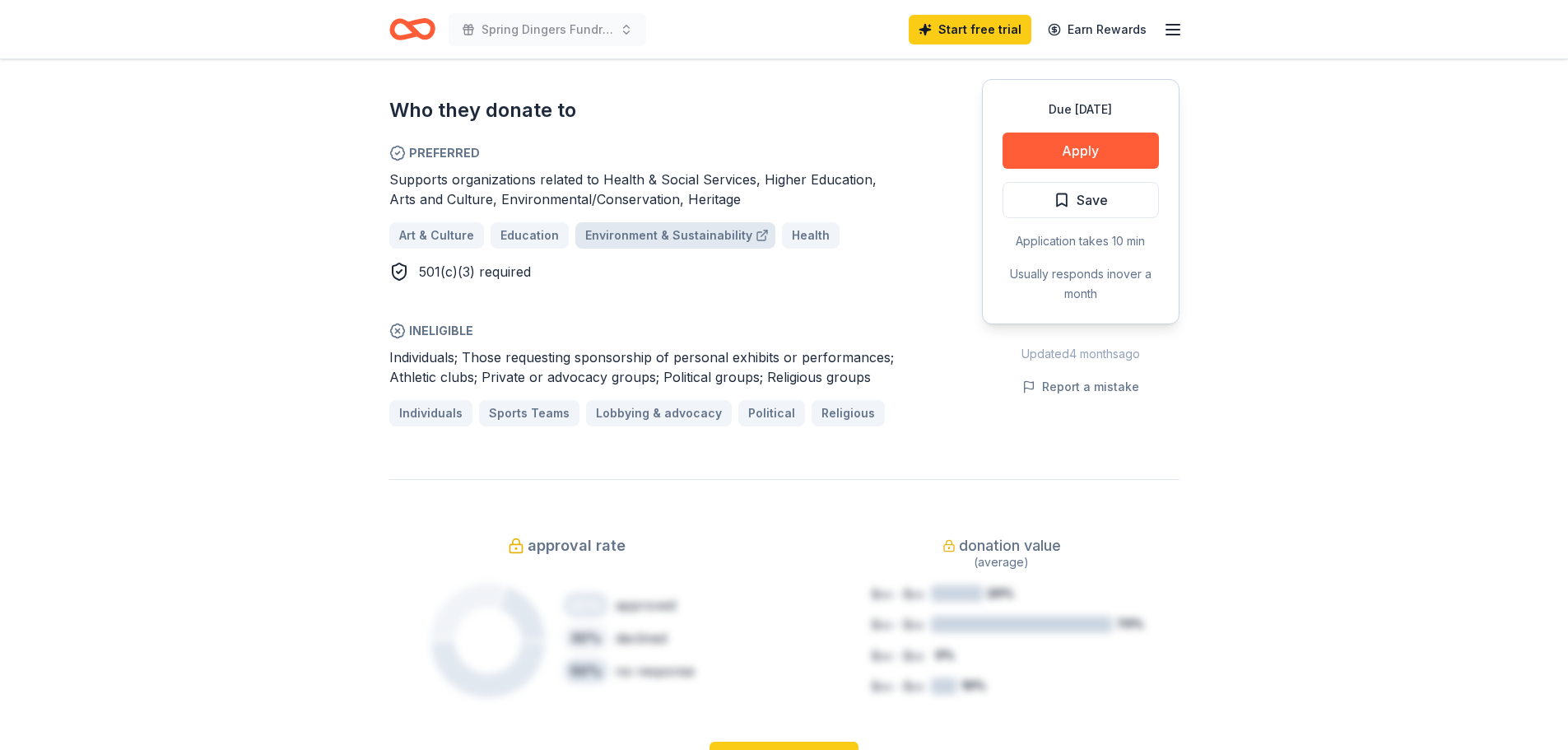
scroll to position [411, 0]
